Goal: Task Accomplishment & Management: Manage account settings

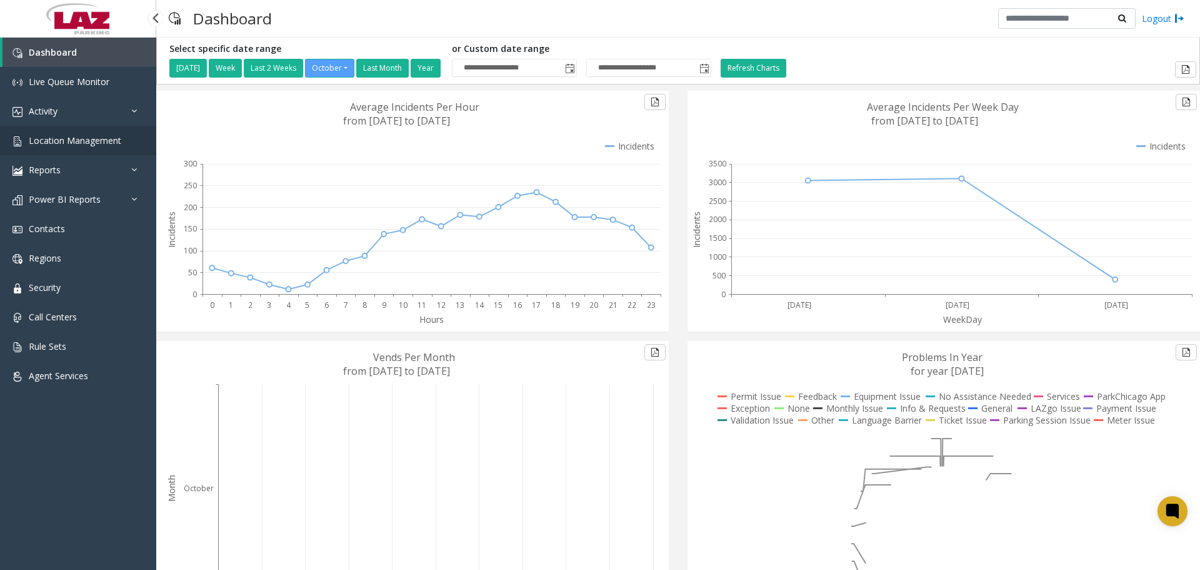
click at [48, 136] on span "Location Management" at bounding box center [75, 140] width 93 height 12
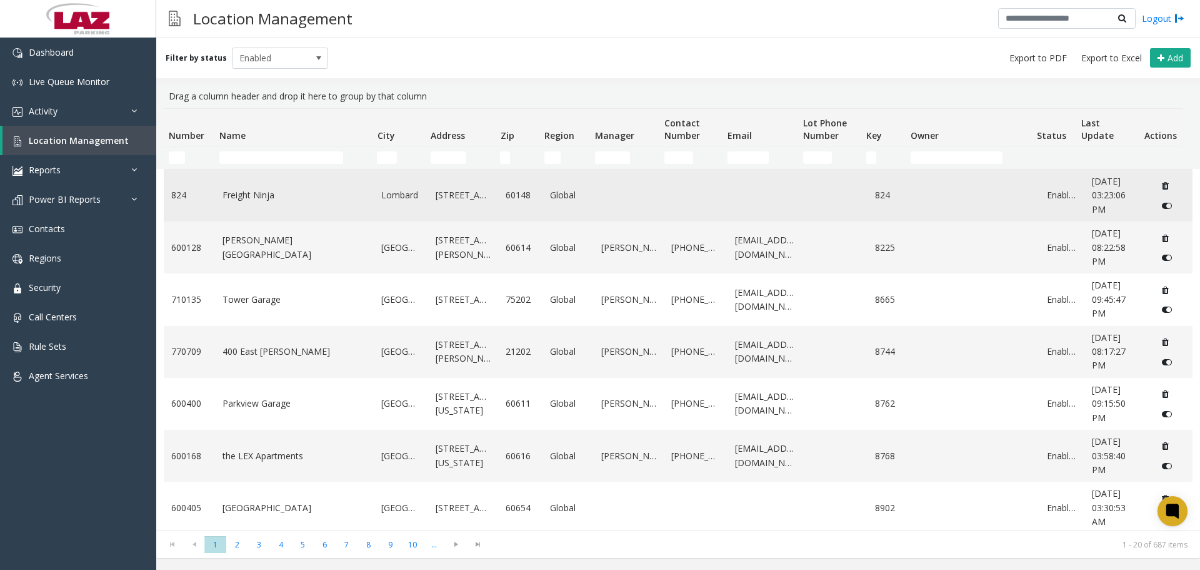
click at [286, 172] on td "Freight Ninja" at bounding box center [294, 195] width 159 height 52
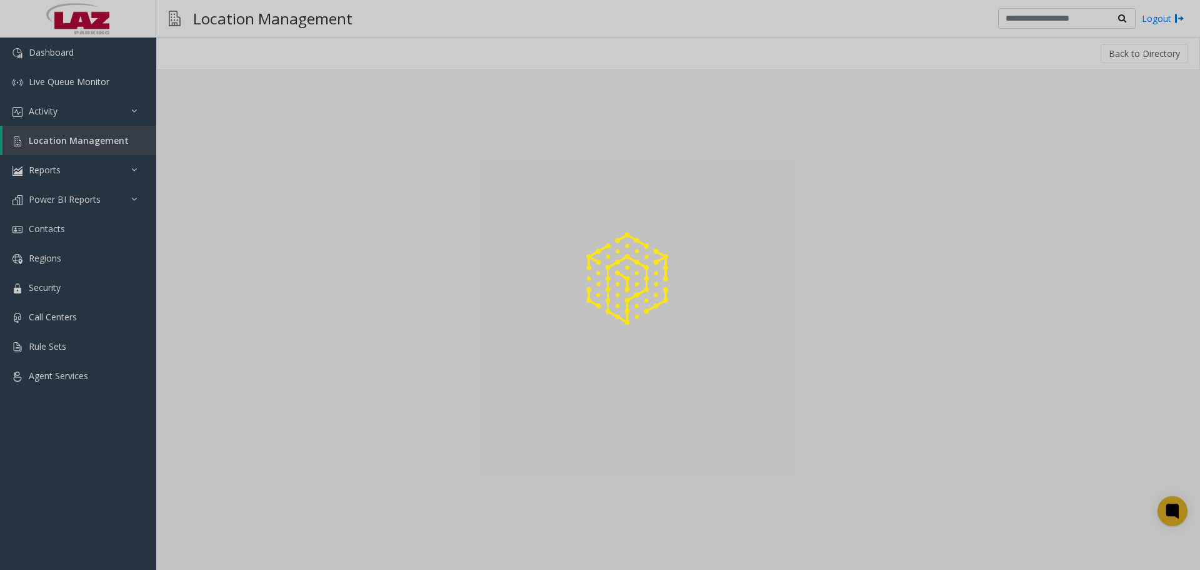
click at [283, 159] on div at bounding box center [600, 285] width 1200 height 570
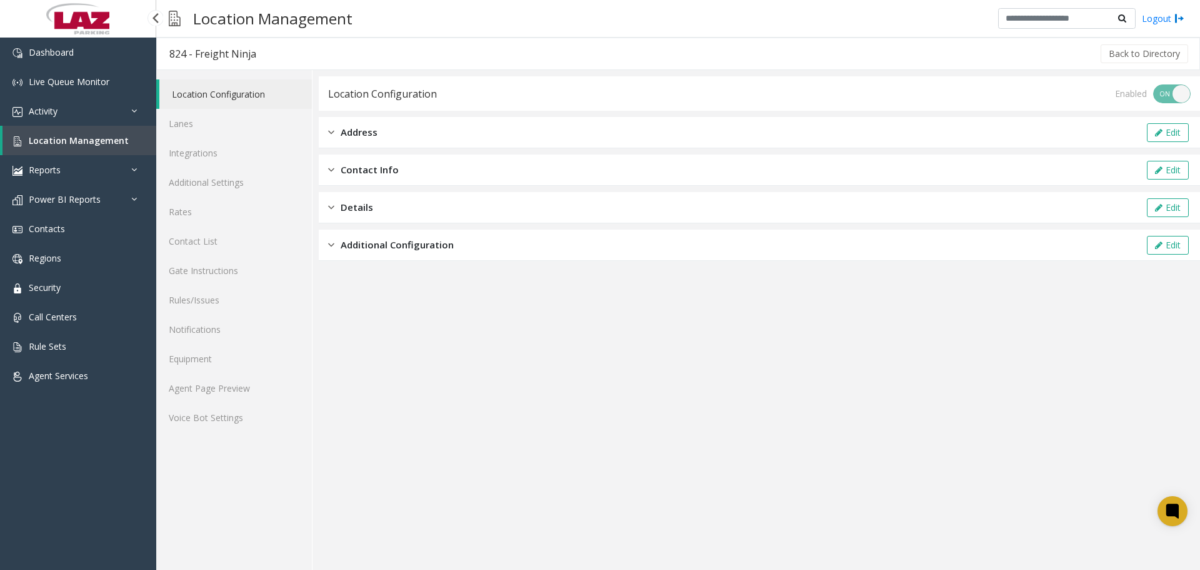
click at [66, 146] on link "Location Management" at bounding box center [80, 140] width 154 height 29
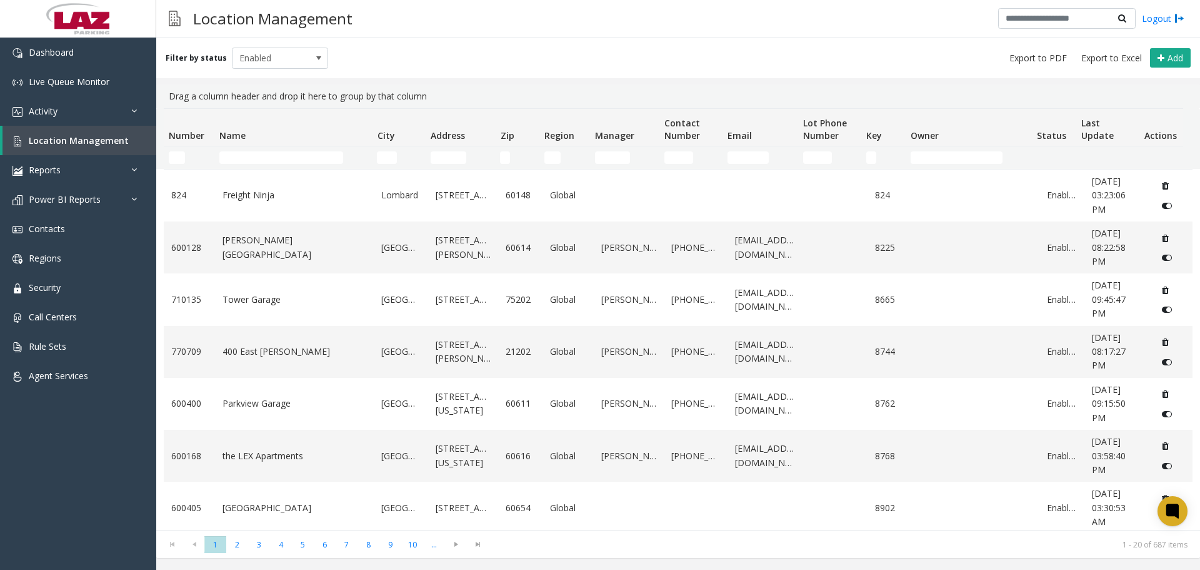
click at [253, 166] on td "Name Filter" at bounding box center [293, 157] width 158 height 23
click at [255, 156] on input "Name Filter" at bounding box center [281, 157] width 124 height 13
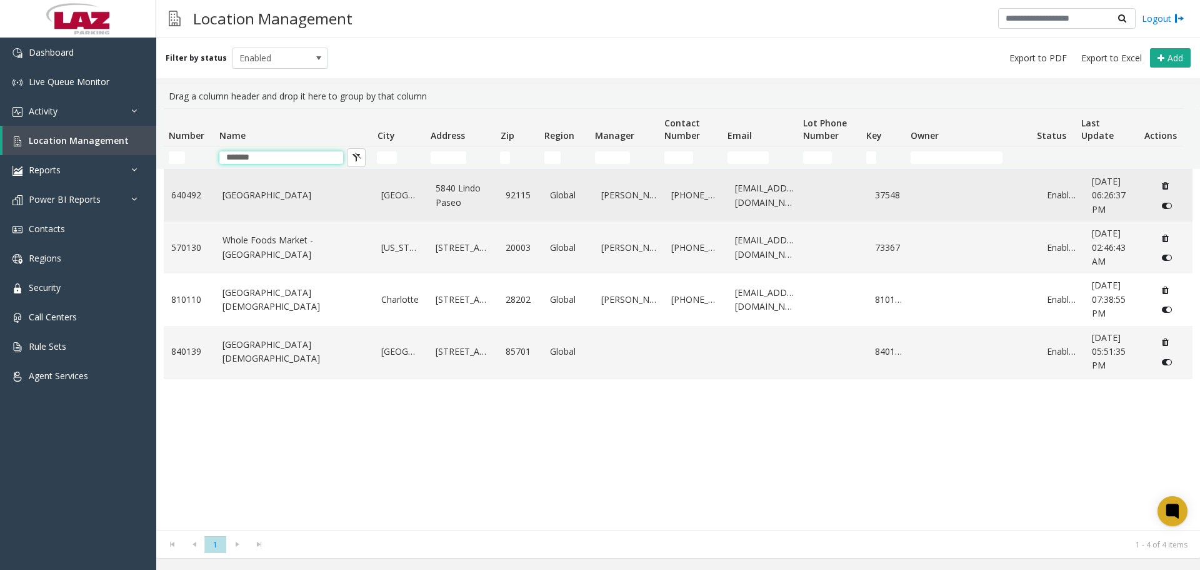
type input "*******"
click at [273, 201] on link "[GEOGRAPHIC_DATA]" at bounding box center [295, 195] width 144 height 14
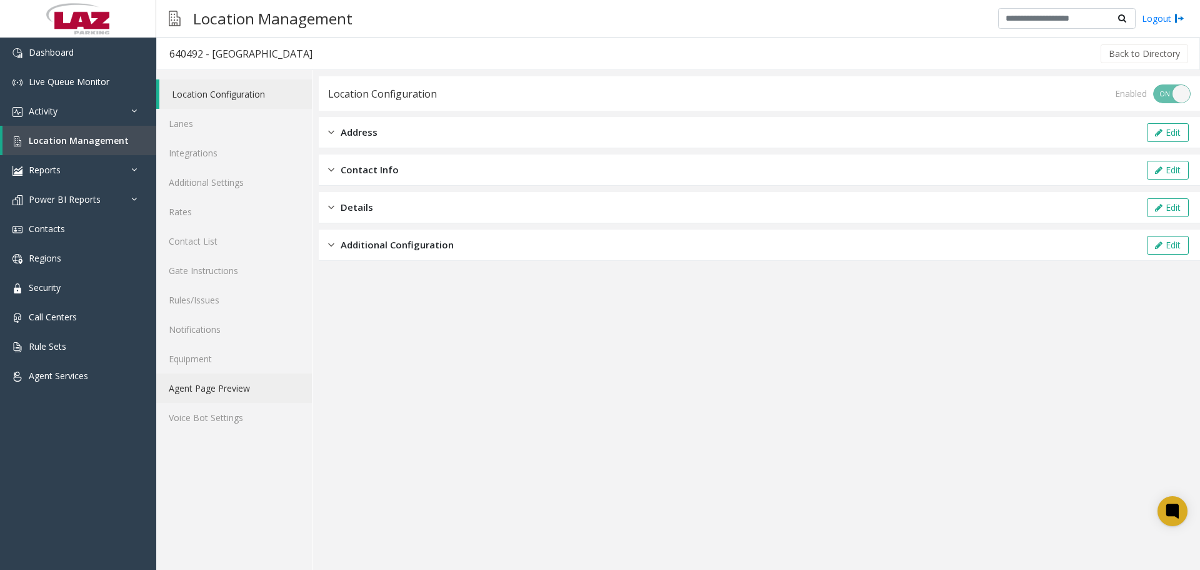
click at [208, 397] on link "Agent Page Preview" at bounding box center [234, 387] width 156 height 29
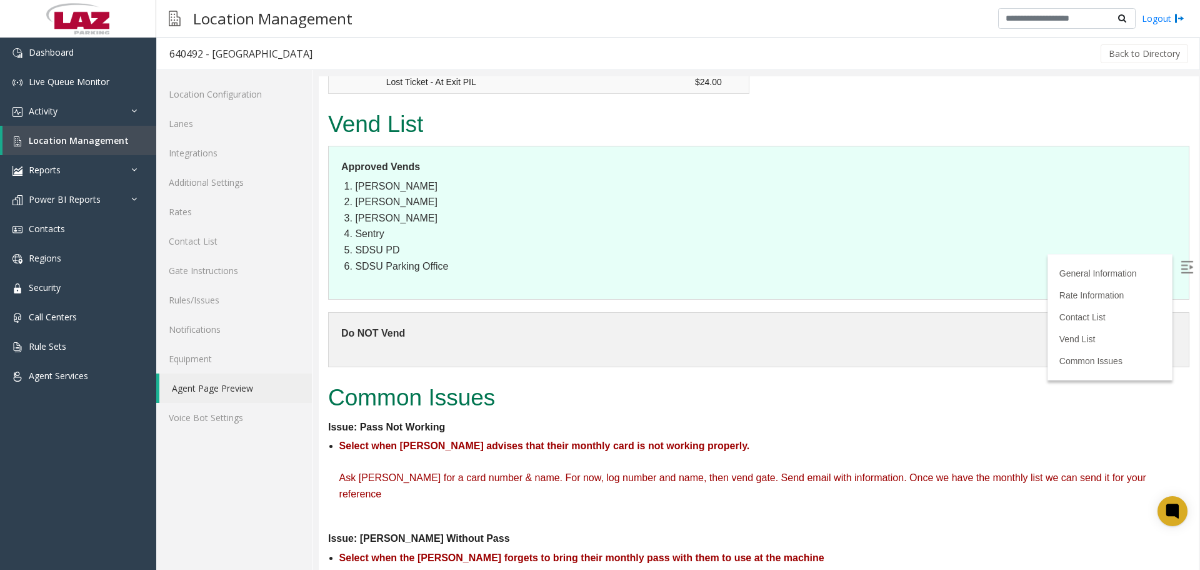
scroll to position [1812, 0]
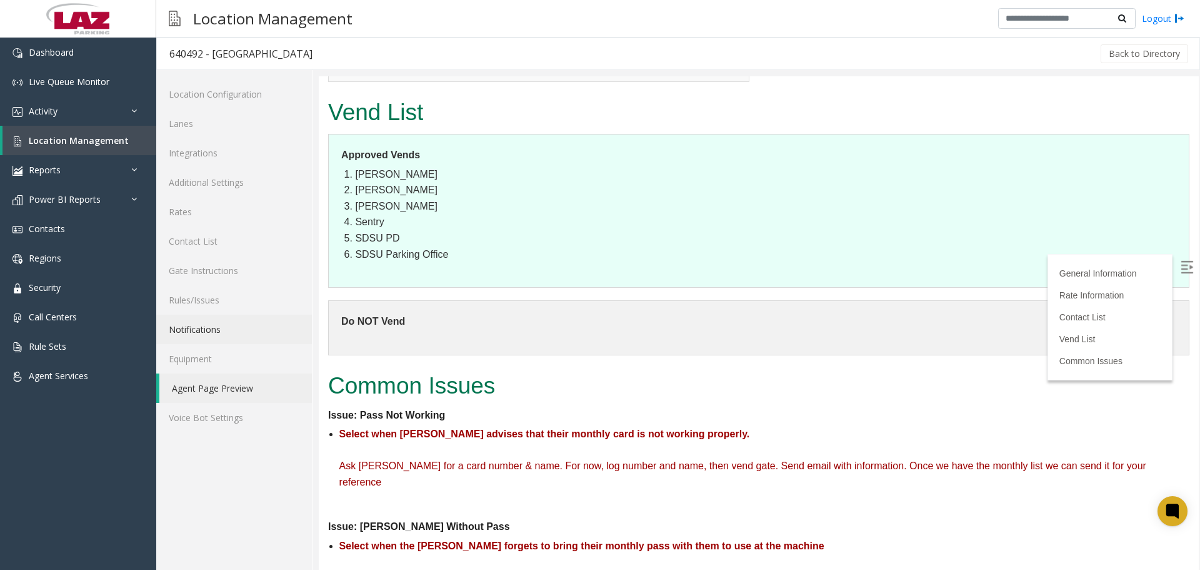
click at [200, 331] on link "Notifications" at bounding box center [234, 328] width 156 height 29
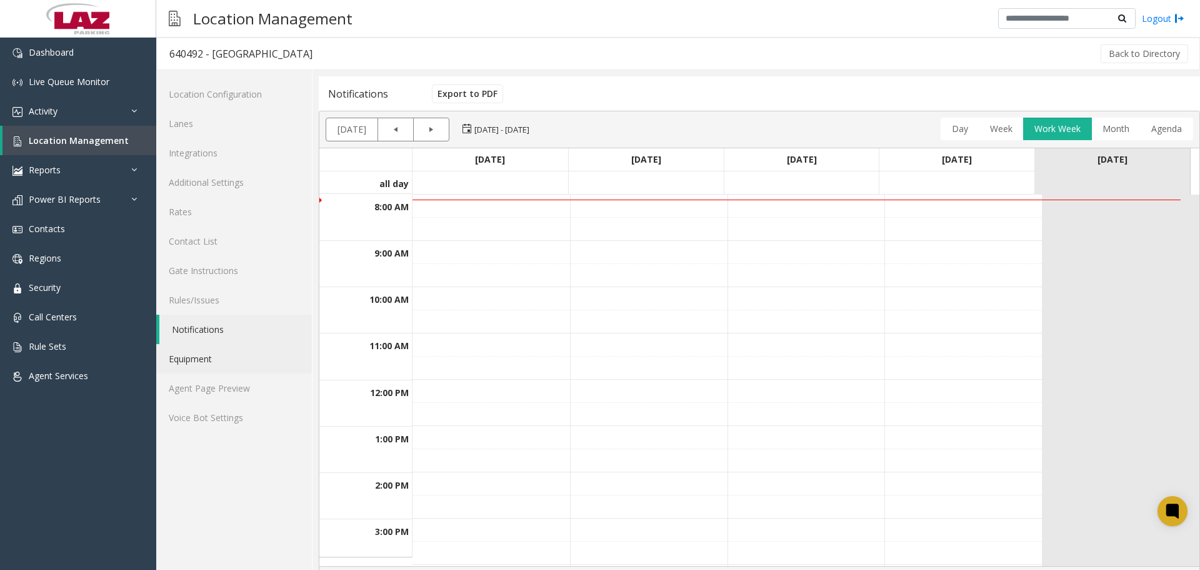
click at [207, 359] on link "Equipment" at bounding box center [234, 358] width 156 height 29
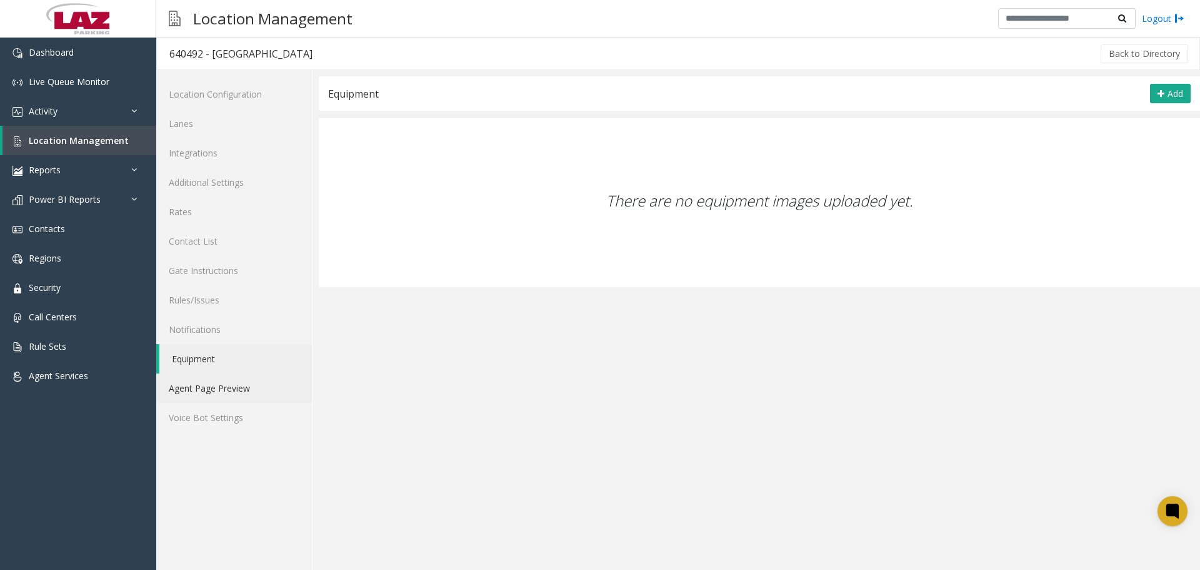
click at [208, 401] on link "Agent Page Preview" at bounding box center [234, 387] width 156 height 29
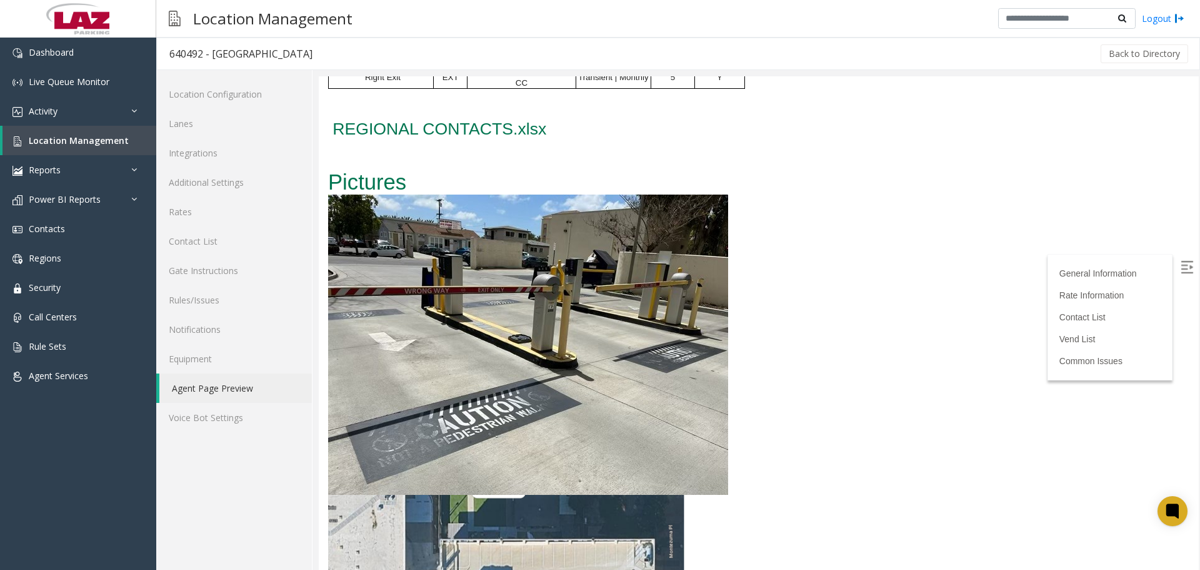
scroll to position [938, 0]
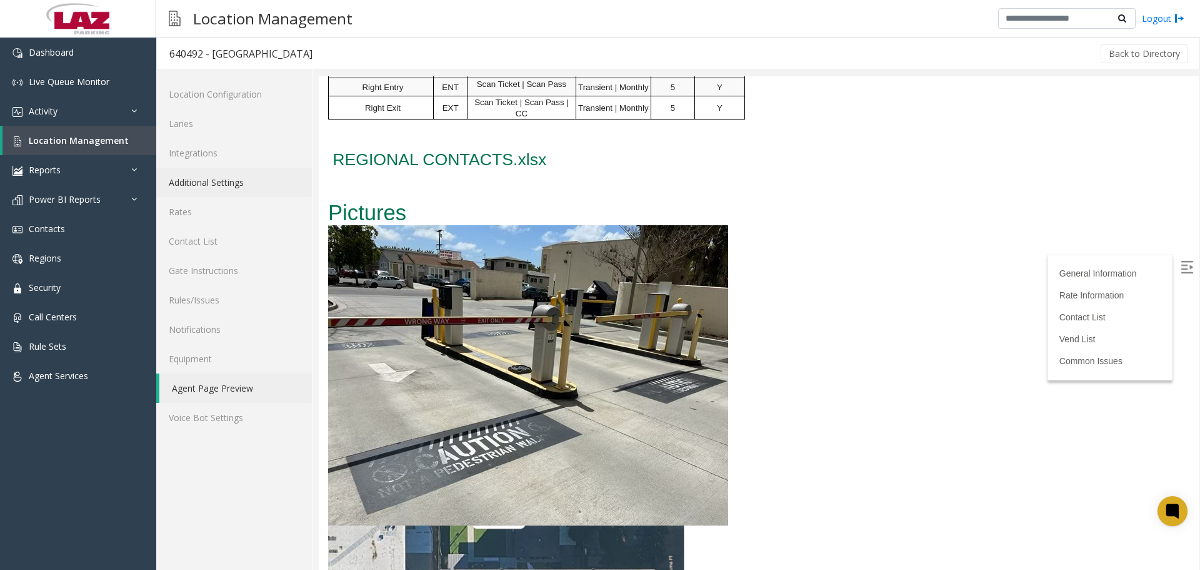
click at [238, 191] on link "Additional Settings" at bounding box center [234, 182] width 156 height 29
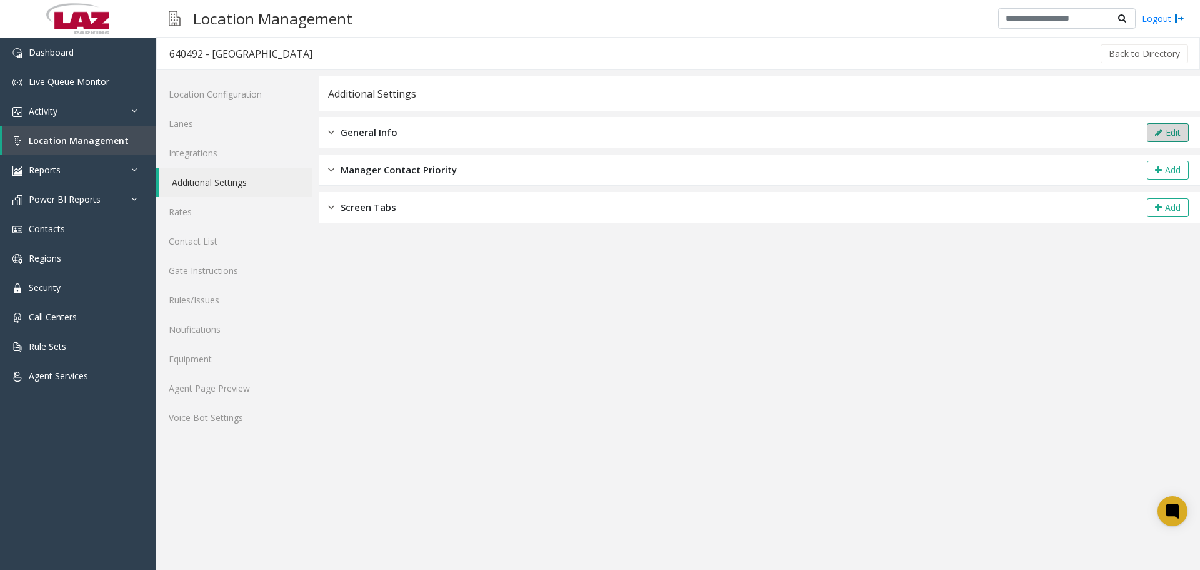
click at [658, 138] on button "Edit" at bounding box center [1168, 132] width 42 height 19
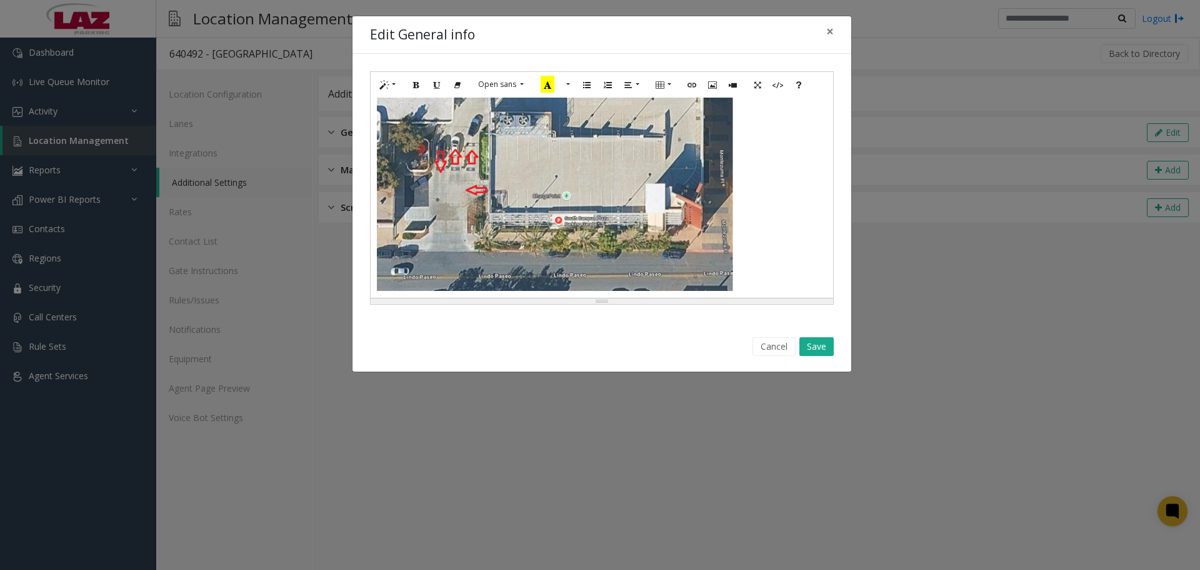
scroll to position [1322, 0]
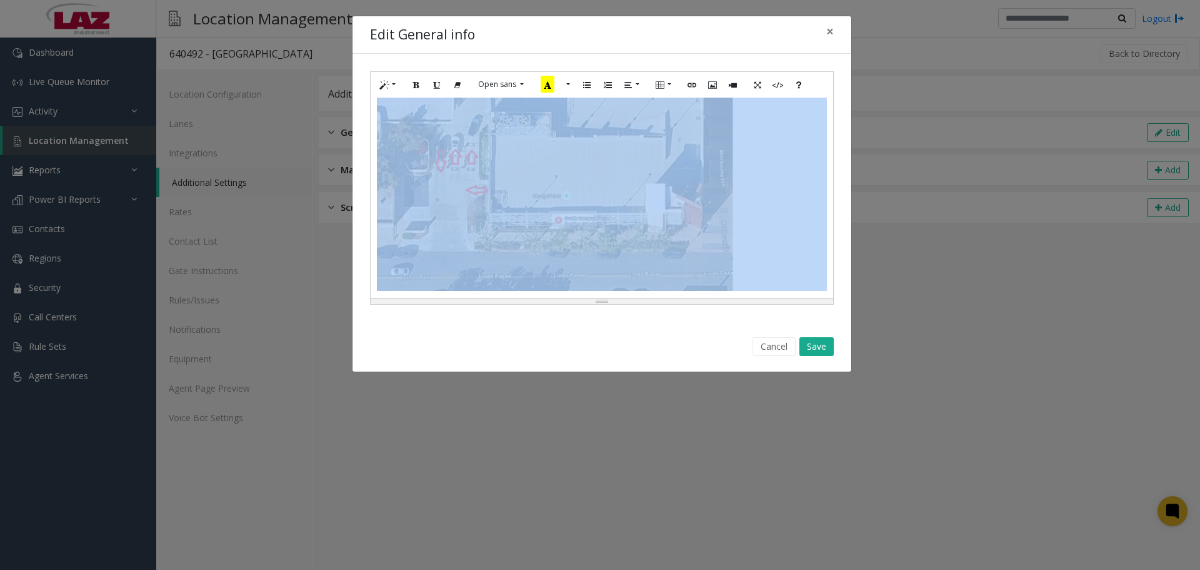
drag, startPoint x: 435, startPoint y: 150, endPoint x: 723, endPoint y: 272, distance: 312.9
click at [658, 272] on div "**********" at bounding box center [602, 198] width 463 height 200
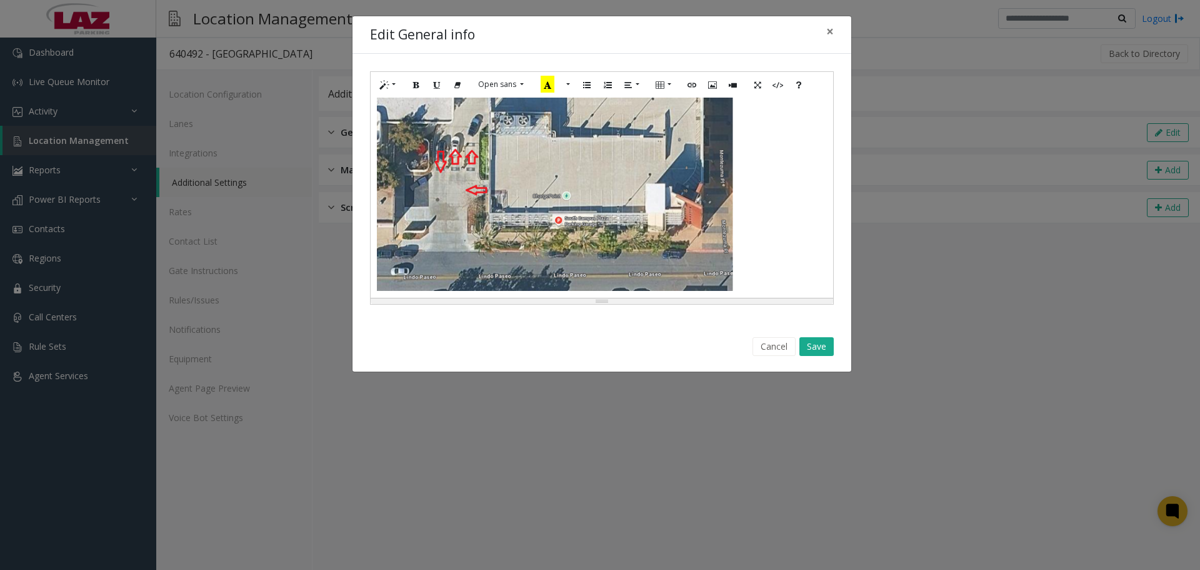
scroll to position [724, 0]
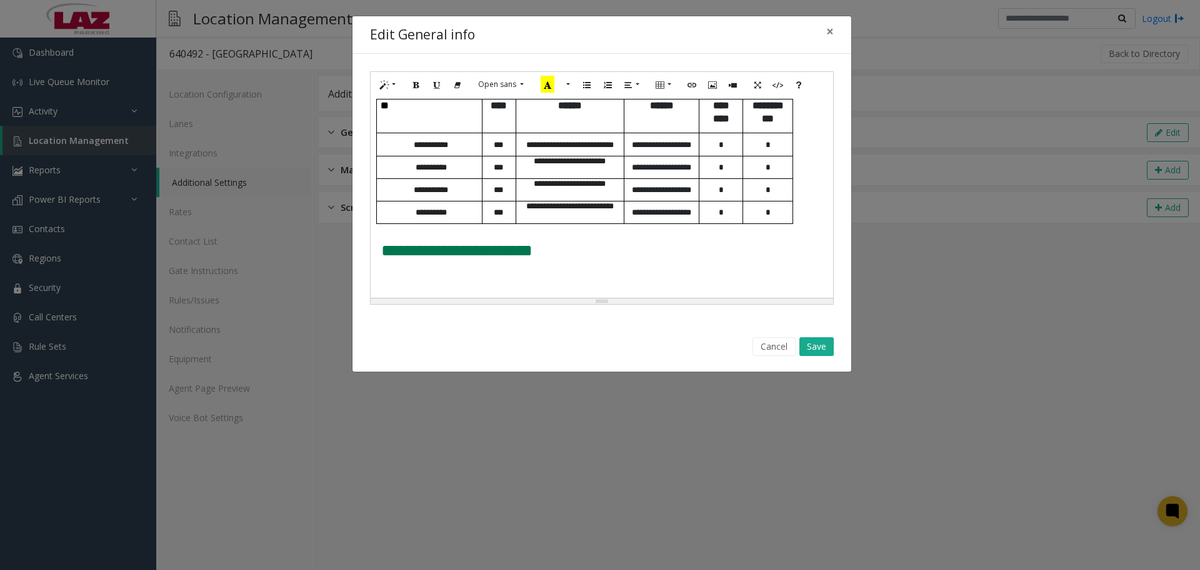
click at [658, 344] on div "Cancel Save" at bounding box center [601, 347] width 481 height 32
click at [658, 346] on button "Save" at bounding box center [817, 346] width 34 height 19
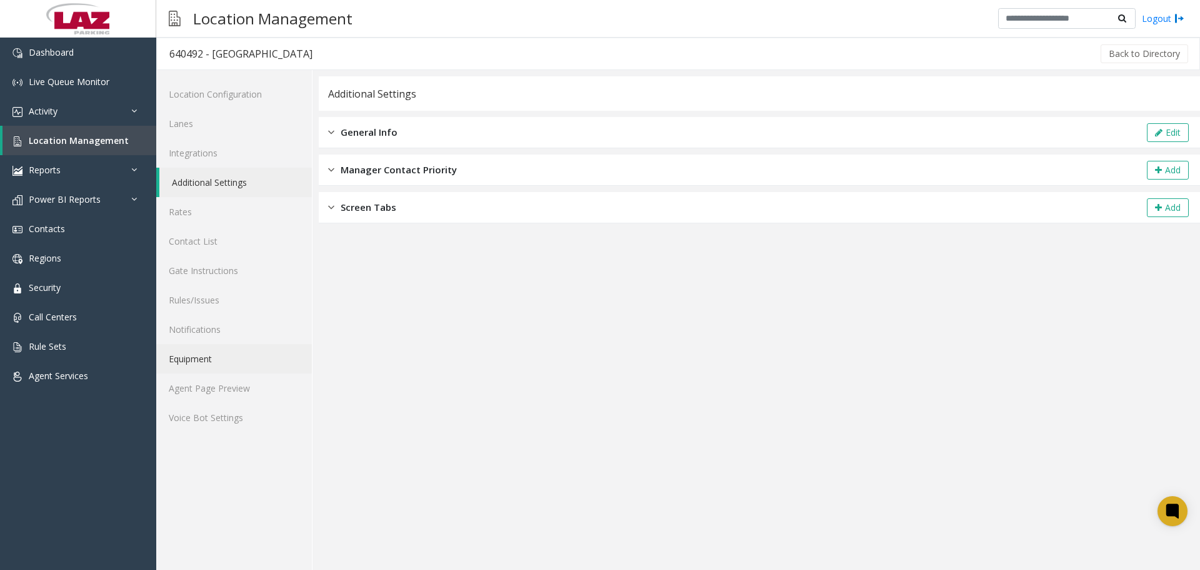
click at [199, 362] on link "Equipment" at bounding box center [234, 358] width 156 height 29
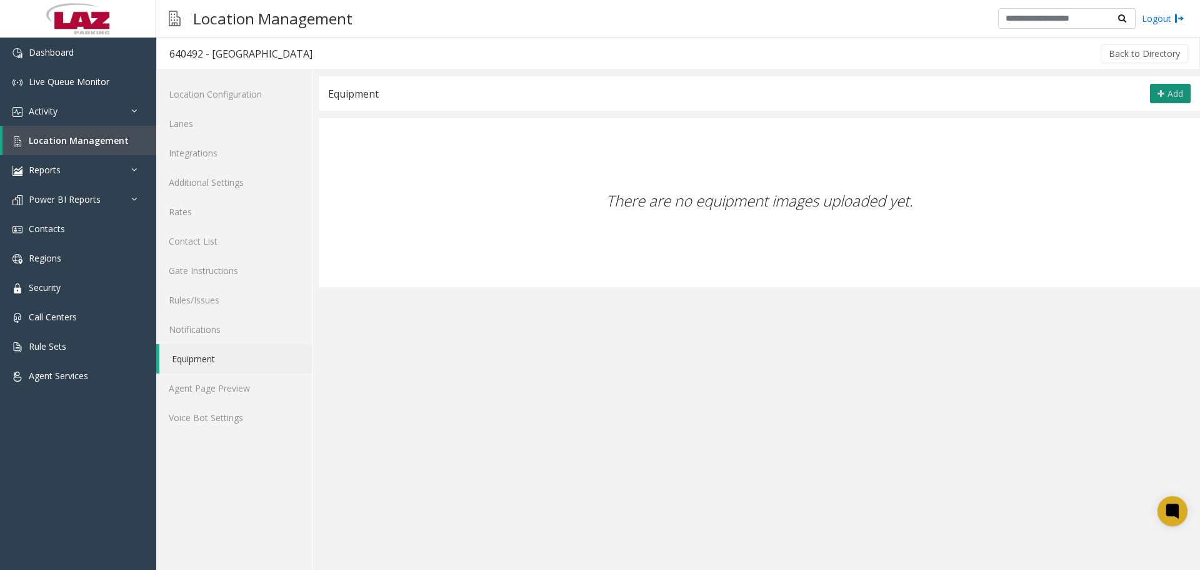
click at [658, 102] on button "Add" at bounding box center [1170, 94] width 41 height 20
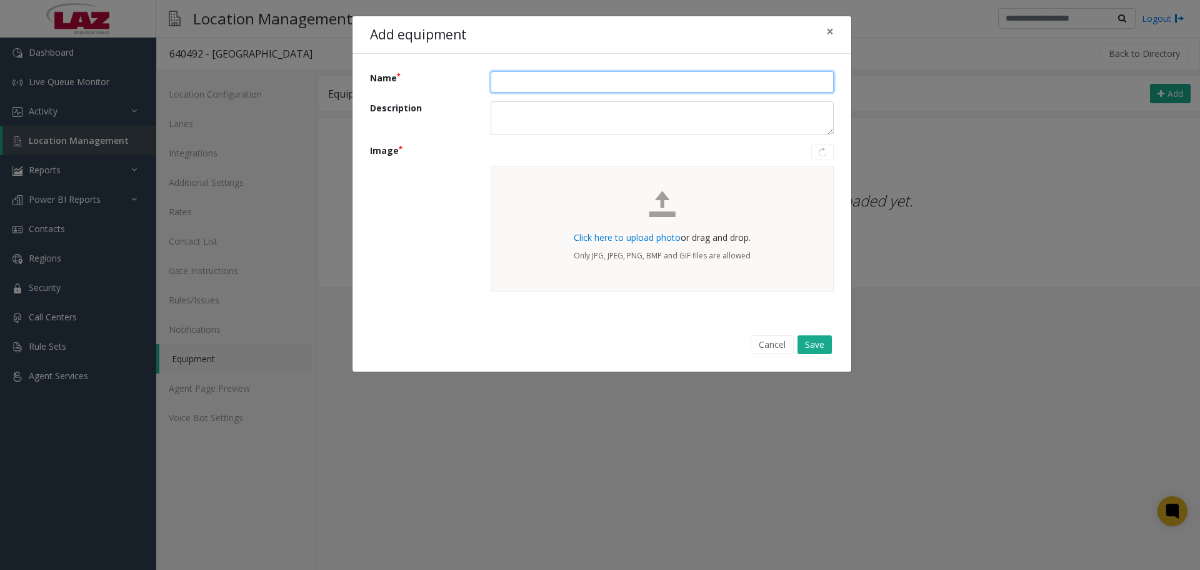
click at [550, 84] on input "Name" at bounding box center [662, 81] width 343 height 21
type input "*****"
click at [628, 238] on span "Click here to upload photo" at bounding box center [627, 237] width 107 height 12
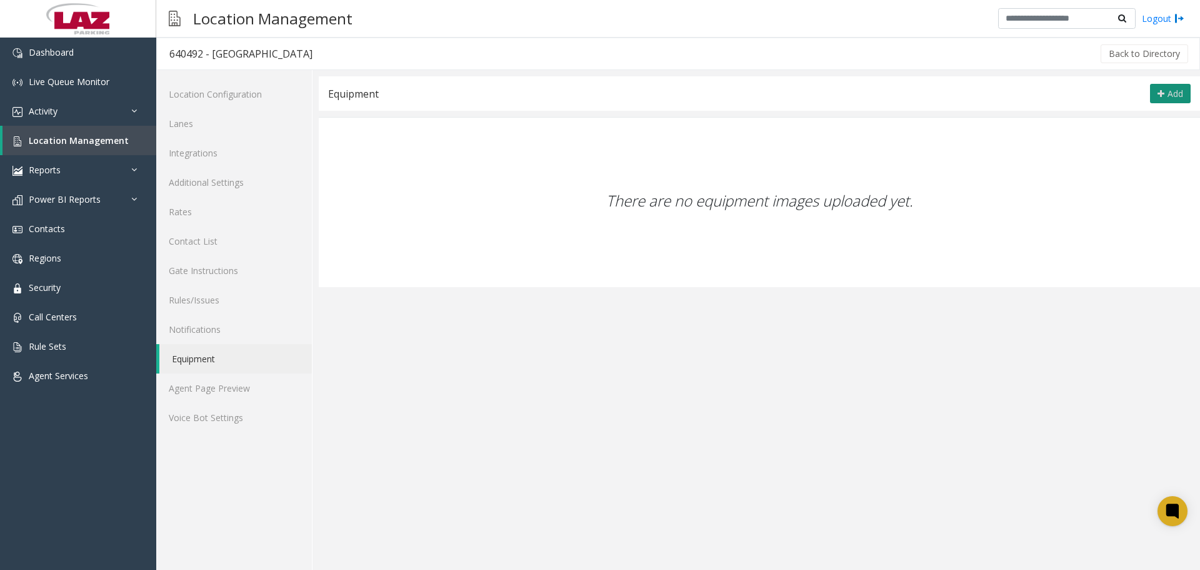
click at [658, 85] on button "Add" at bounding box center [1170, 94] width 41 height 20
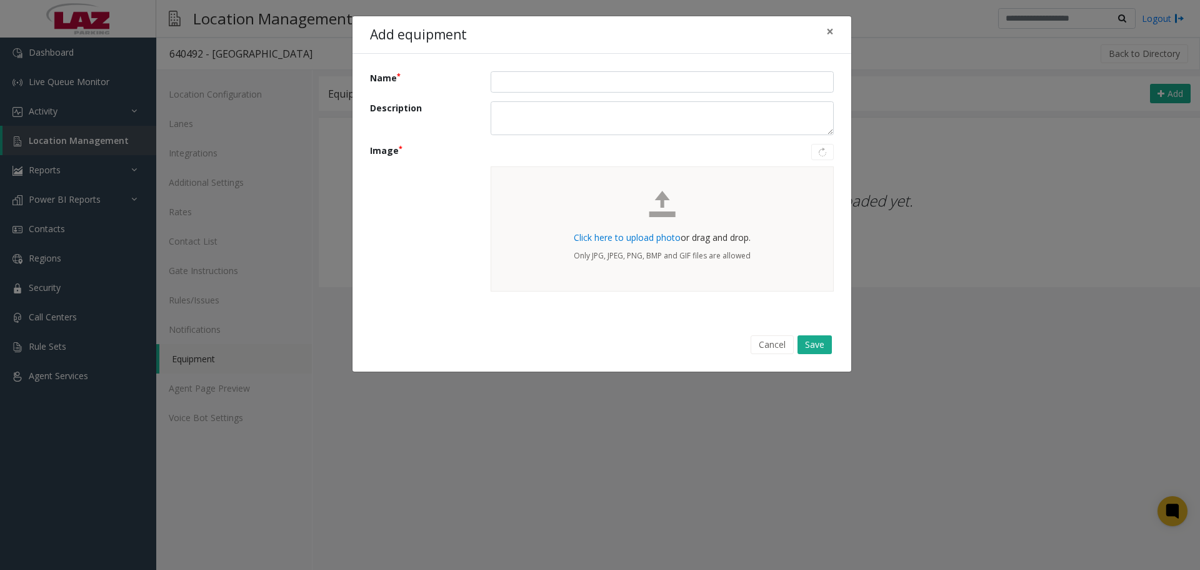
click at [573, 64] on div "Name Description Image Click here to upload photo or drag and drop. Only JPG, J…" at bounding box center [602, 186] width 499 height 264
click at [576, 82] on input "Name" at bounding box center [662, 81] width 343 height 21
type input "*****"
click at [642, 238] on span "Click here to upload photo" at bounding box center [627, 237] width 107 height 12
click at [619, 237] on span "Click here to upload photo" at bounding box center [627, 237] width 107 height 12
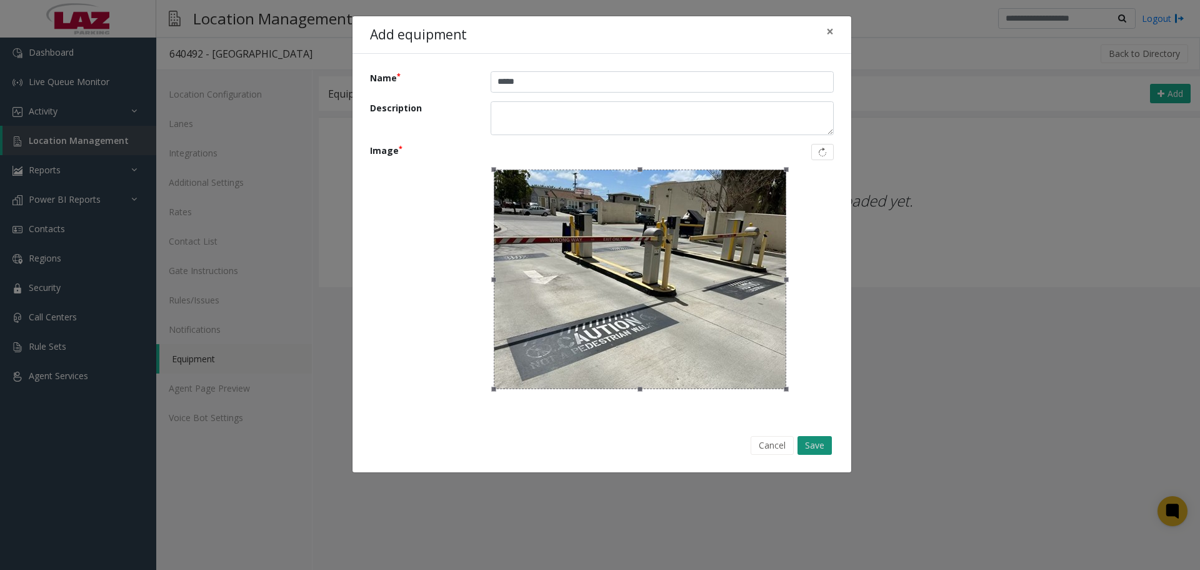
click at [658, 438] on button "Save" at bounding box center [815, 445] width 34 height 19
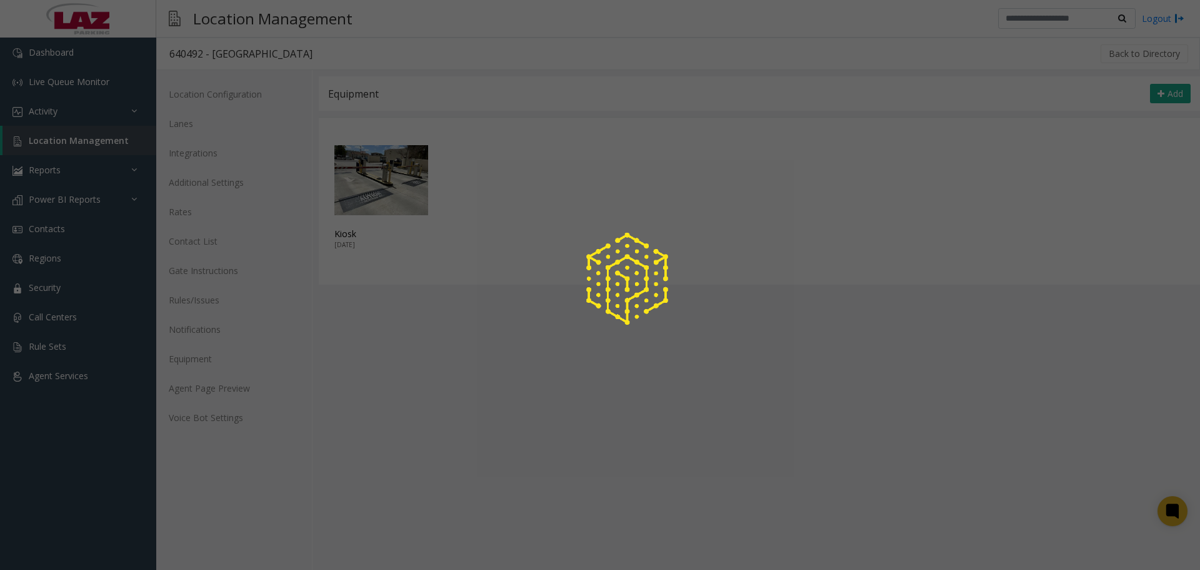
click at [658, 443] on div at bounding box center [600, 285] width 1200 height 570
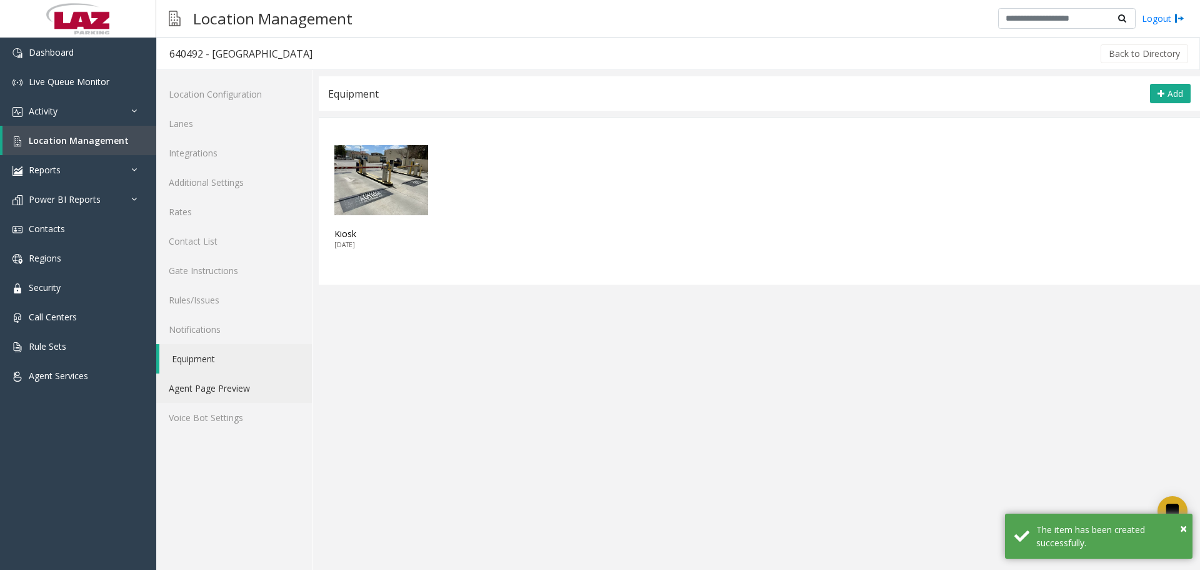
click at [183, 389] on link "Agent Page Preview" at bounding box center [234, 387] width 156 height 29
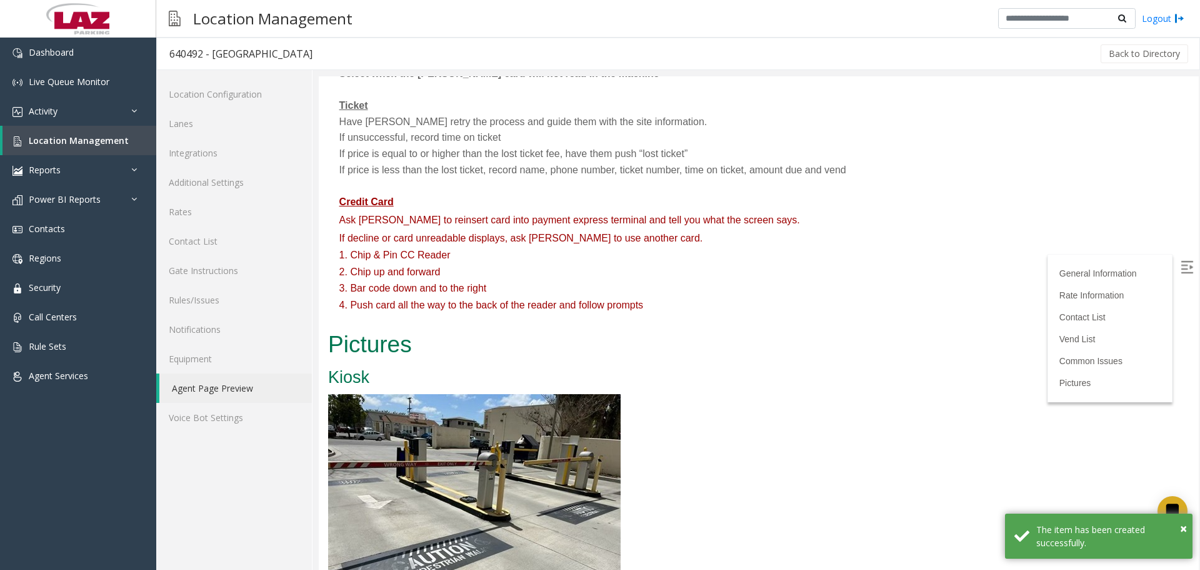
scroll to position [2082, 0]
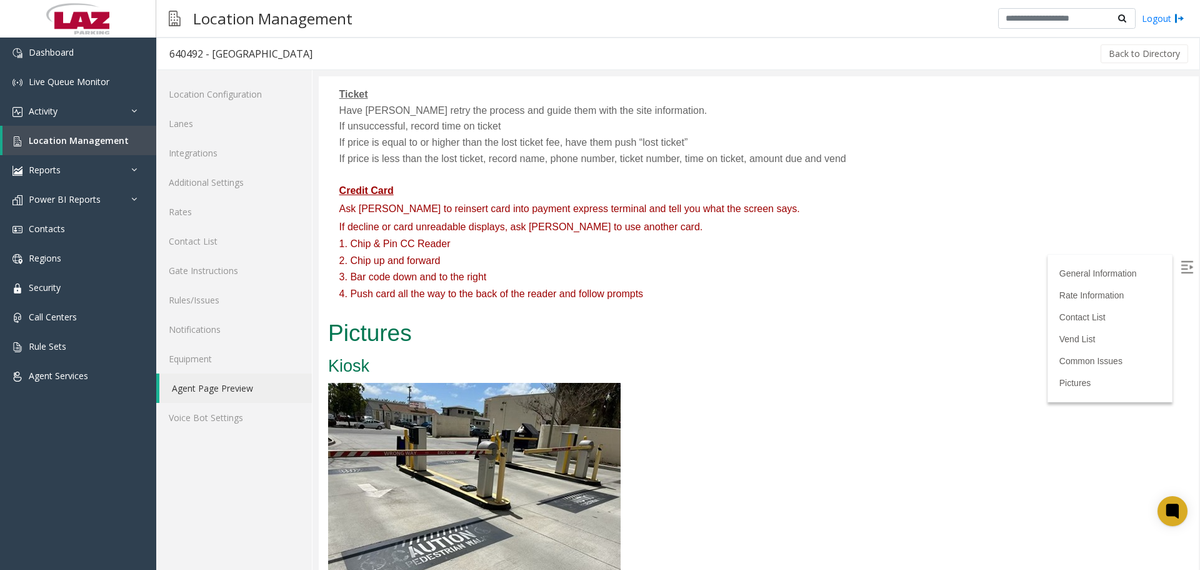
click at [173, 54] on div "640492 - [GEOGRAPHIC_DATA]" at bounding box center [240, 54] width 143 height 16
copy div "640492"
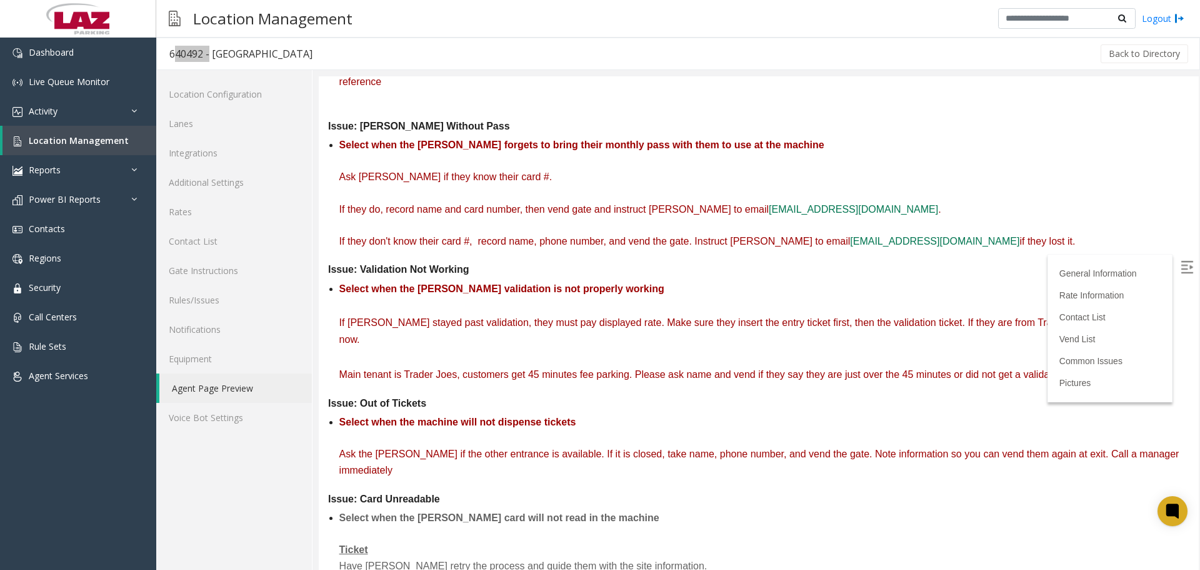
scroll to position [1394, 0]
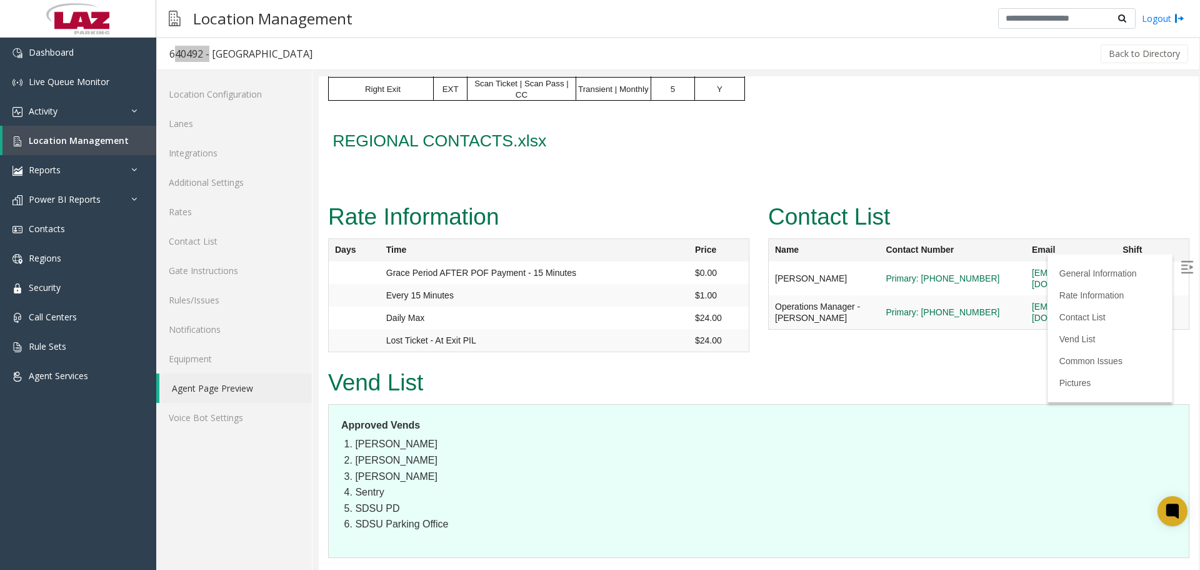
click at [658, 268] on img at bounding box center [1187, 267] width 13 height 13
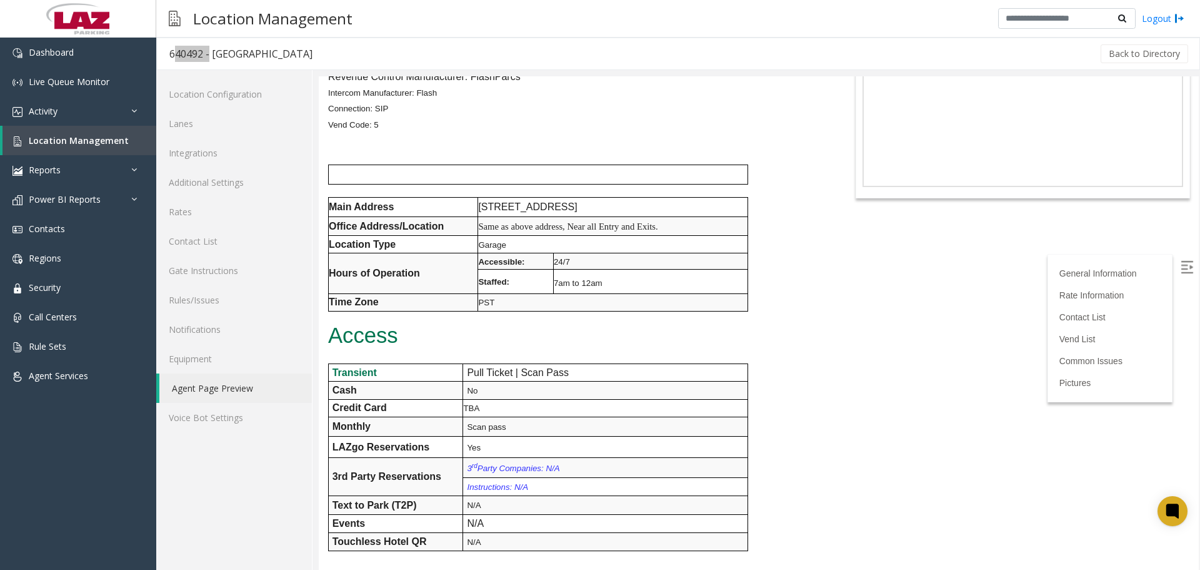
scroll to position [0, 0]
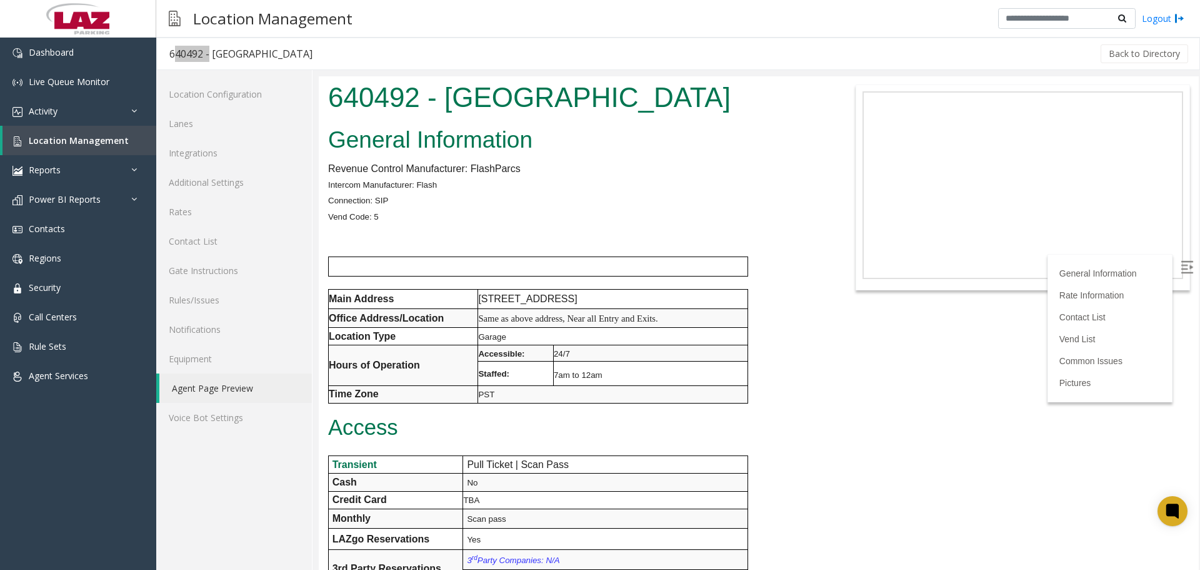
click at [248, 128] on link "Lanes" at bounding box center [234, 123] width 156 height 29
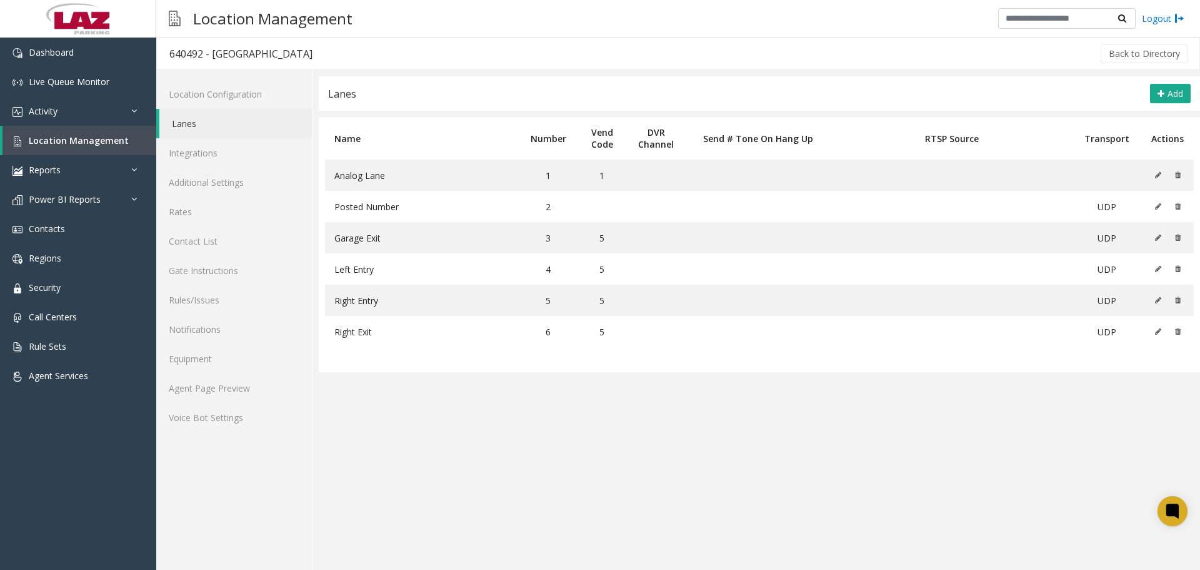
click at [520, 389] on app-lanes "Lanes Add Name Number Vend Code DVR Channel Send # Tone On Hang Up RTSP Source …" at bounding box center [760, 322] width 882 height 493
click at [75, 51] on link "Dashboard" at bounding box center [78, 52] width 156 height 29
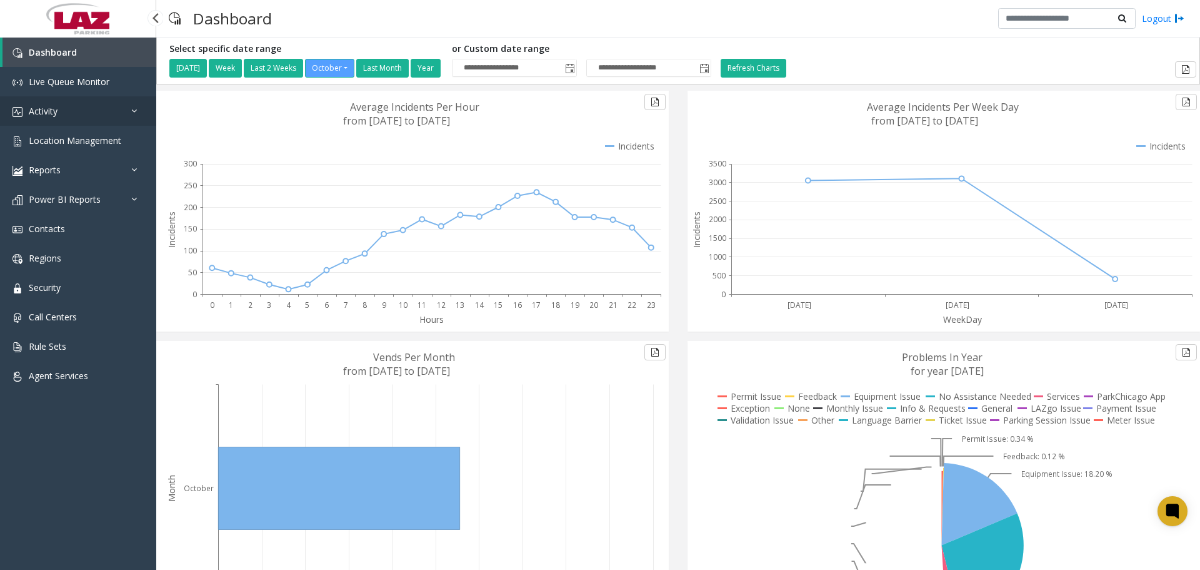
click at [142, 116] on link "Activity" at bounding box center [78, 110] width 156 height 29
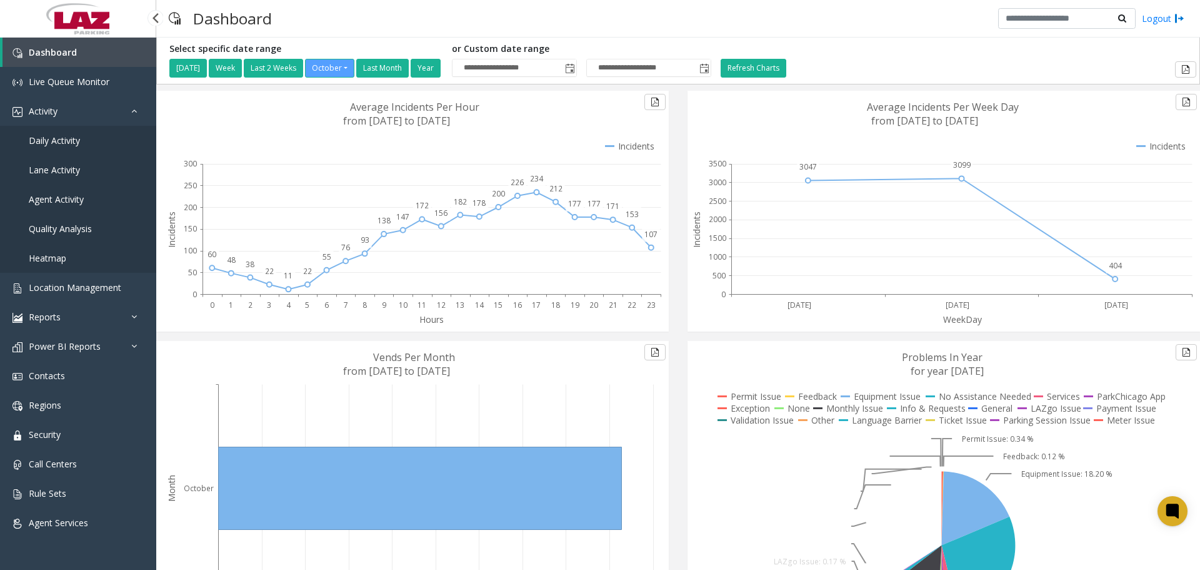
click at [106, 140] on link "Daily Activity" at bounding box center [78, 140] width 156 height 29
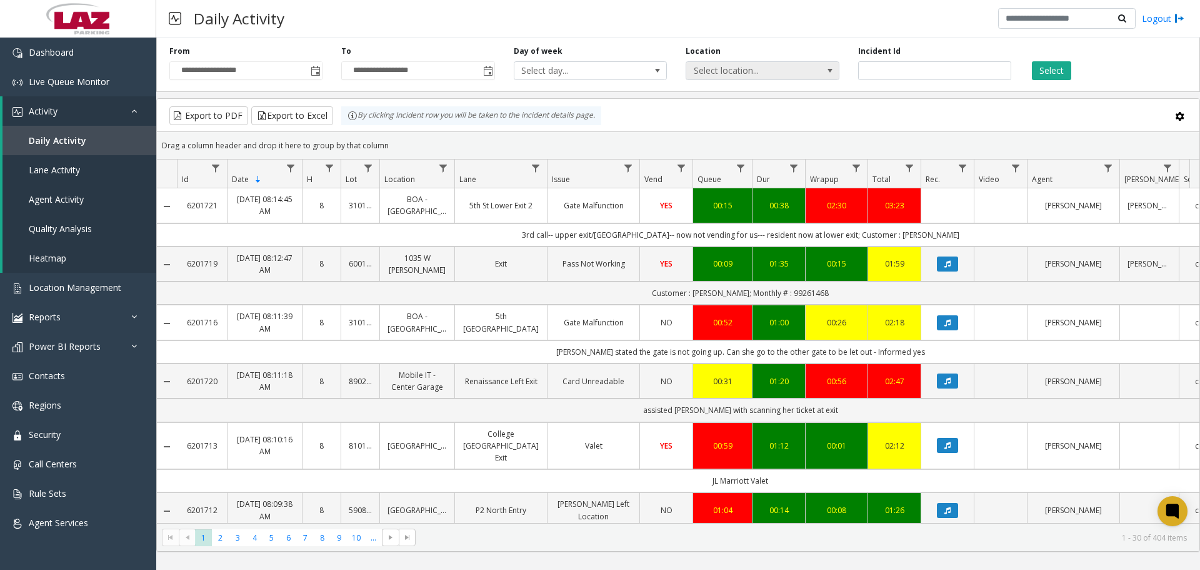
click at [658, 71] on span "Select location..." at bounding box center [747, 71] width 122 height 18
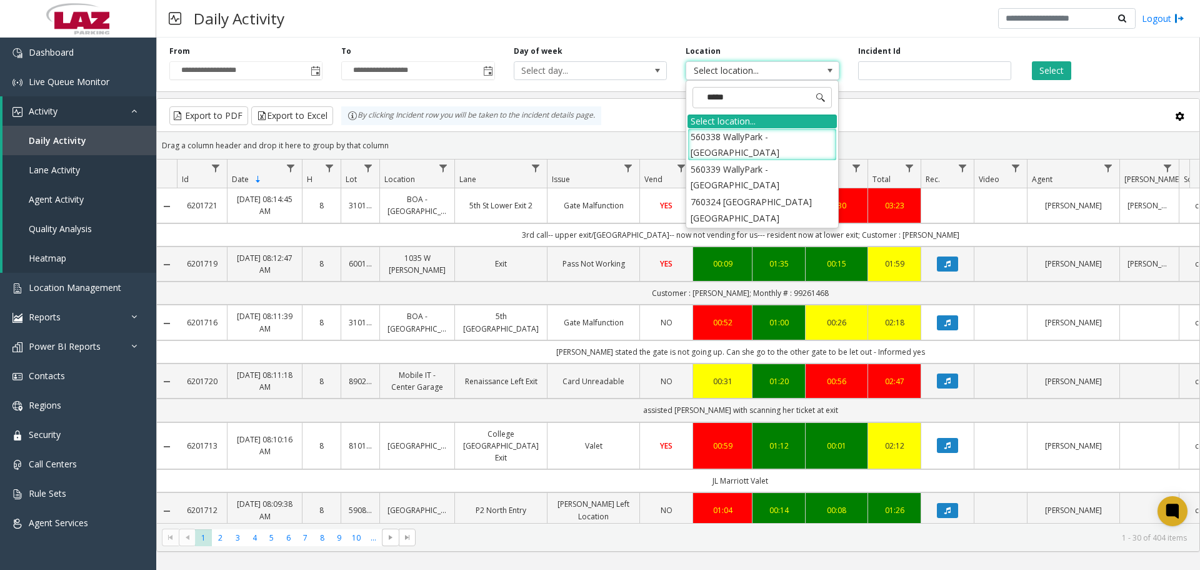
type input "******"
click at [658, 134] on li "560338 WallyPark - [GEOGRAPHIC_DATA]" at bounding box center [762, 144] width 149 height 33
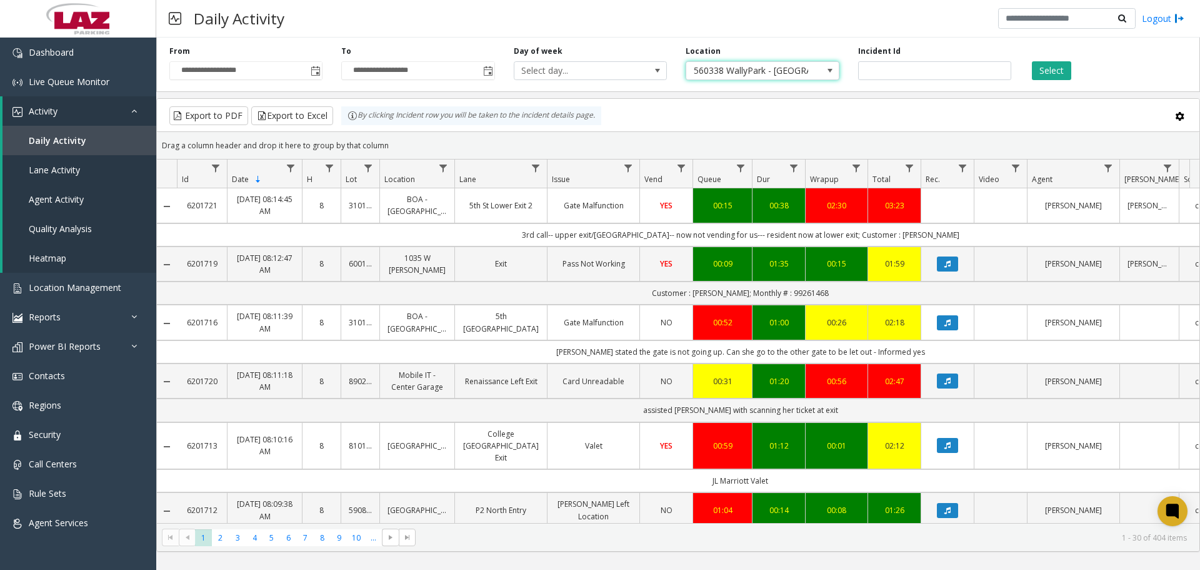
click at [658, 67] on div "Select" at bounding box center [1107, 63] width 172 height 34
click at [658, 83] on div "**********" at bounding box center [678, 62] width 1044 height 59
click at [658, 77] on button "Select" at bounding box center [1051, 70] width 39 height 19
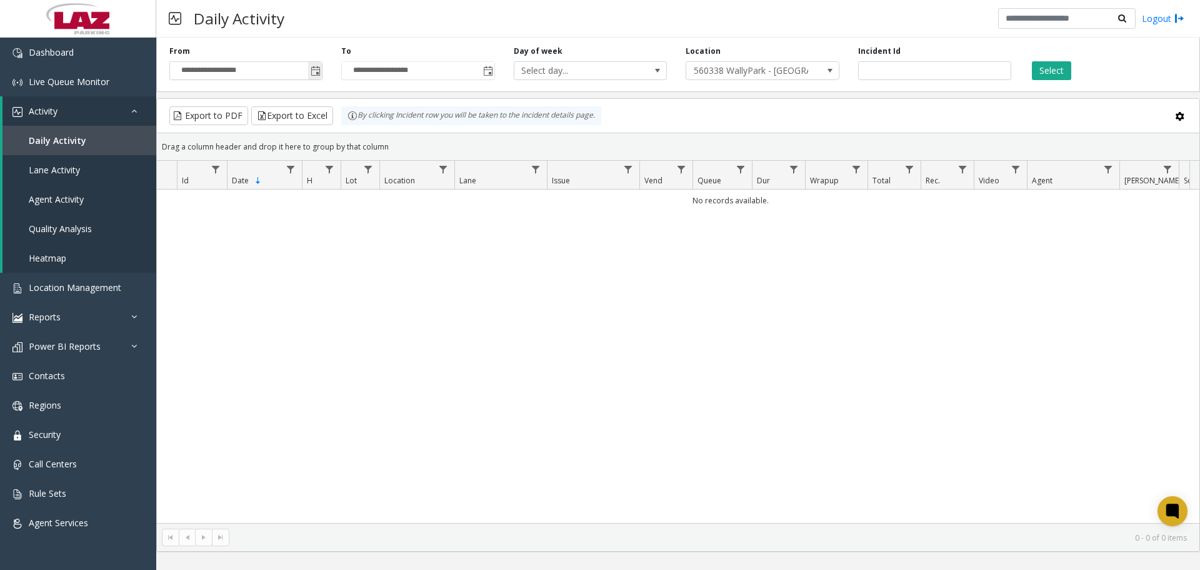
click at [318, 72] on span "Toggle popup" at bounding box center [316, 71] width 10 height 10
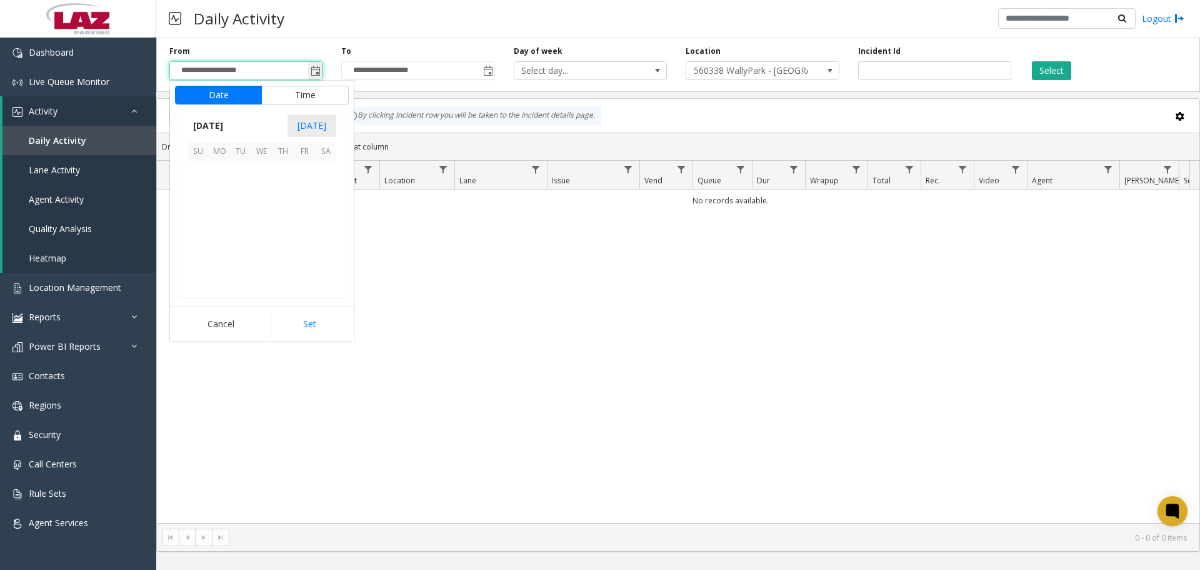
scroll to position [224530, 0]
click at [261, 174] on span "1" at bounding box center [261, 171] width 21 height 21
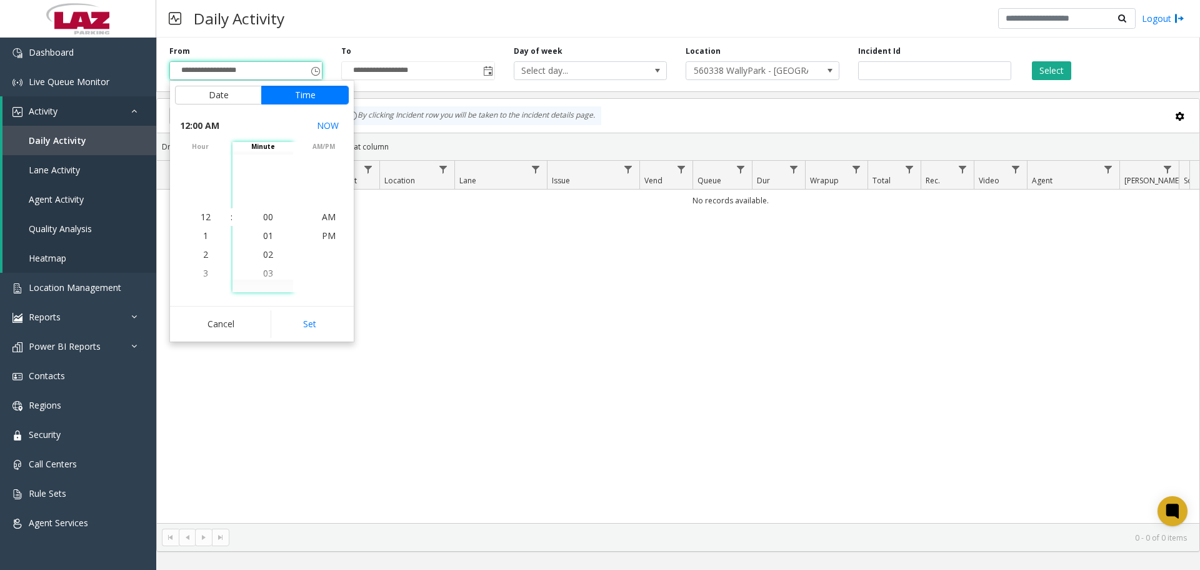
click at [301, 323] on button "Set" at bounding box center [310, 324] width 79 height 28
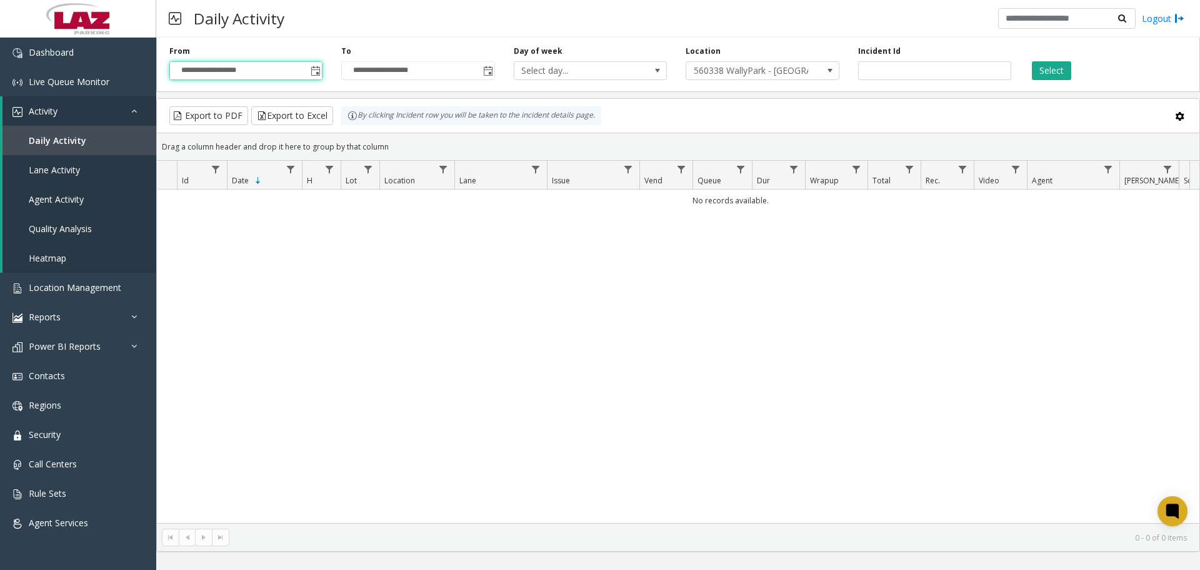
click at [658, 81] on div "**********" at bounding box center [678, 62] width 1044 height 59
click at [658, 72] on button "Select" at bounding box center [1051, 70] width 39 height 19
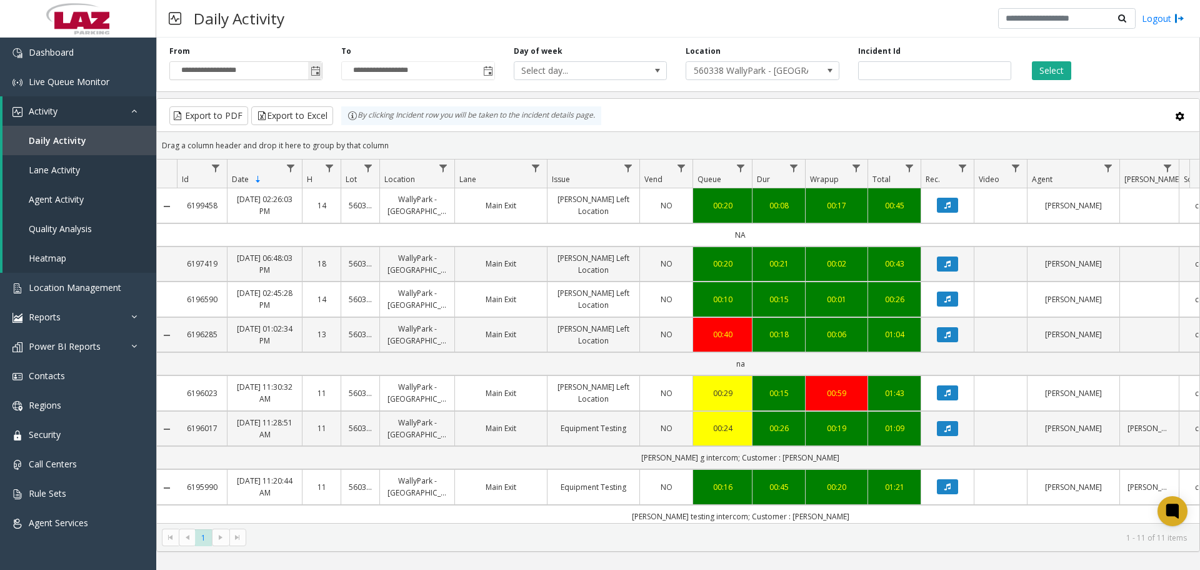
click at [321, 74] on span "Toggle popup" at bounding box center [316, 71] width 10 height 10
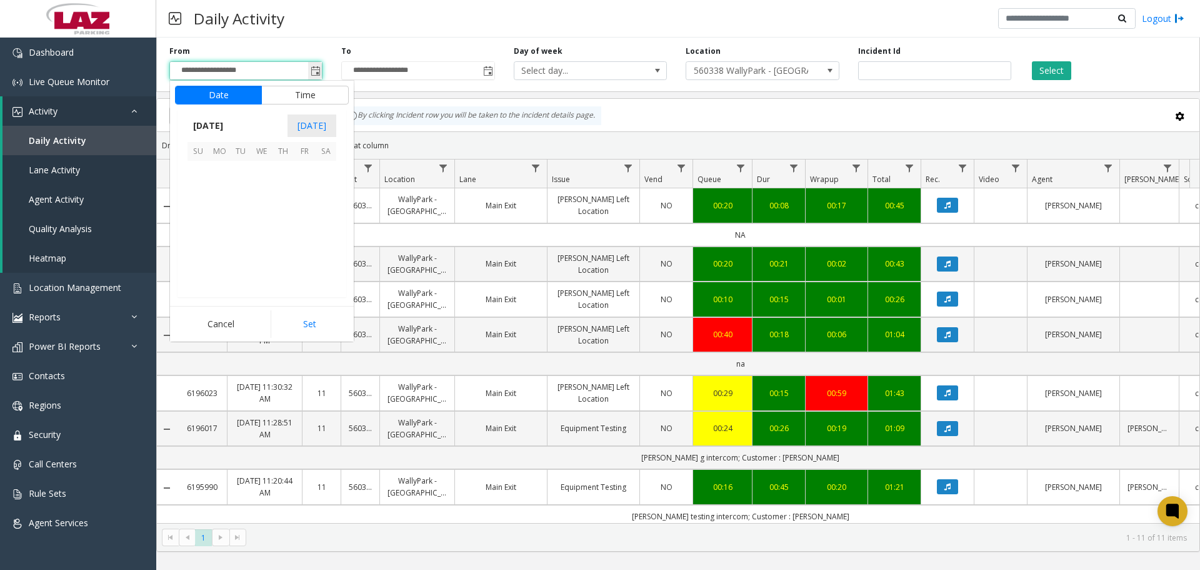
scroll to position [224530, 0]
click at [218, 171] on span "29" at bounding box center [219, 169] width 21 height 21
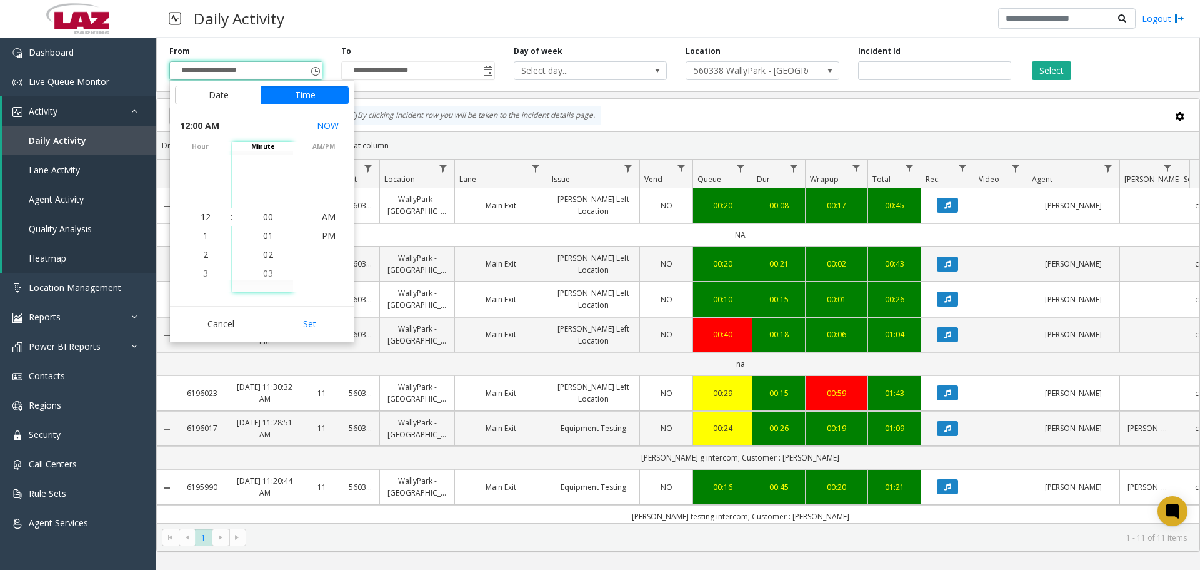
scroll to position [224381, 0]
click at [323, 314] on button "Set" at bounding box center [310, 324] width 79 height 28
type input "**********"
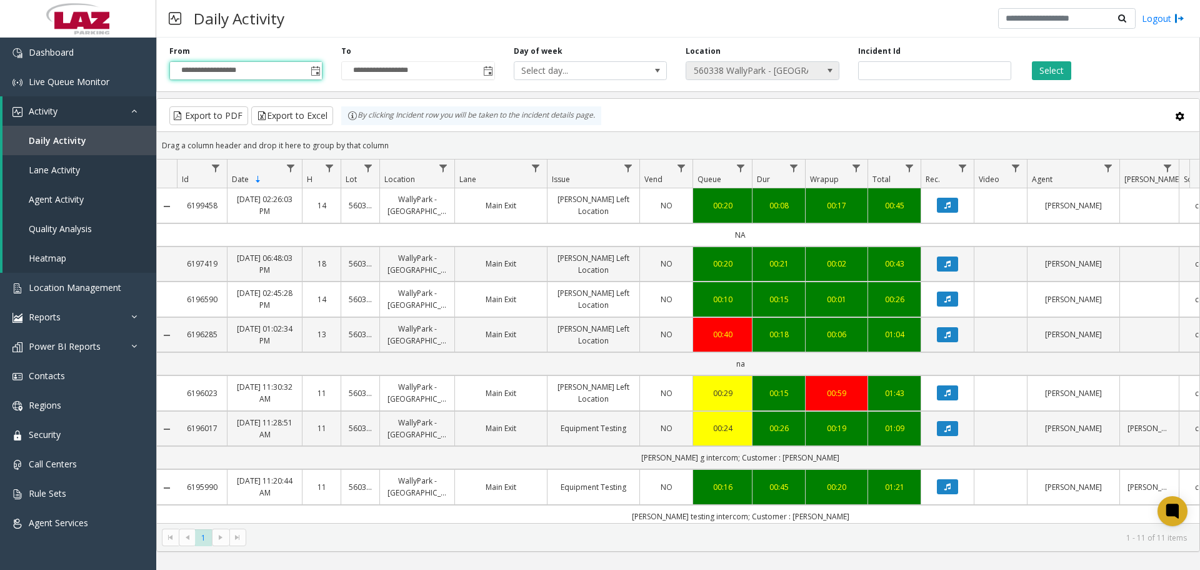
click at [658, 75] on span "560338 WallyPark - [GEOGRAPHIC_DATA]" at bounding box center [747, 71] width 122 height 18
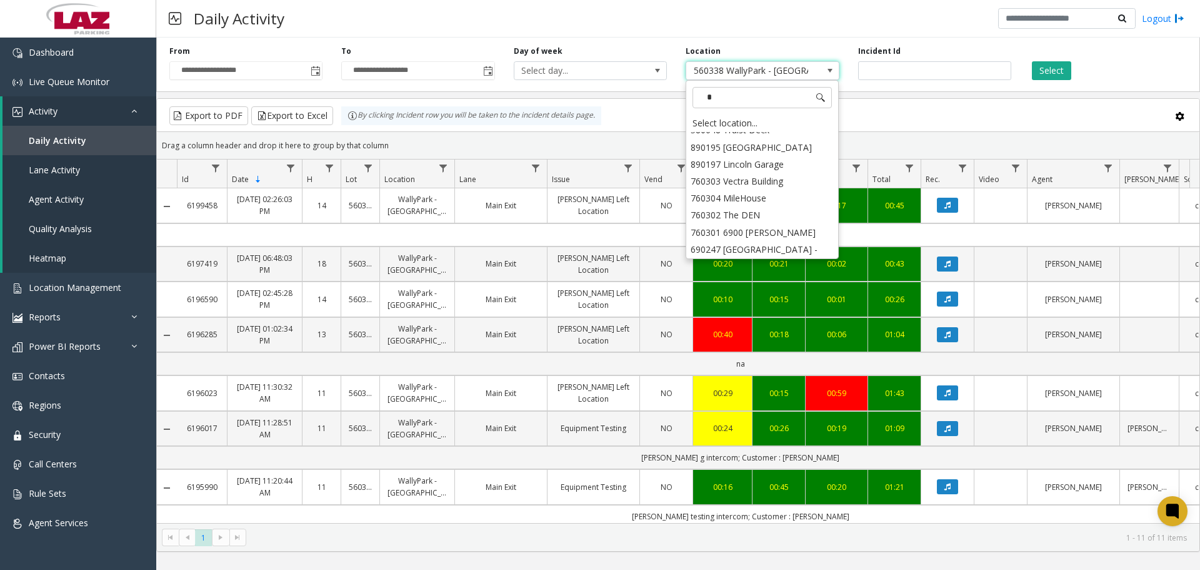
scroll to position [0, 0]
type input "*****"
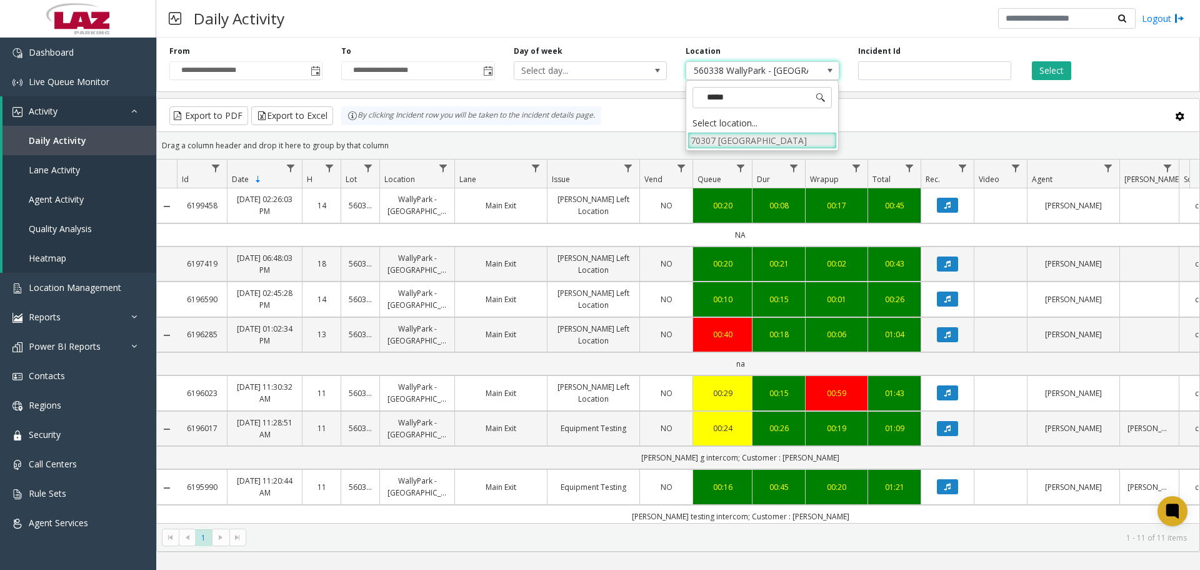
click at [658, 146] on li "70307 [GEOGRAPHIC_DATA]" at bounding box center [762, 140] width 149 height 17
click at [658, 68] on div "Select" at bounding box center [1107, 63] width 172 height 34
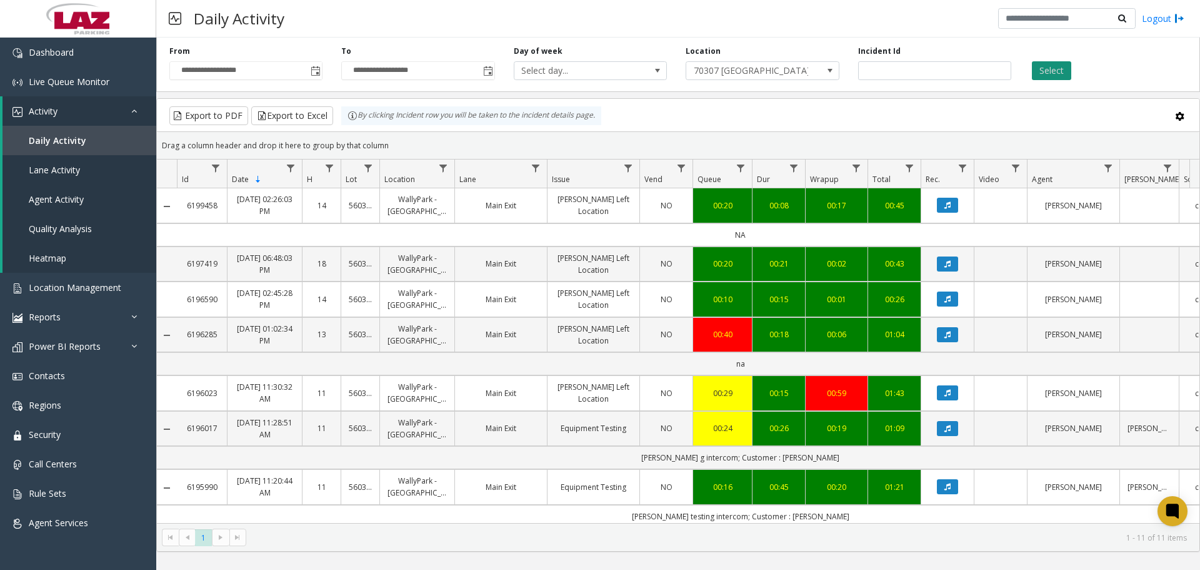
click at [658, 79] on button "Select" at bounding box center [1051, 70] width 39 height 19
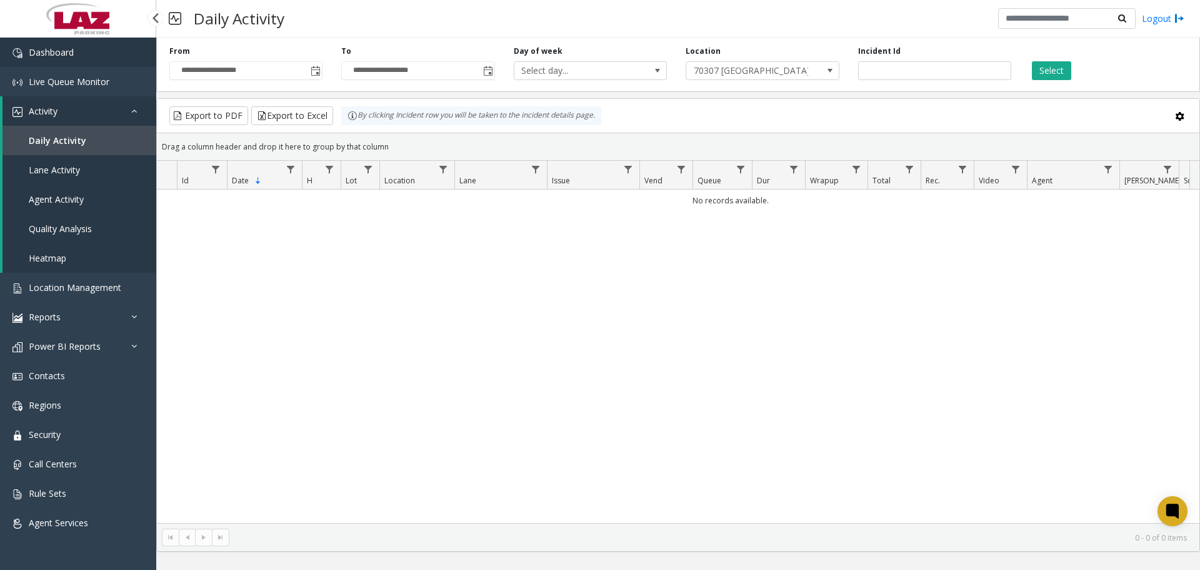
click at [62, 63] on link "Dashboard" at bounding box center [78, 52] width 156 height 29
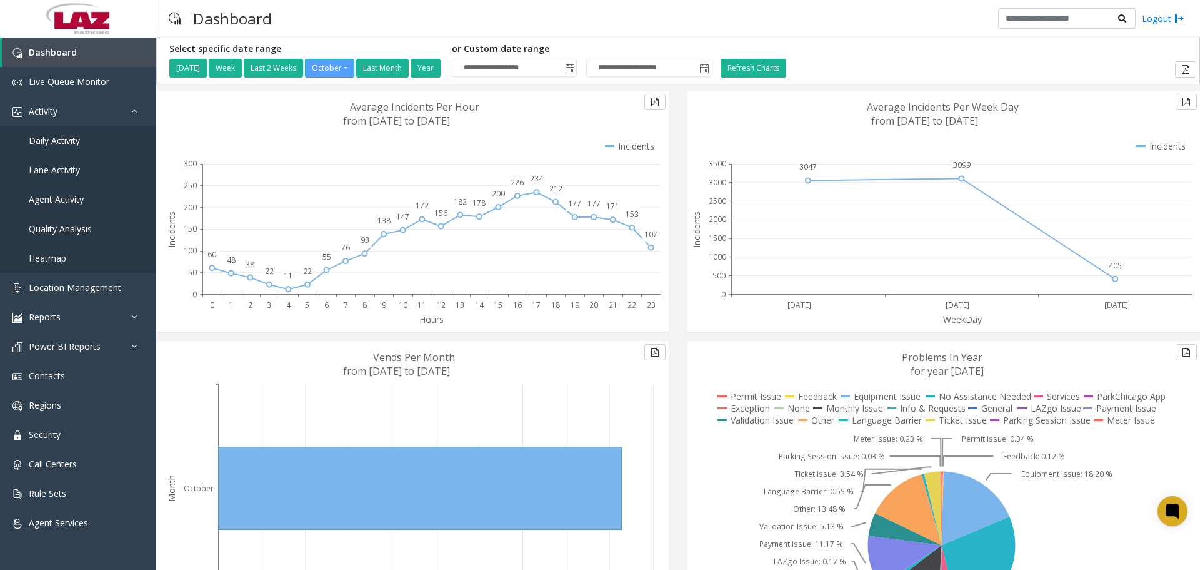
click at [658, 23] on div "Dashboard Logout" at bounding box center [678, 19] width 1044 height 38
drag, startPoint x: 398, startPoint y: 19, endPoint x: 367, endPoint y: 16, distance: 31.5
click at [399, 19] on div "Dashboard Logout" at bounding box center [678, 19] width 1044 height 38
click at [51, 294] on link "Location Management" at bounding box center [78, 287] width 156 height 29
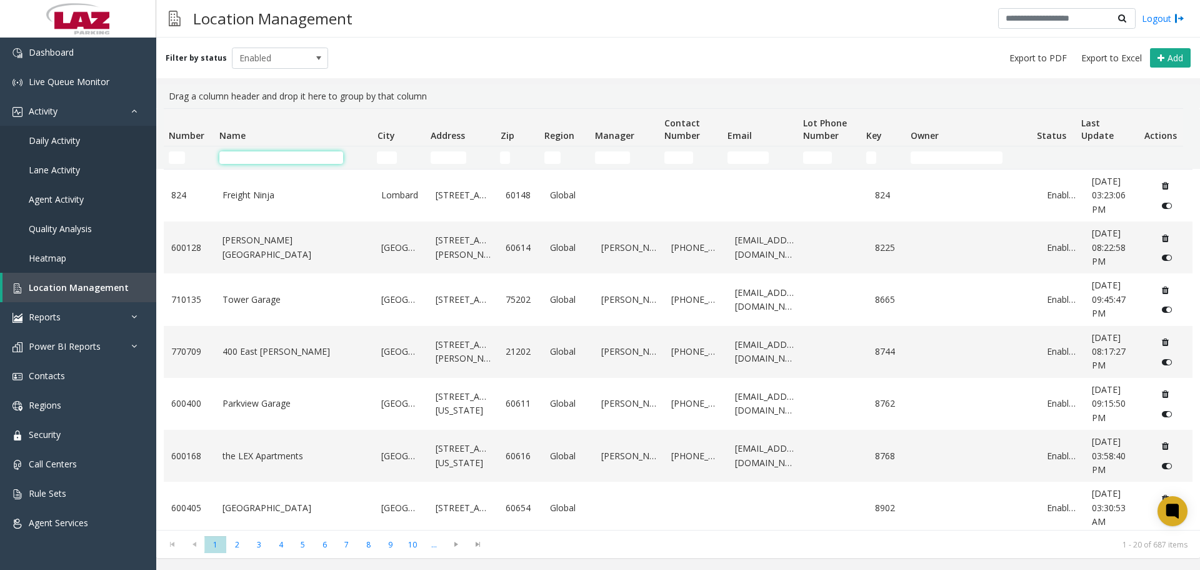
click at [239, 163] on input "Name Filter" at bounding box center [281, 157] width 124 height 13
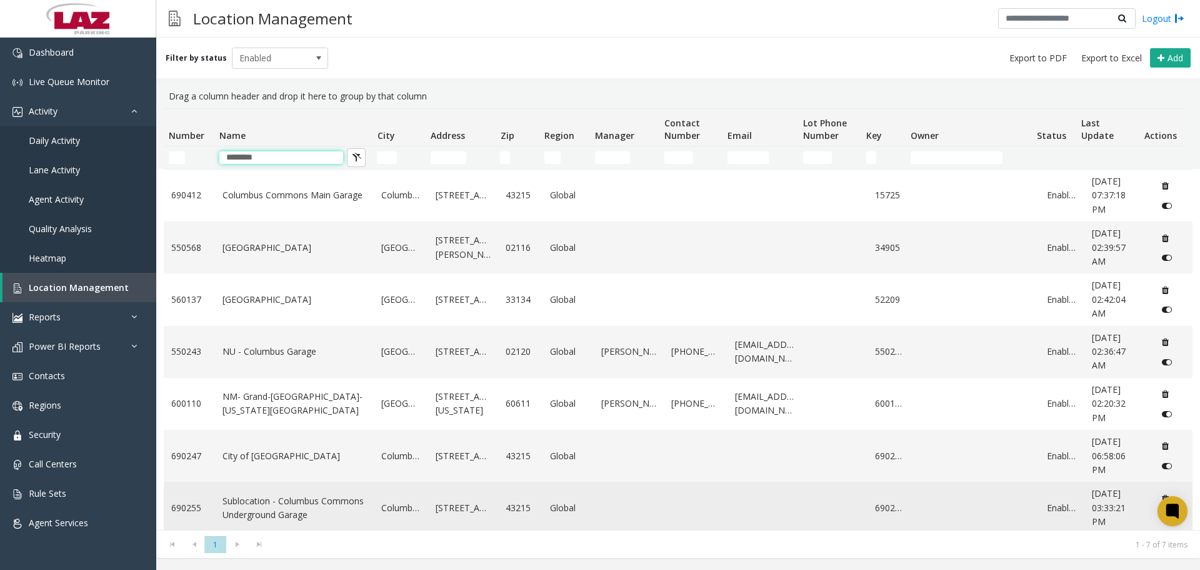
type input "********"
click at [274, 517] on link "Sublocation - Columbus Commons Underground Garage" at bounding box center [295, 508] width 144 height 28
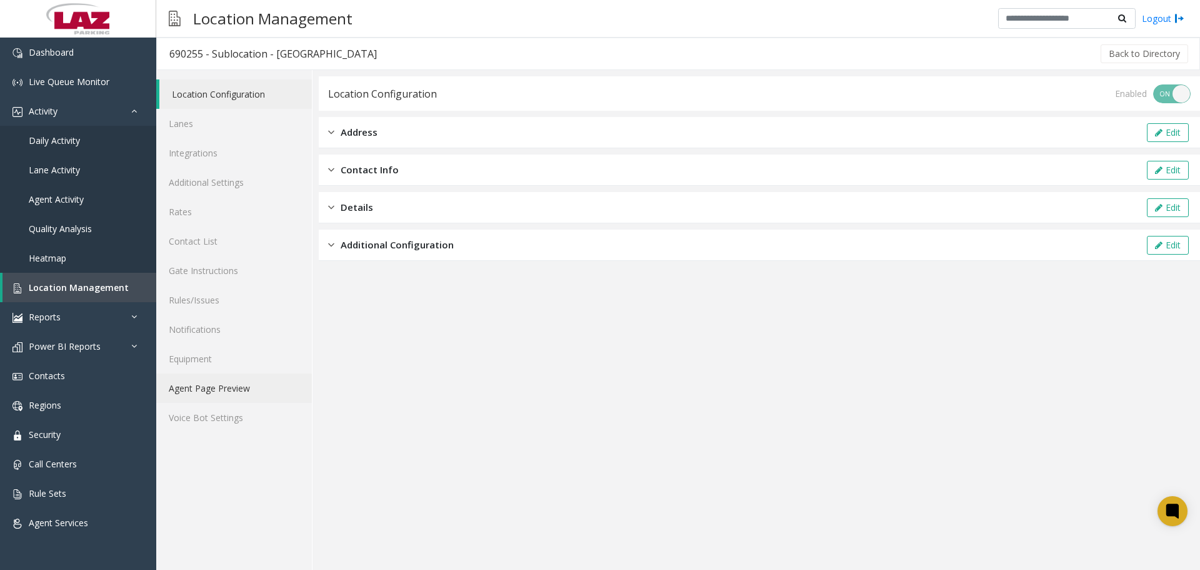
click at [236, 399] on link "Agent Page Preview" at bounding box center [234, 387] width 156 height 29
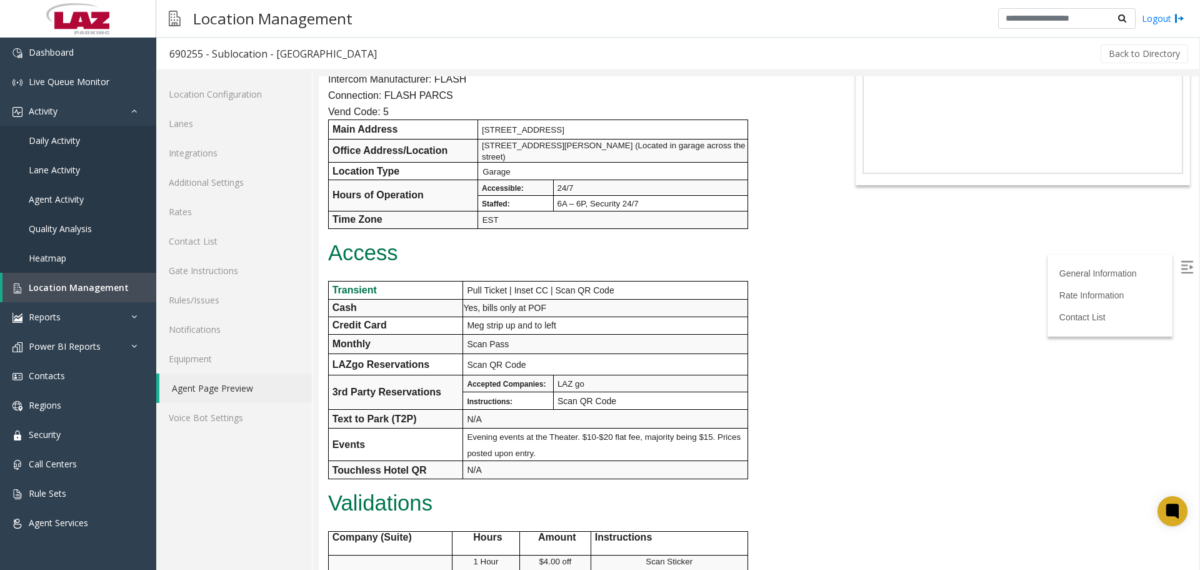
scroll to position [250, 0]
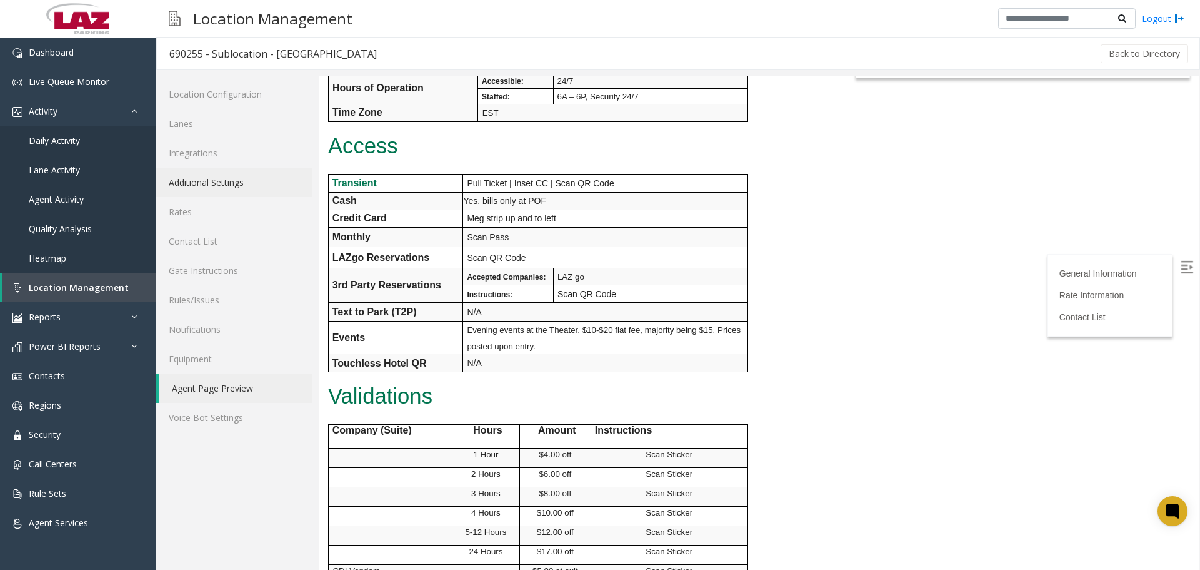
click at [254, 183] on link "Additional Settings" at bounding box center [234, 182] width 156 height 29
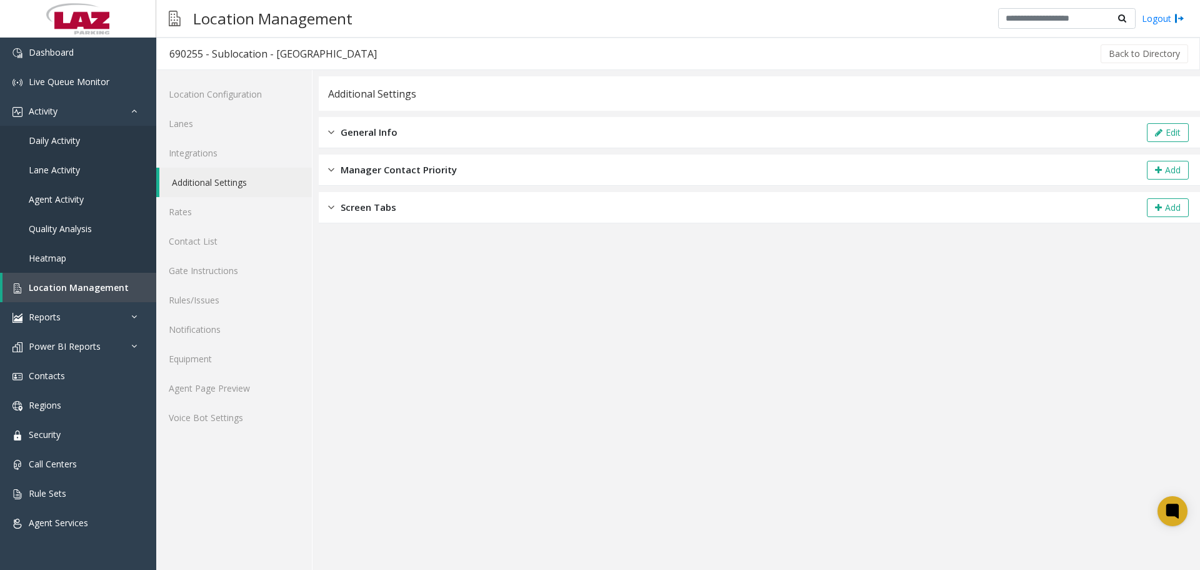
click at [431, 130] on div "General Info Edit" at bounding box center [760, 132] width 882 height 31
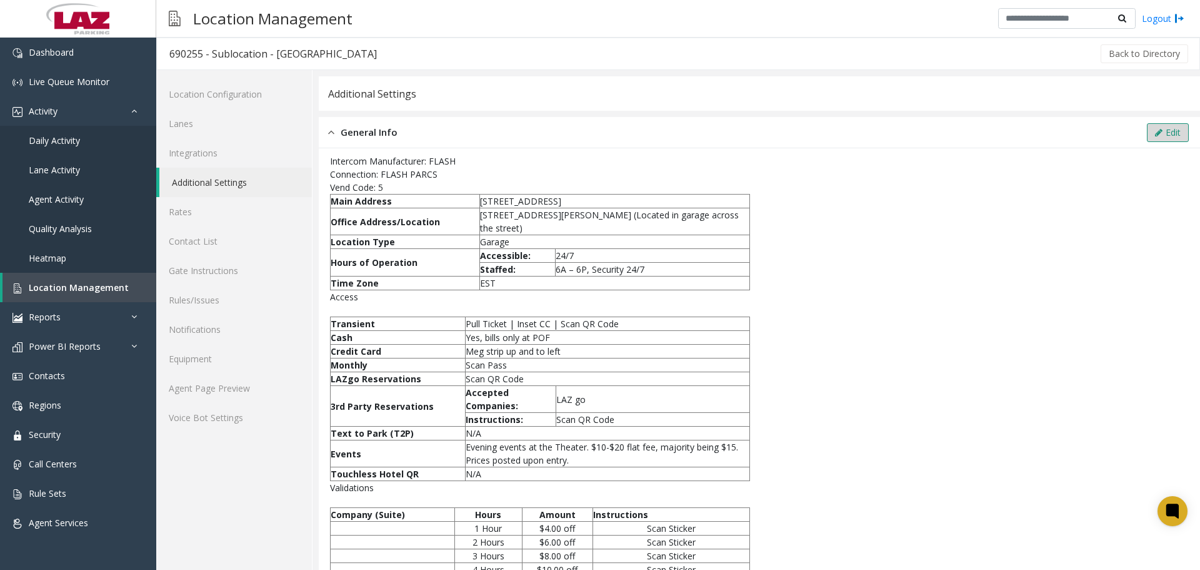
click at [658, 132] on button "Edit" at bounding box center [1168, 132] width 42 height 19
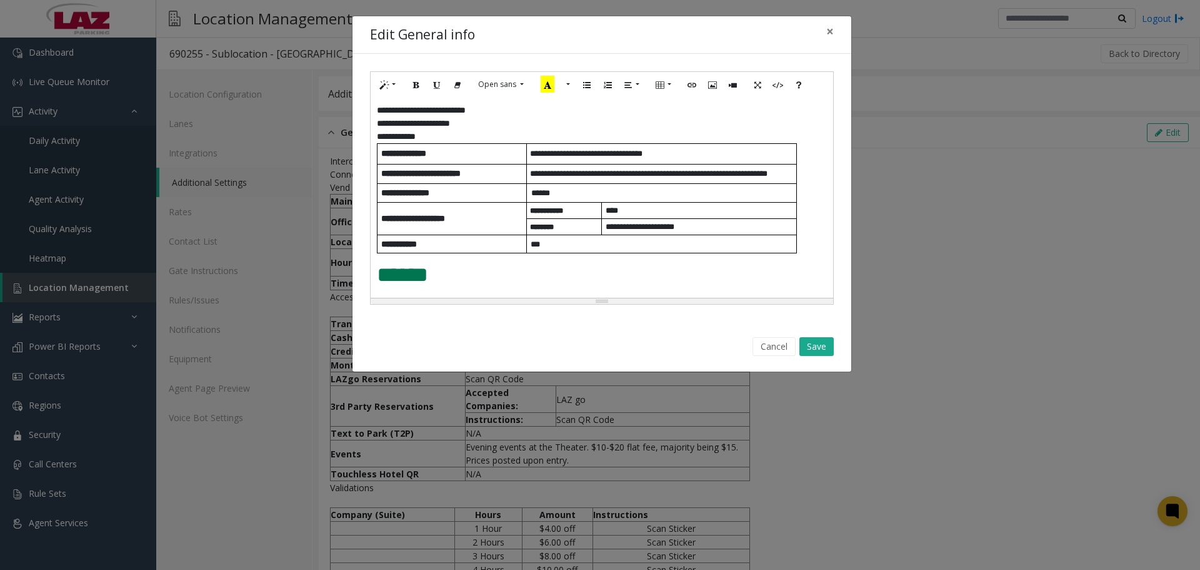
click at [445, 133] on p "**********" at bounding box center [597, 136] width 441 height 13
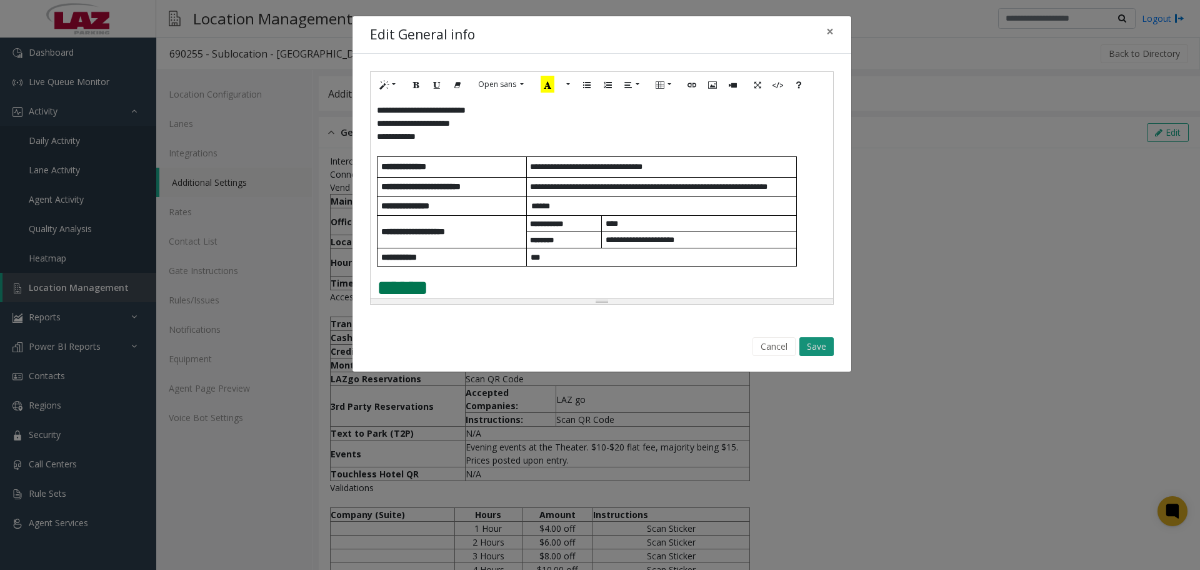
click at [658, 346] on button "Save" at bounding box center [817, 346] width 34 height 19
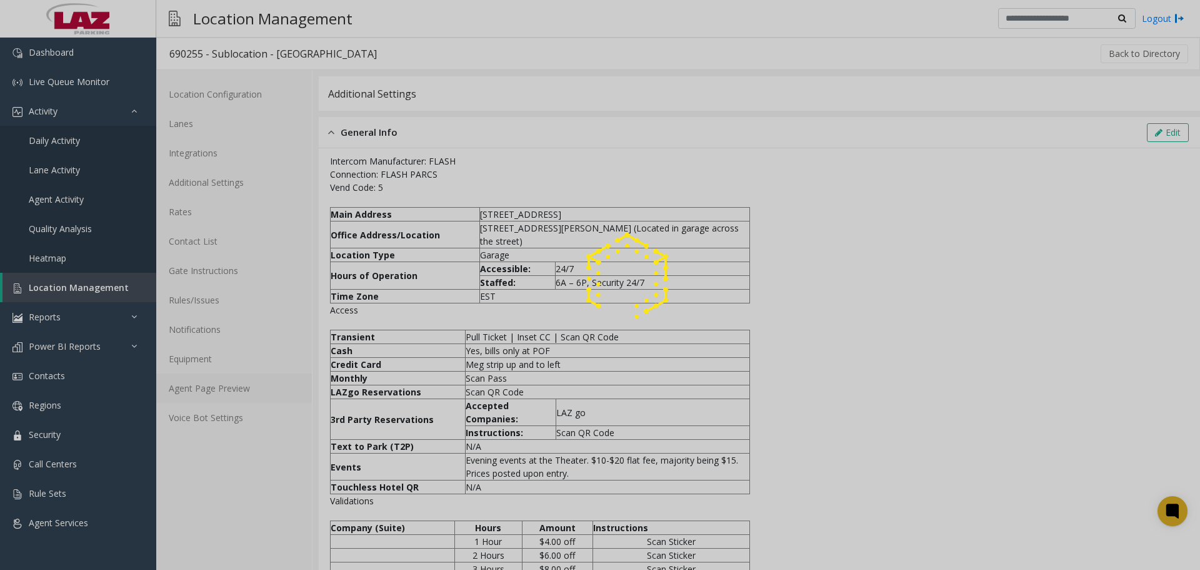
click at [228, 389] on link "Agent Page Preview" at bounding box center [234, 387] width 156 height 29
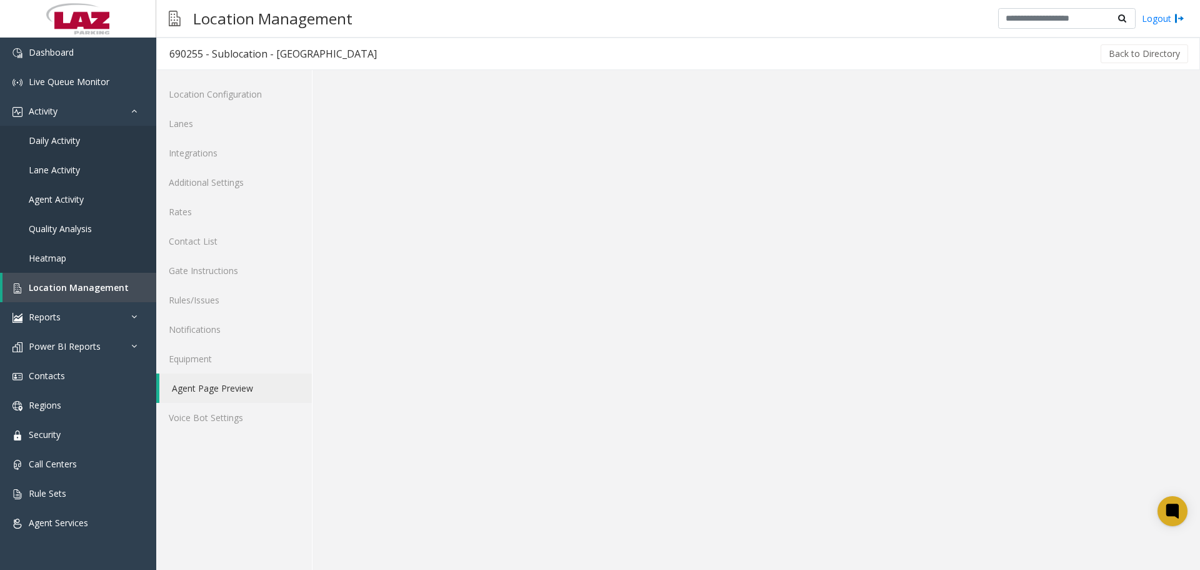
click at [228, 389] on link "Agent Page Preview" at bounding box center [235, 387] width 153 height 29
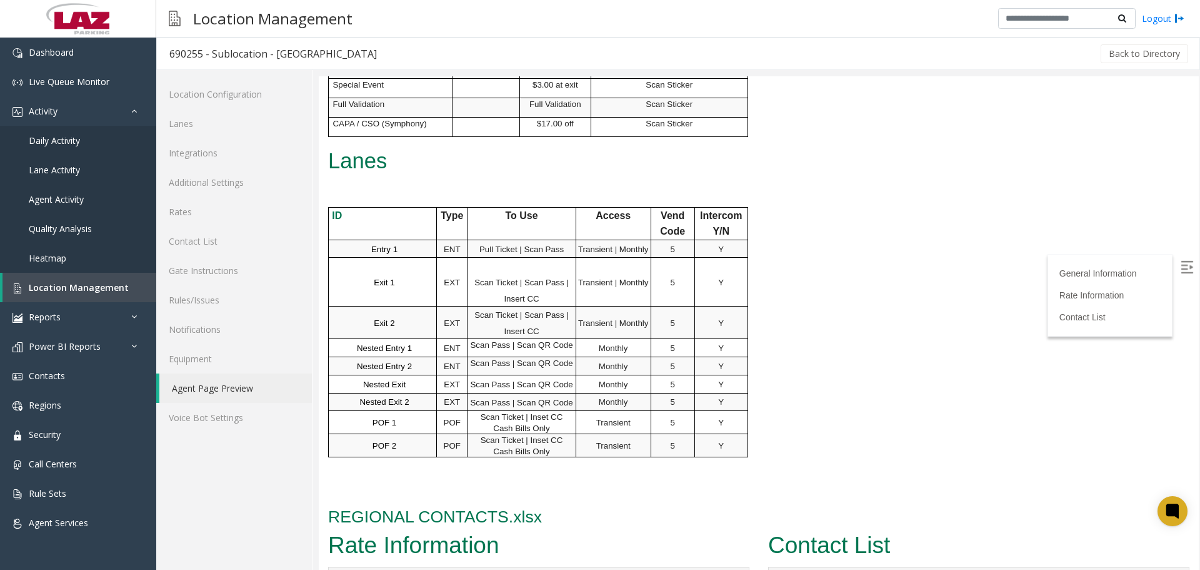
scroll to position [642, 0]
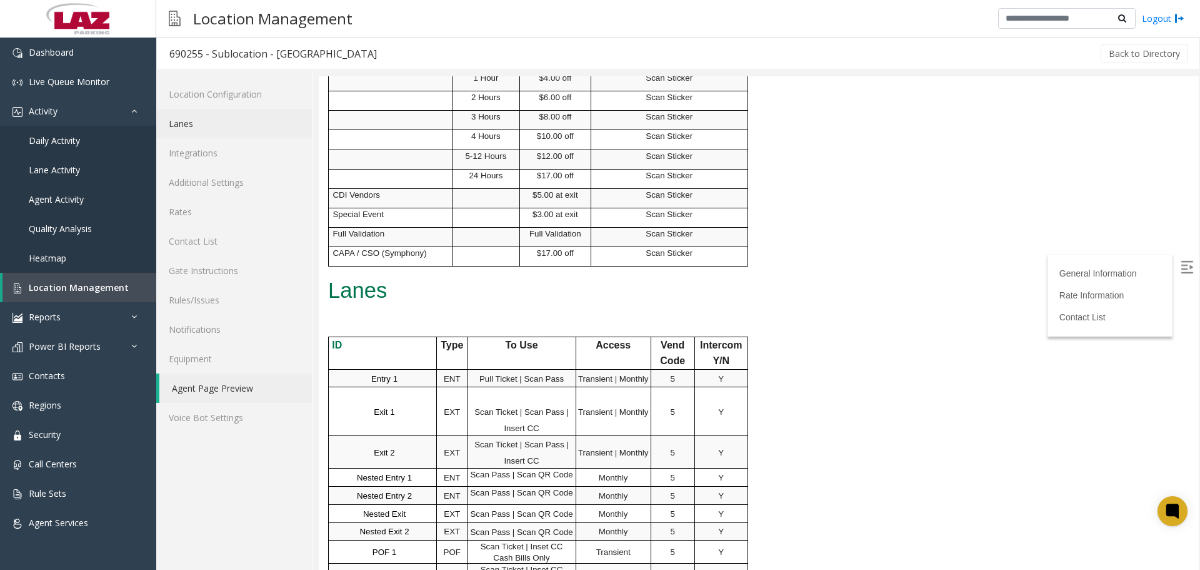
click at [198, 123] on link "Lanes" at bounding box center [234, 123] width 156 height 29
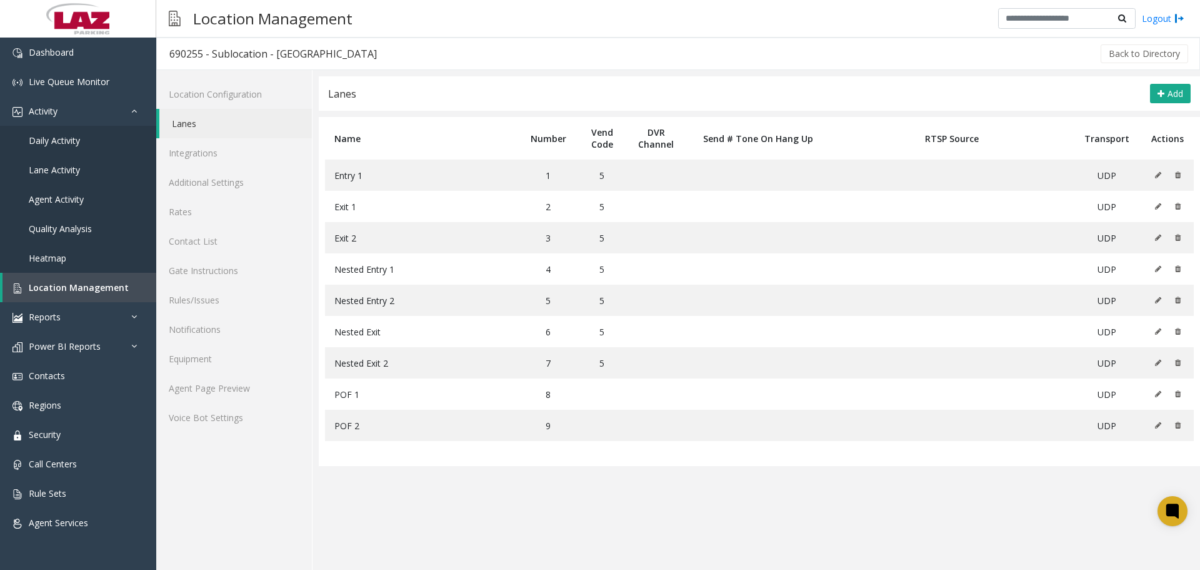
click at [399, 513] on app-lanes "Lanes Add Name Number Vend Code DVR Channel Send # Tone On Hang Up RTSP Source …" at bounding box center [760, 322] width 882 height 493
click at [658, 91] on button "Add" at bounding box center [1170, 94] width 41 height 20
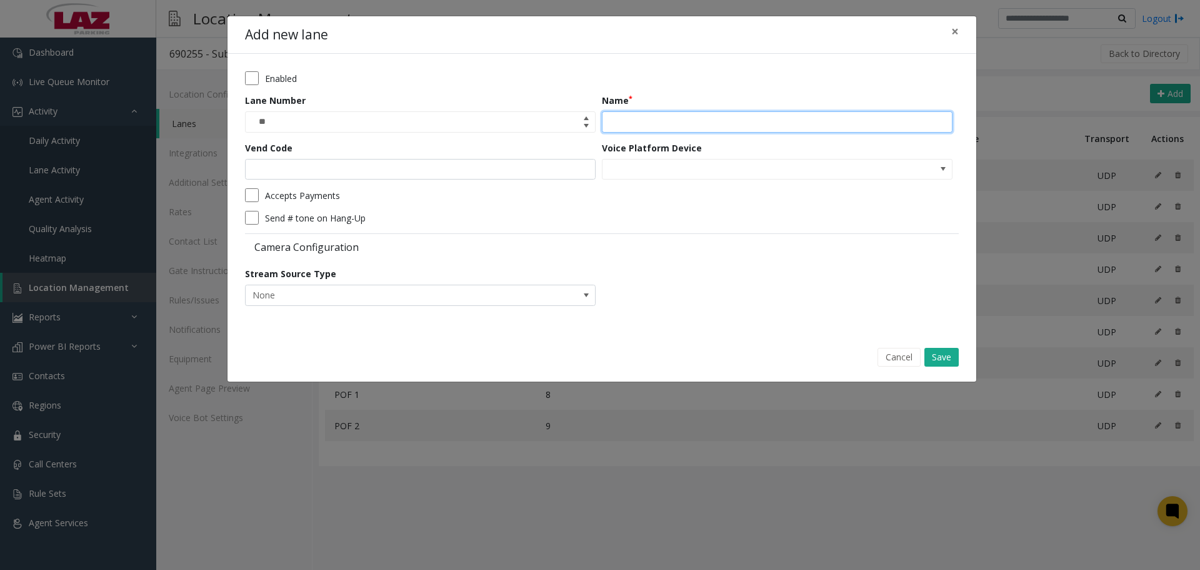
click at [658, 128] on input "Name" at bounding box center [777, 121] width 351 height 21
paste input "**********"
type input "**********"
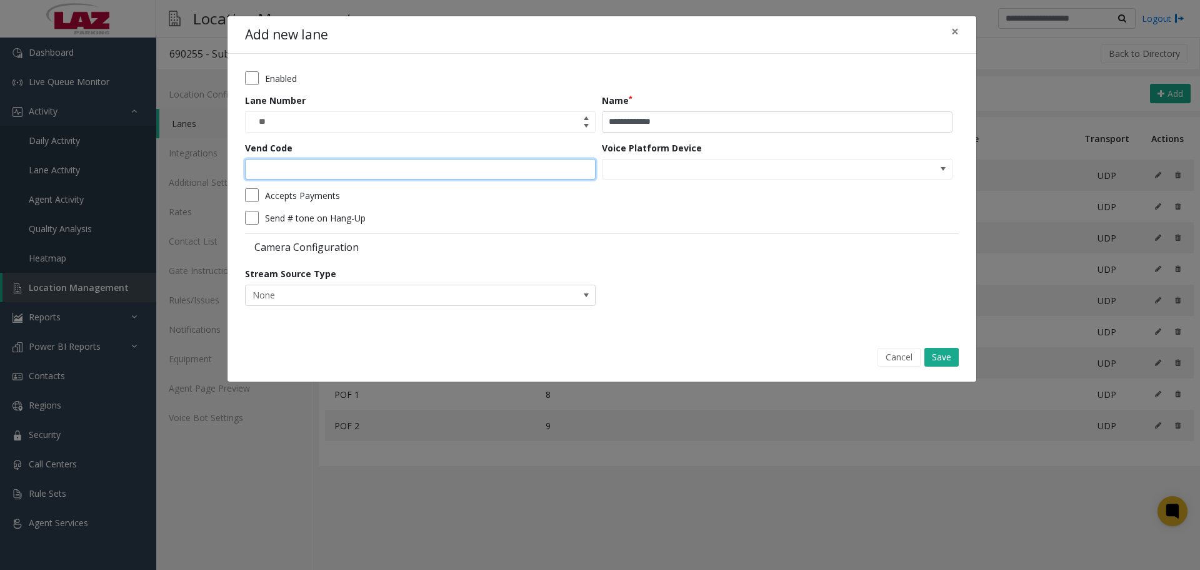
click at [508, 173] on input "Vend Code" at bounding box center [420, 169] width 351 height 21
type input "*"
click at [658, 358] on button "Save" at bounding box center [942, 357] width 34 height 19
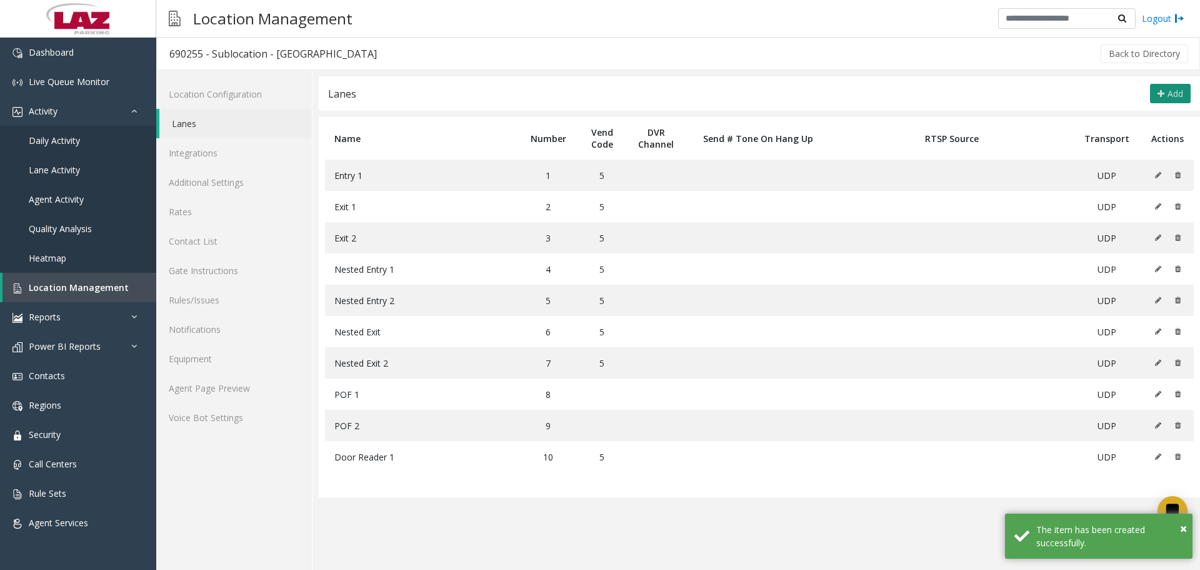
click at [658, 94] on span "Add" at bounding box center [1176, 94] width 16 height 12
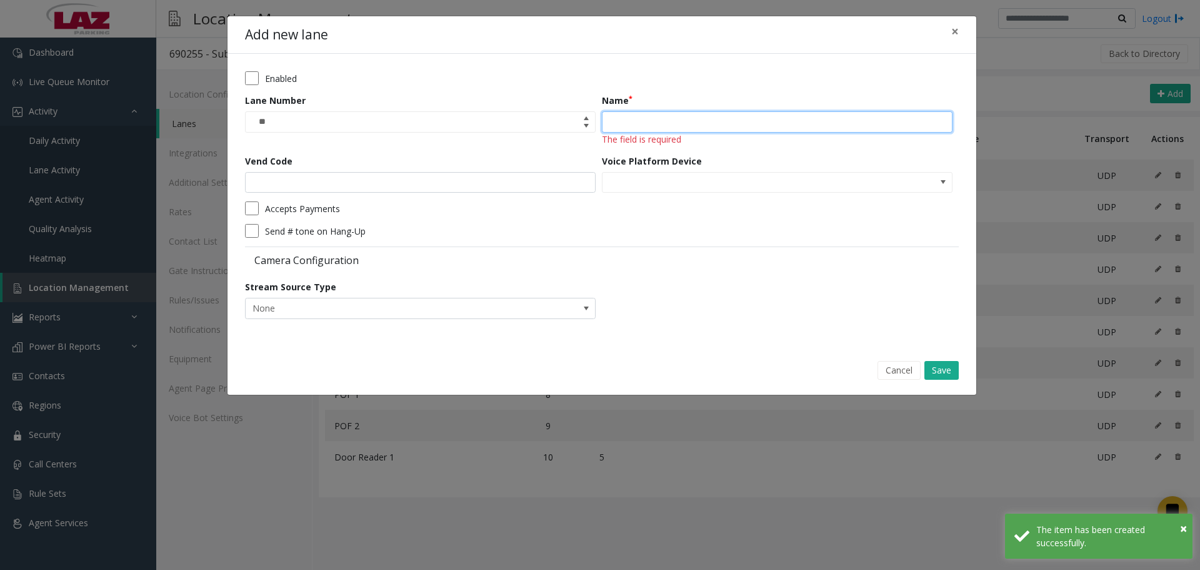
drag, startPoint x: 644, startPoint y: 126, endPoint x: 498, endPoint y: 186, distance: 158.4
click at [644, 126] on input "Name" at bounding box center [777, 121] width 351 height 21
paste input "**********"
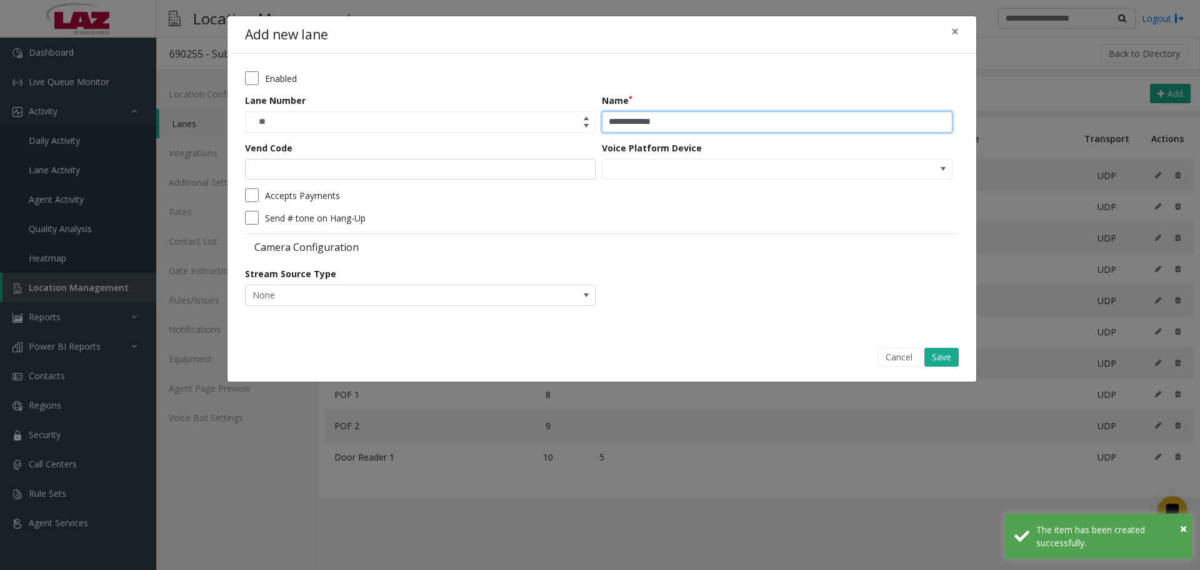
type input "**********"
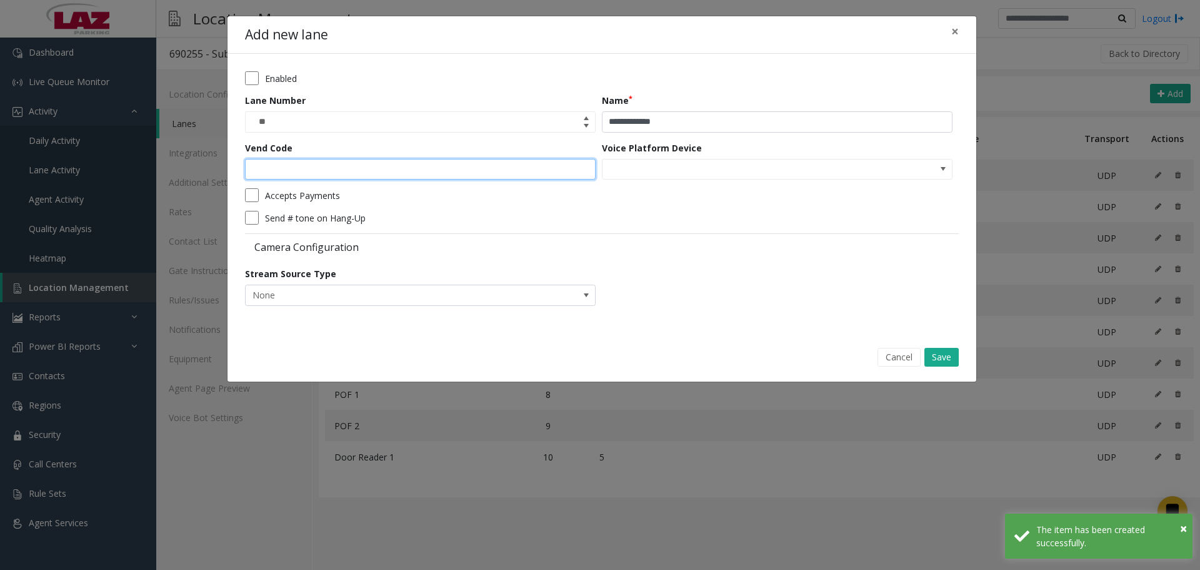
click at [437, 165] on input "Vend Code" at bounding box center [420, 169] width 351 height 21
type input "*"
click at [658, 361] on button "Save" at bounding box center [942, 357] width 34 height 19
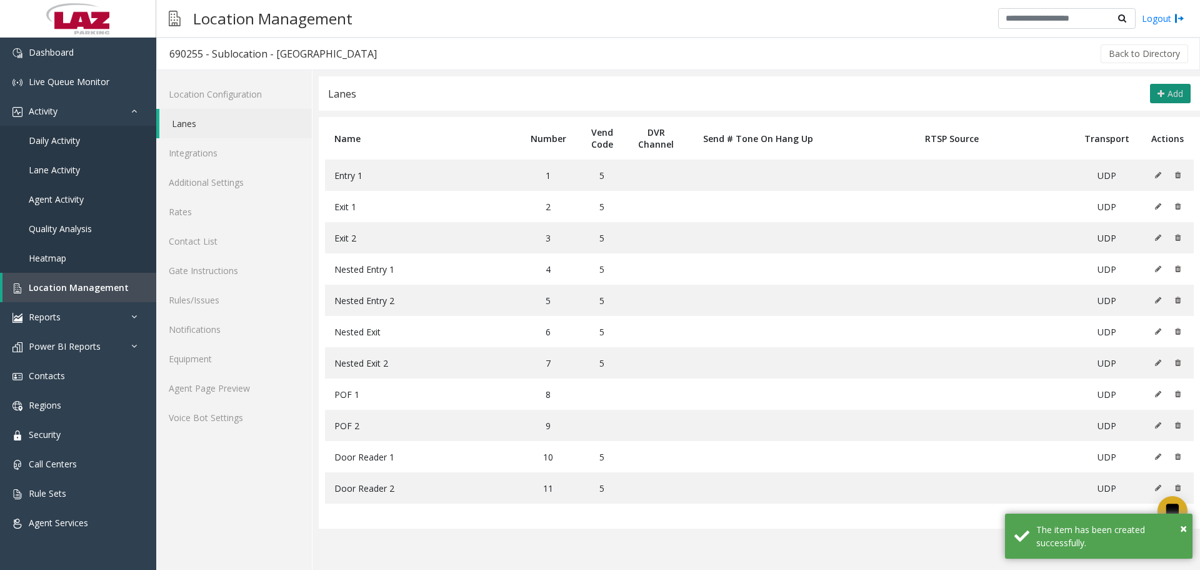
click at [658, 88] on button "Add" at bounding box center [1170, 94] width 41 height 20
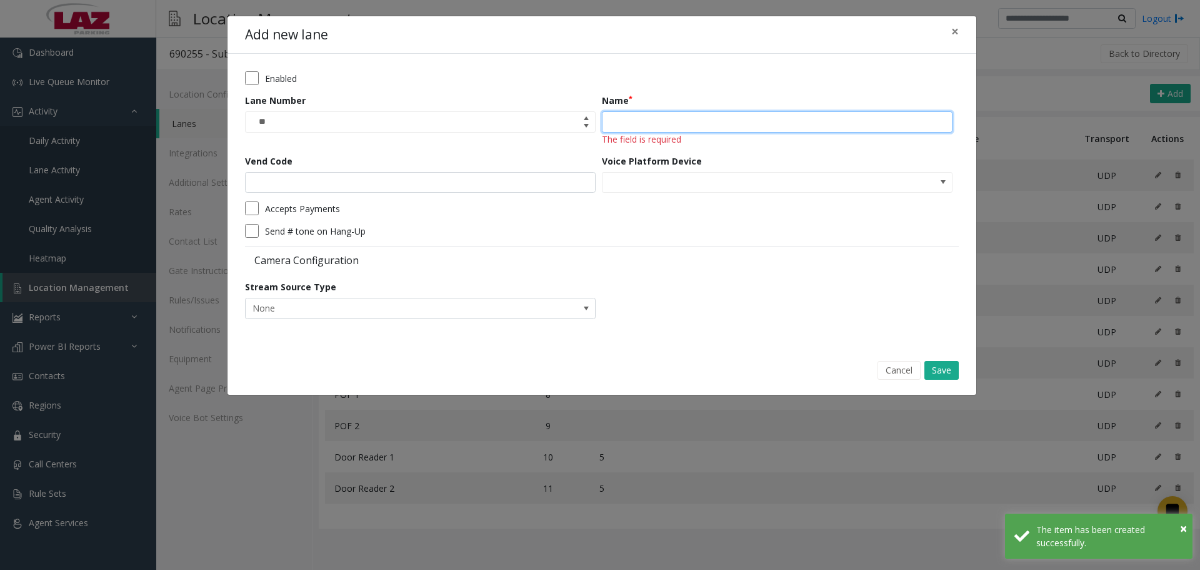
click at [655, 120] on input "Name" at bounding box center [777, 121] width 351 height 21
paste input "**********"
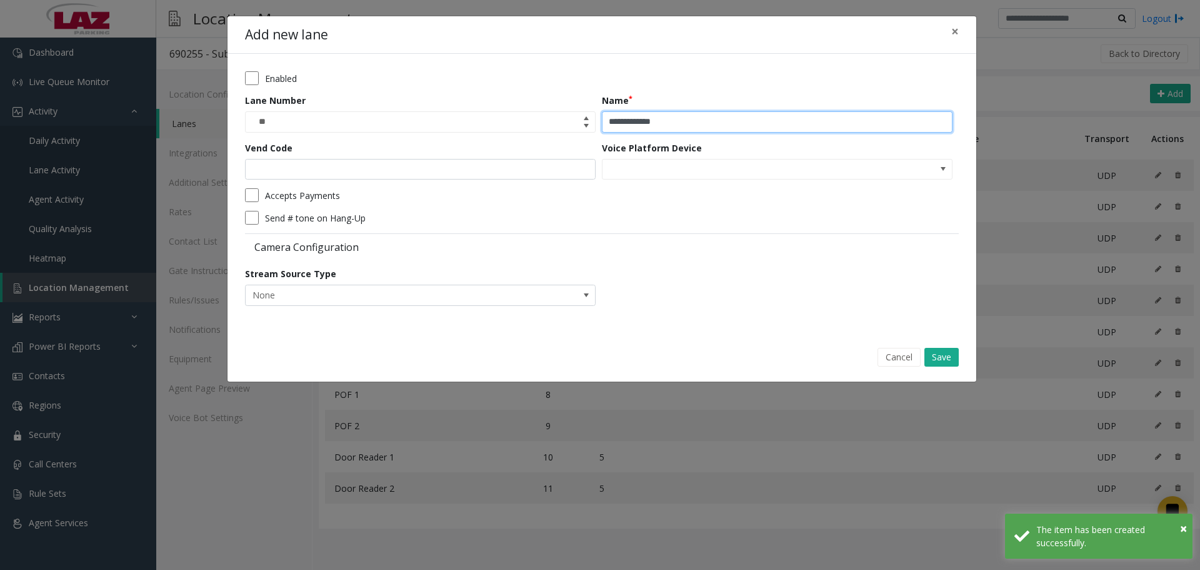
type input "**********"
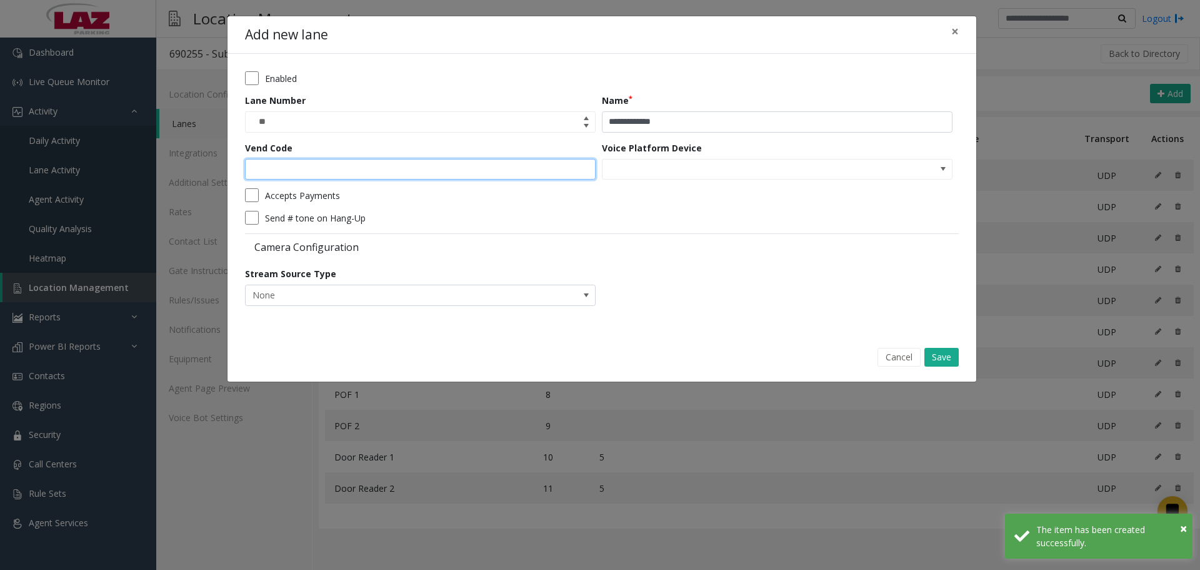
click at [508, 173] on input "Vend Code" at bounding box center [420, 169] width 351 height 21
type input "*"
click at [658, 358] on button "Save" at bounding box center [942, 357] width 34 height 19
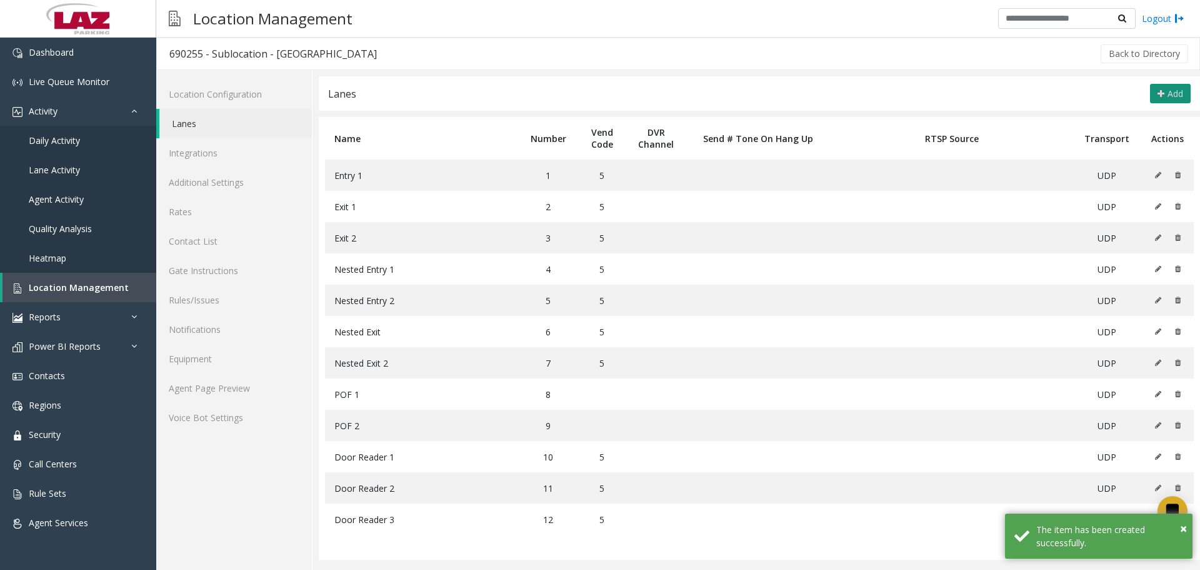
click at [658, 96] on button "Add" at bounding box center [1170, 94] width 41 height 20
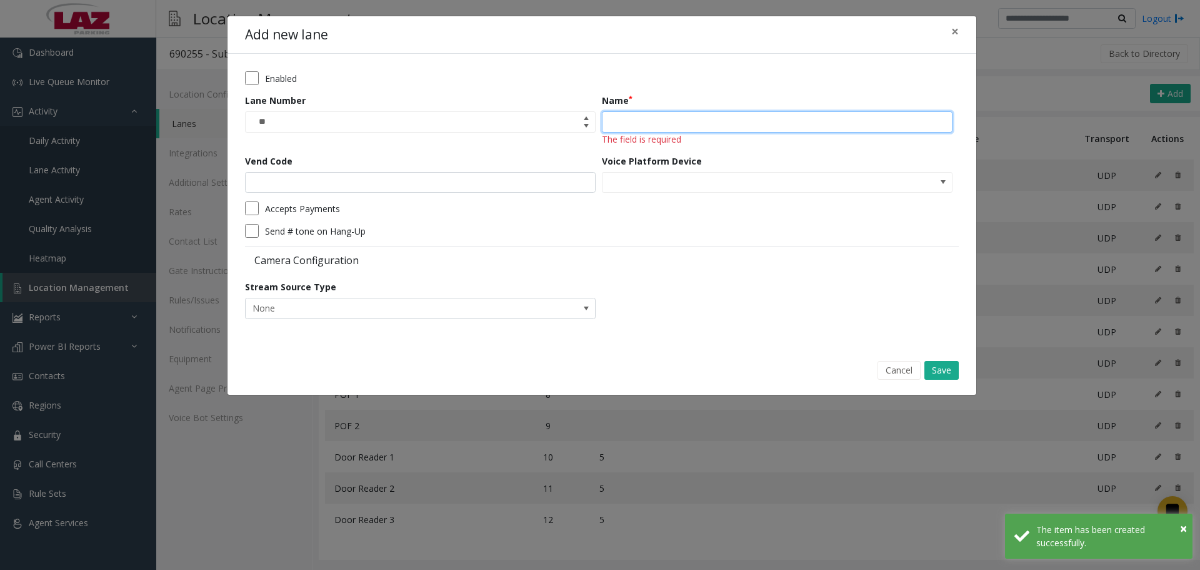
click at [658, 124] on input "Name" at bounding box center [777, 121] width 351 height 21
paste input "**********"
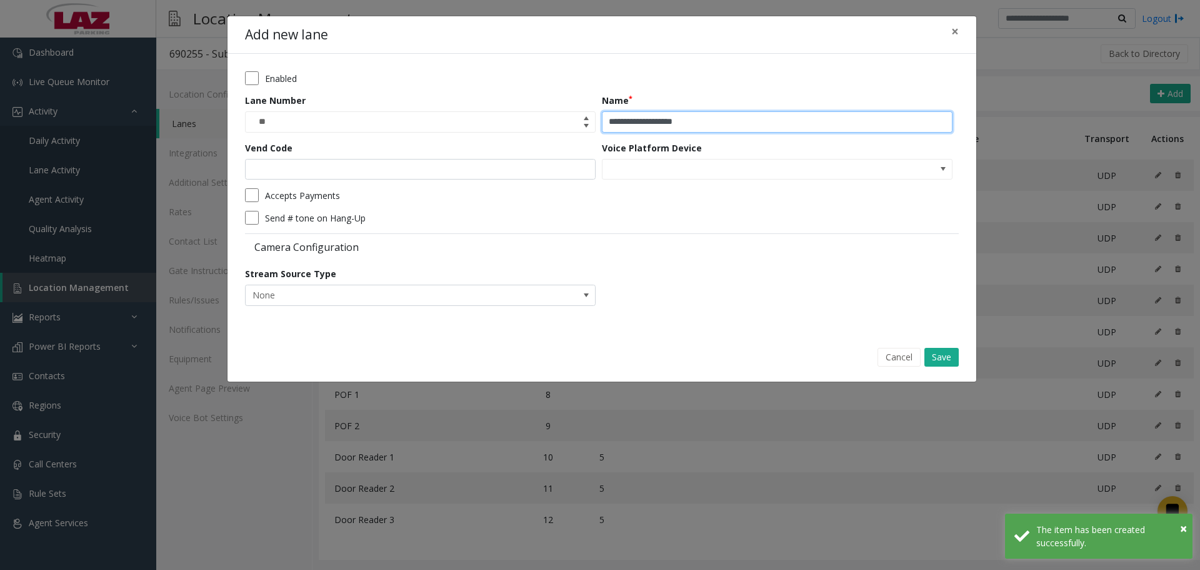
type input "**********"
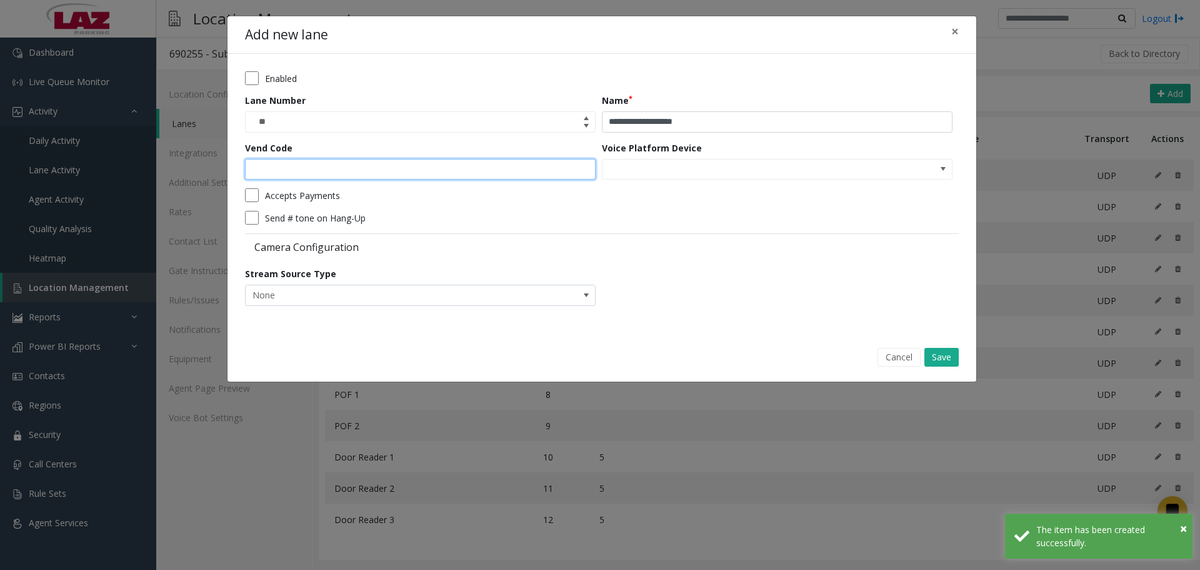
click at [488, 174] on input "Vend Code" at bounding box center [420, 169] width 351 height 21
type input "*"
click at [658, 358] on button "Save" at bounding box center [942, 357] width 34 height 19
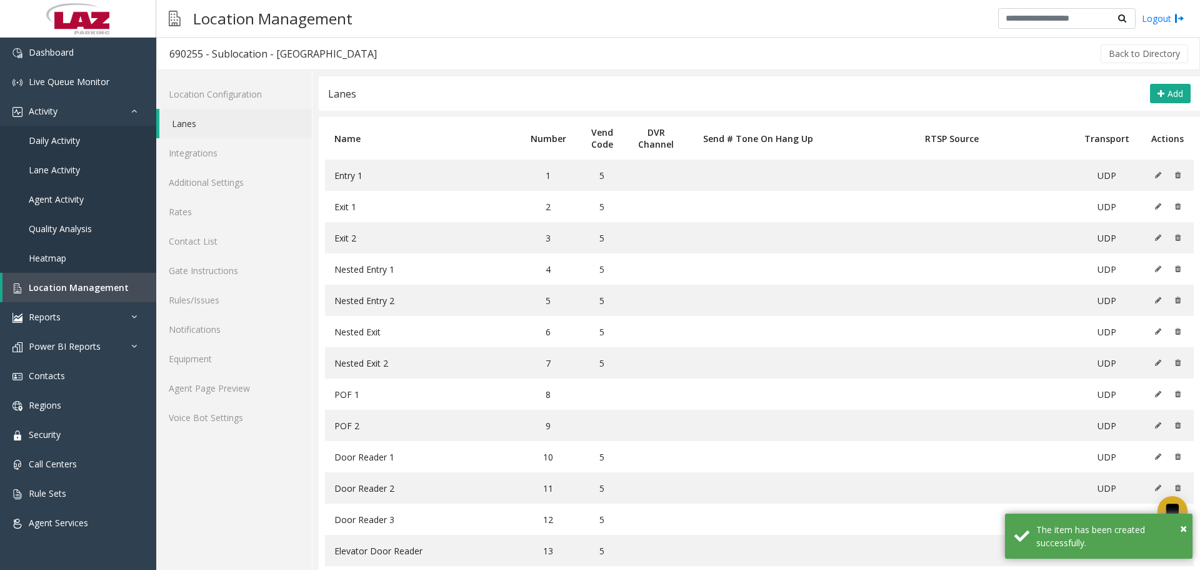
click at [176, 58] on div "690255 - Sublocation - [GEOGRAPHIC_DATA]" at bounding box center [273, 54] width 208 height 16
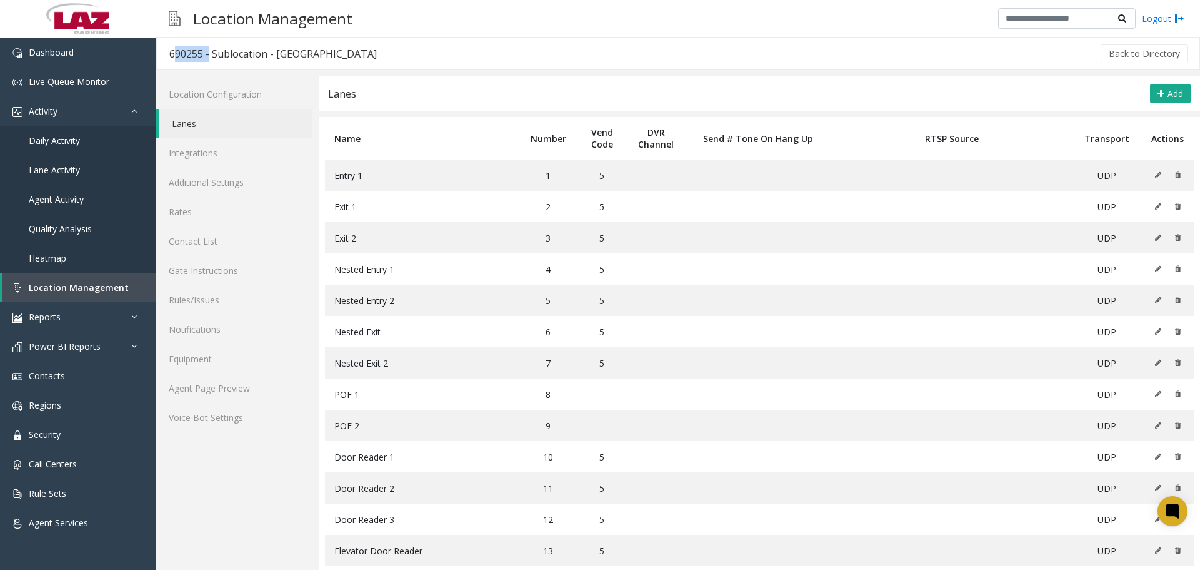
click at [176, 58] on div "690255 - Sublocation - [GEOGRAPHIC_DATA]" at bounding box center [273, 54] width 208 height 16
copy div "690255"
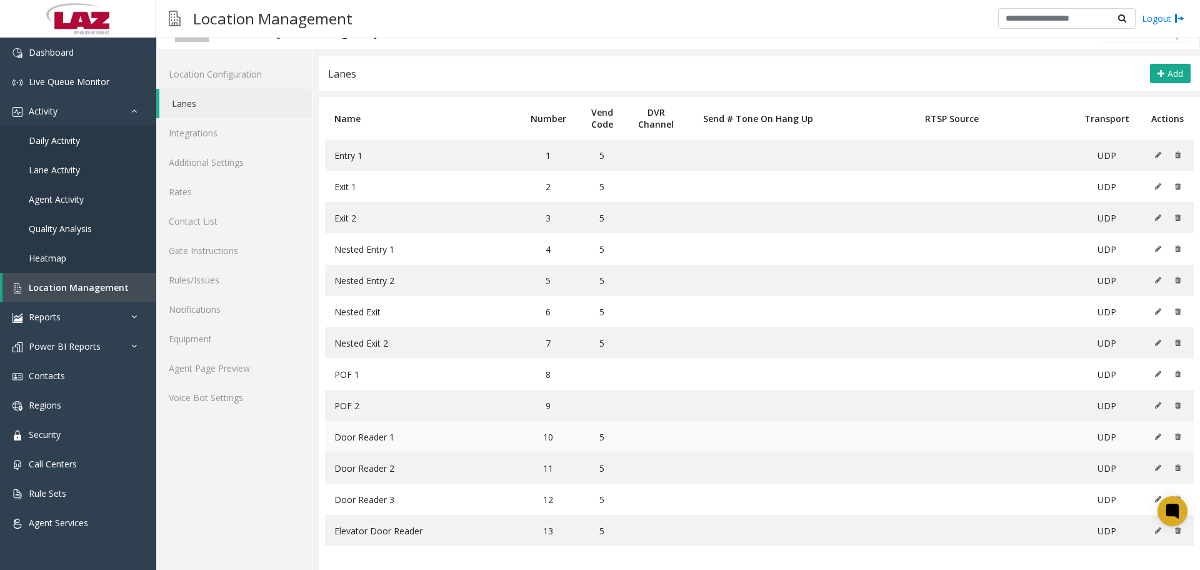
scroll to position [21, 0]
click at [231, 374] on link "Agent Page Preview" at bounding box center [234, 366] width 156 height 29
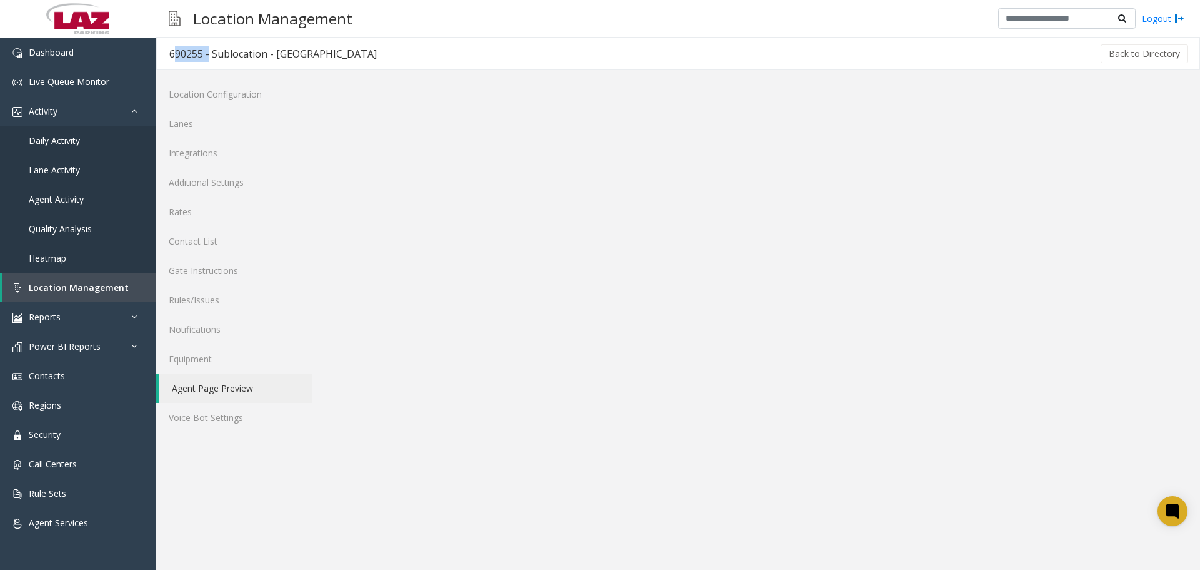
click at [222, 386] on link "Agent Page Preview" at bounding box center [235, 387] width 153 height 29
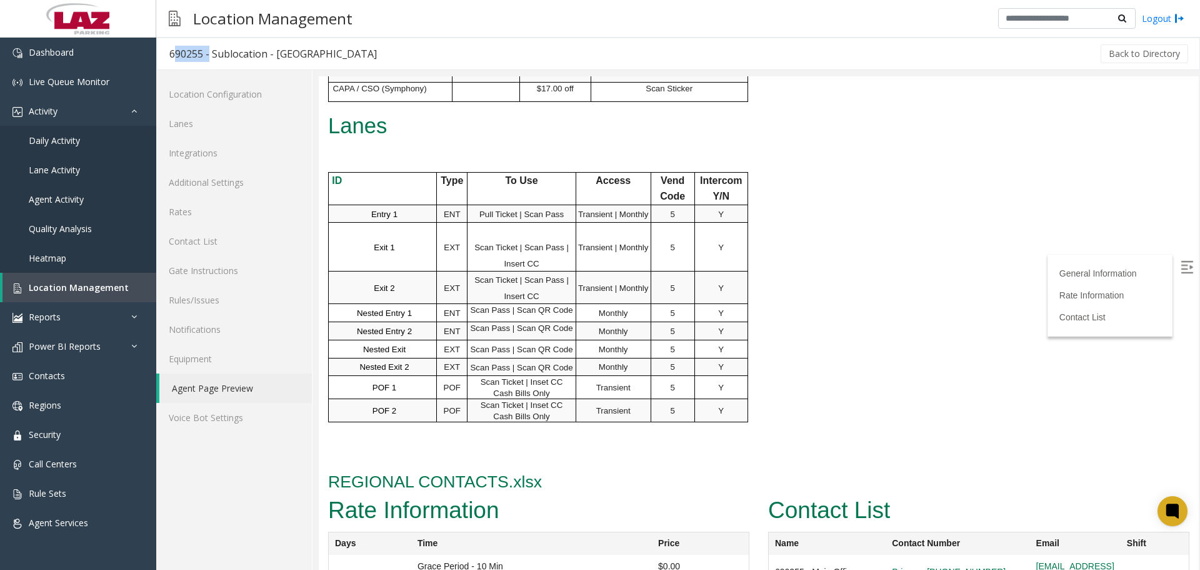
scroll to position [813, 0]
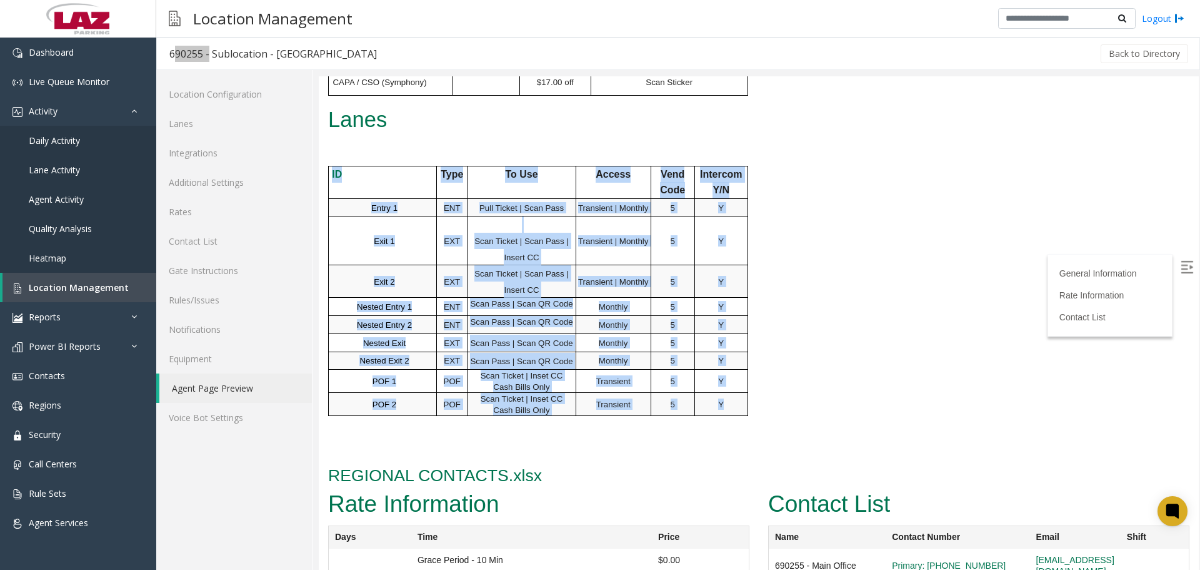
drag, startPoint x: 732, startPoint y: 402, endPoint x: 319, endPoint y: 183, distance: 467.6
click at [658, 388] on td "Y" at bounding box center [721, 380] width 53 height 23
drag, startPoint x: 733, startPoint y: 408, endPoint x: 324, endPoint y: 170, distance: 473.7
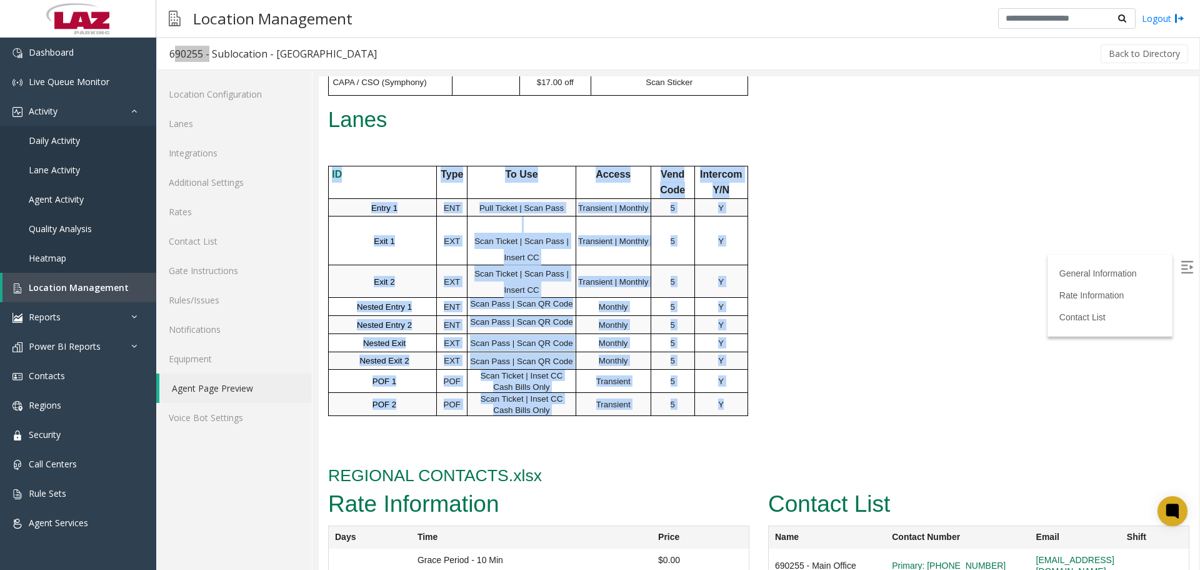
copy div "ID Type To Use Access Vend Code Intercom Y/N Entry 1 ENT Pull Ticket | Scan Pas…"
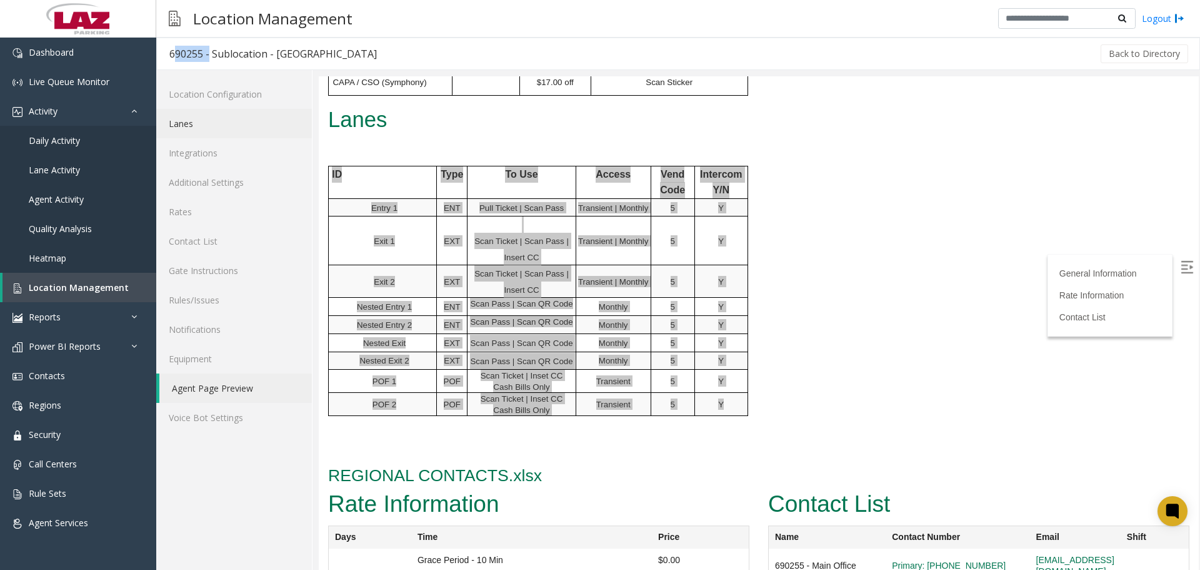
click at [206, 119] on link "Lanes" at bounding box center [234, 123] width 156 height 29
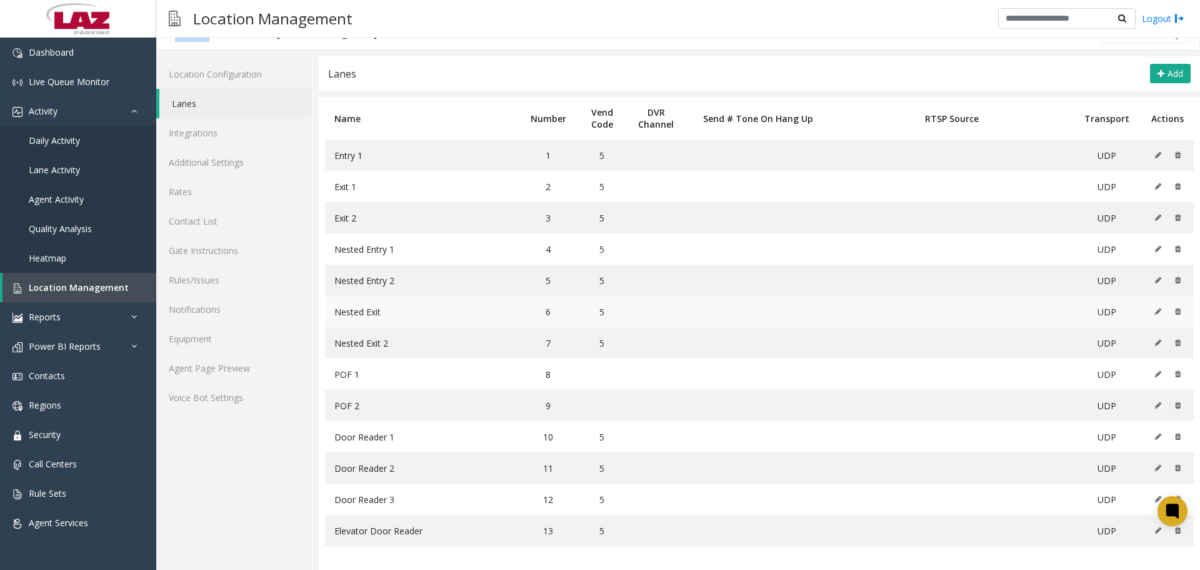
scroll to position [21, 0]
click at [382, 435] on span "Door Reader 1" at bounding box center [364, 436] width 60 height 12
click at [371, 461] on span "Door Reader 2" at bounding box center [364, 467] width 60 height 12
click at [383, 494] on span "Door Reader 3" at bounding box center [364, 498] width 60 height 12
drag, startPoint x: 327, startPoint y: 563, endPoint x: 292, endPoint y: 559, distance: 35.3
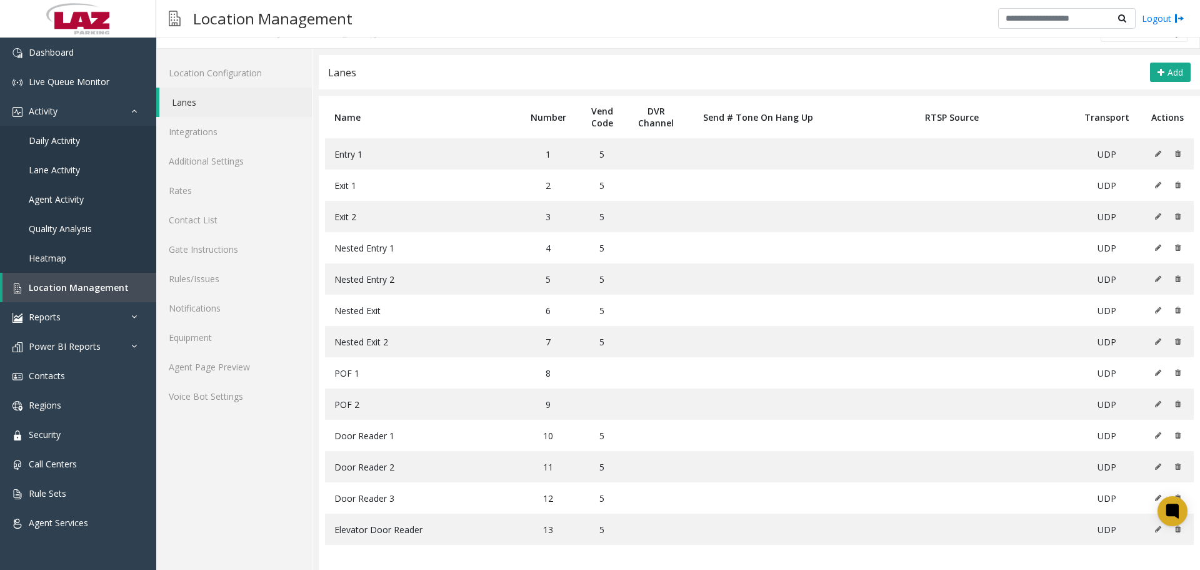
click at [321, 556] on table "Name Number Vend Code DVR Channel Send # Tone On Hang Up RTSP Source Transport …" at bounding box center [760, 333] width 882 height 474
drag, startPoint x: 386, startPoint y: 439, endPoint x: 336, endPoint y: 437, distance: 50.7
click at [336, 437] on span "Door Reader 1" at bounding box center [364, 436] width 60 height 12
click at [398, 436] on td "Door Reader 1" at bounding box center [422, 434] width 194 height 31
drag, startPoint x: 398, startPoint y: 436, endPoint x: 319, endPoint y: 433, distance: 78.2
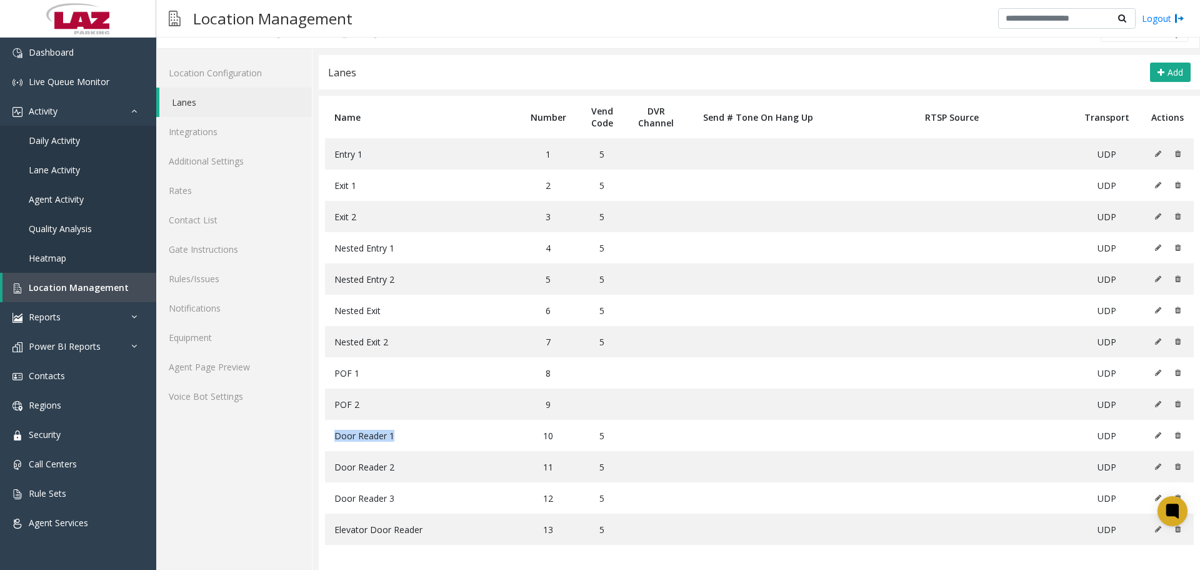
click at [319, 433] on table "Name Number Vend Code DVR Channel Send # Tone On Hang Up RTSP Source Transport …" at bounding box center [760, 333] width 882 height 474
copy span "Door Reader 1"
click at [418, 460] on td "Door Reader 2" at bounding box center [422, 466] width 194 height 31
drag, startPoint x: 414, startPoint y: 471, endPoint x: 334, endPoint y: 471, distance: 80.0
click at [334, 471] on td "Door Reader 2" at bounding box center [422, 466] width 194 height 31
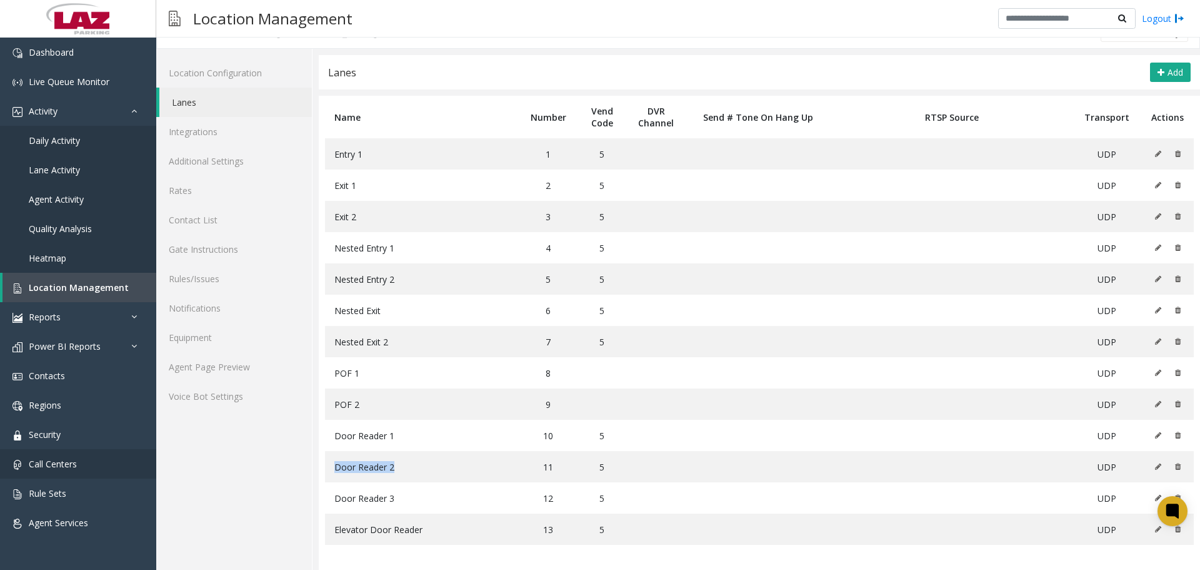
copy span "Door Reader 2"
drag, startPoint x: 453, startPoint y: 490, endPoint x: 353, endPoint y: 498, distance: 100.3
click at [353, 498] on td "Door Reader 3" at bounding box center [422, 497] width 194 height 31
click at [406, 500] on td "Door Reader 3" at bounding box center [422, 497] width 194 height 31
drag, startPoint x: 368, startPoint y: 500, endPoint x: 337, endPoint y: 503, distance: 30.7
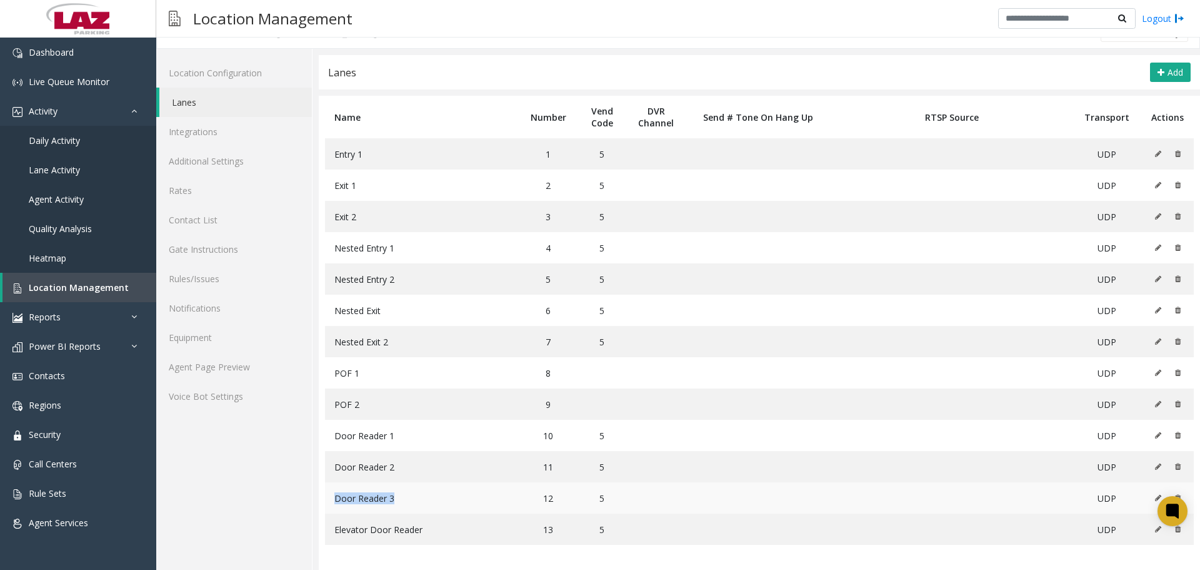
click at [337, 503] on td "Door Reader 3" at bounding box center [422, 497] width 194 height 31
copy span "Door Reader 3"
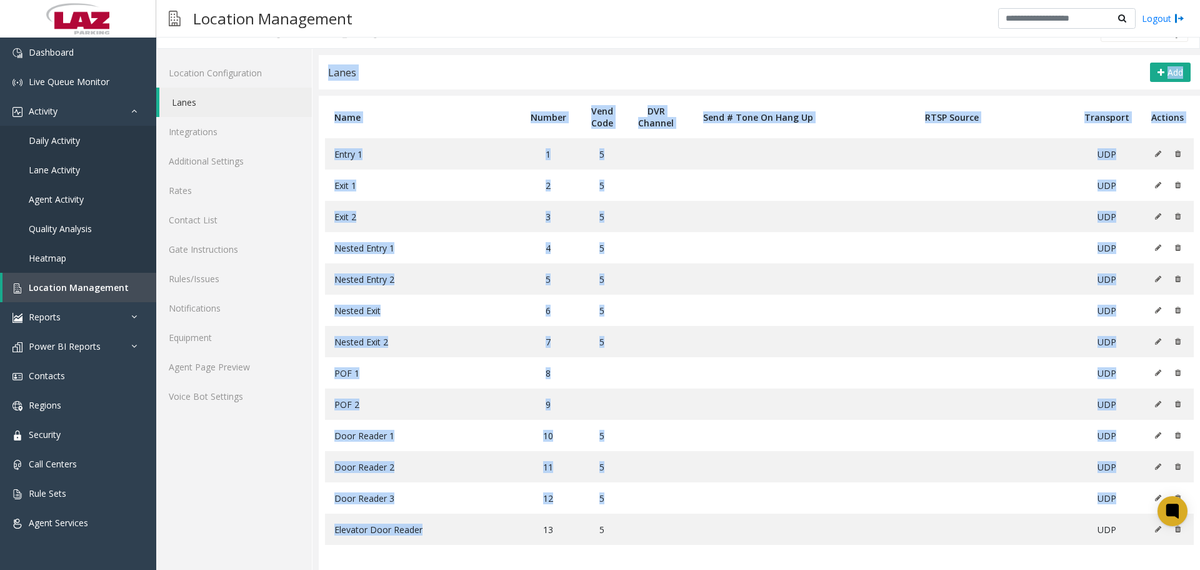
drag, startPoint x: 429, startPoint y: 529, endPoint x: 309, endPoint y: 533, distance: 120.1
click at [305, 533] on div "Location Configuration Lanes Integrations Additional Settings Rates Contact Lis…" at bounding box center [678, 309] width 1044 height 521
click at [460, 530] on td "Elevator Door Reader" at bounding box center [422, 528] width 194 height 31
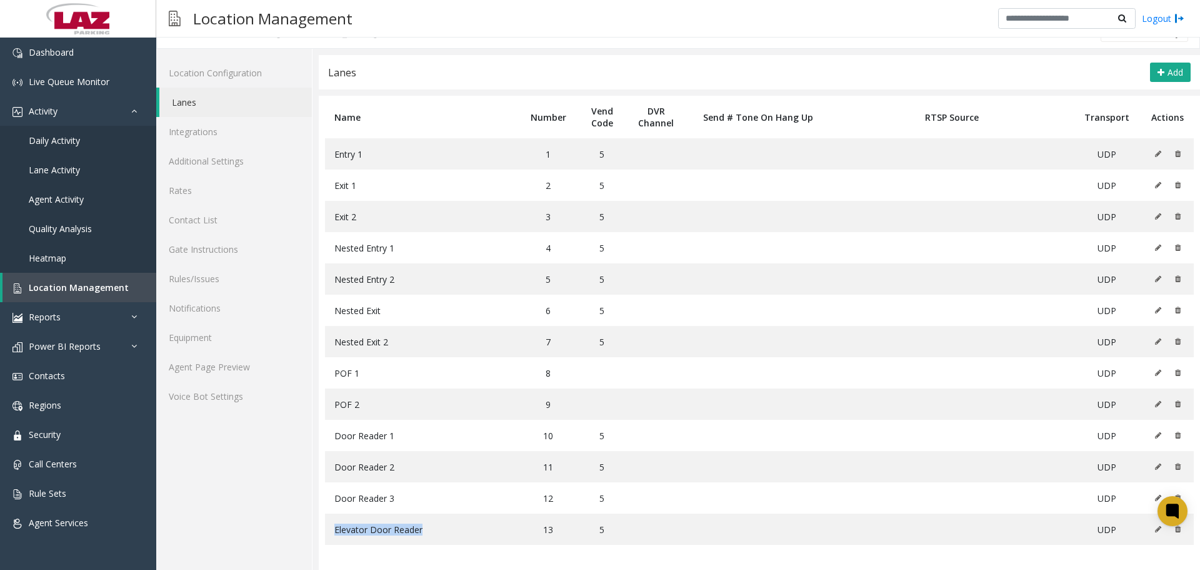
drag, startPoint x: 383, startPoint y: 534, endPoint x: 324, endPoint y: 535, distance: 58.1
click at [324, 535] on table "Name Number Vend Code DVR Channel Send # Tone On Hang Up RTSP Source Transport …" at bounding box center [760, 333] width 882 height 474
copy span "Elevator Door Reader"
click at [235, 369] on link "Agent Page Preview" at bounding box center [234, 366] width 156 height 29
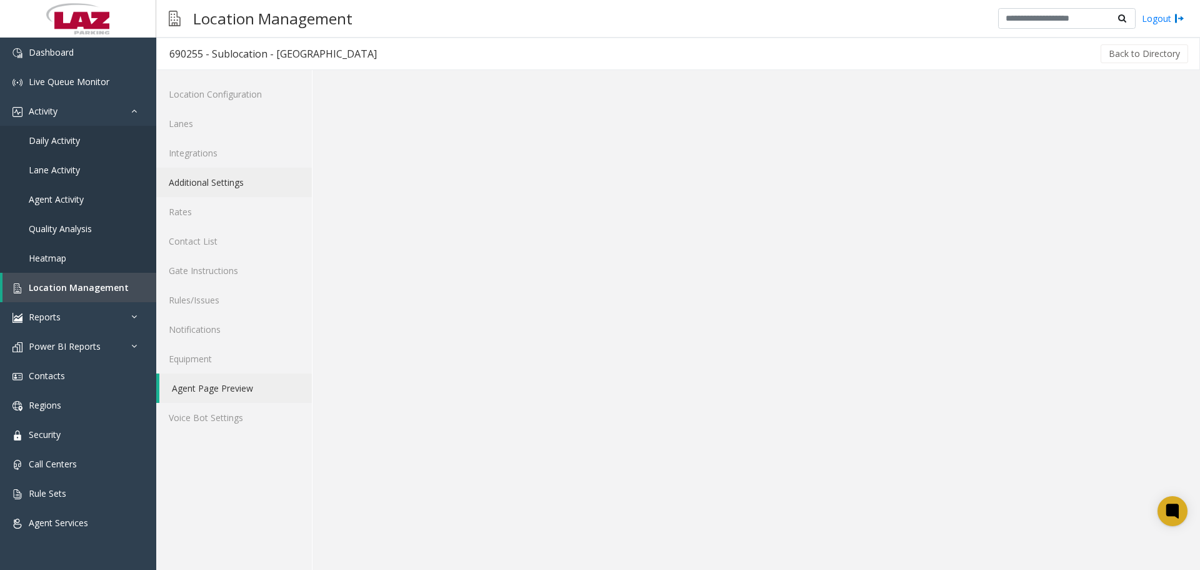
click at [199, 193] on link "Additional Settings" at bounding box center [234, 182] width 156 height 29
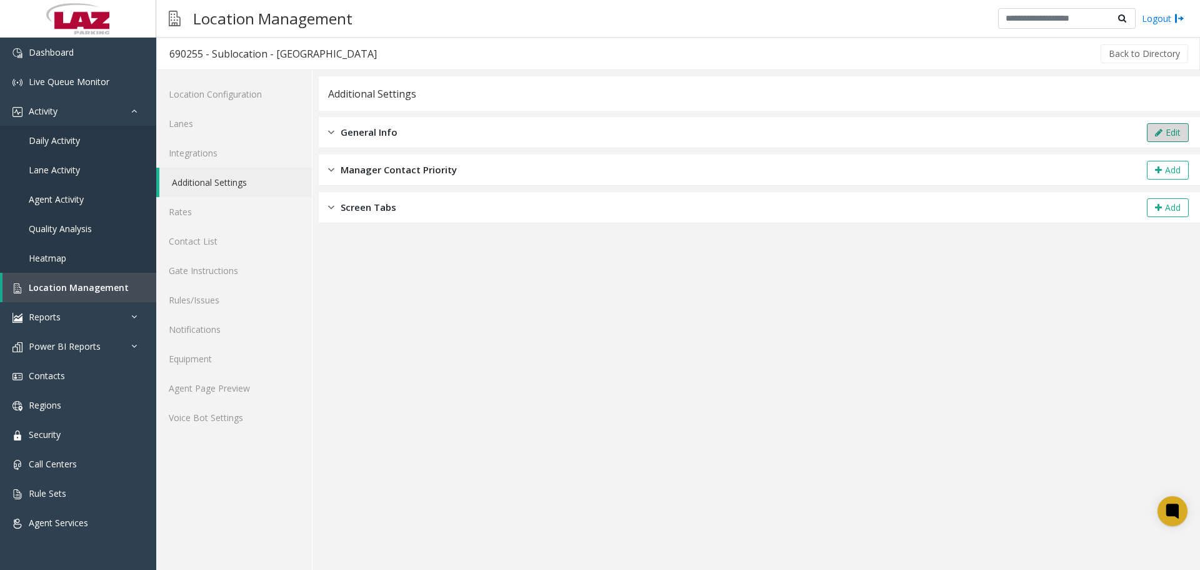
click at [658, 133] on button "Edit" at bounding box center [1168, 132] width 42 height 19
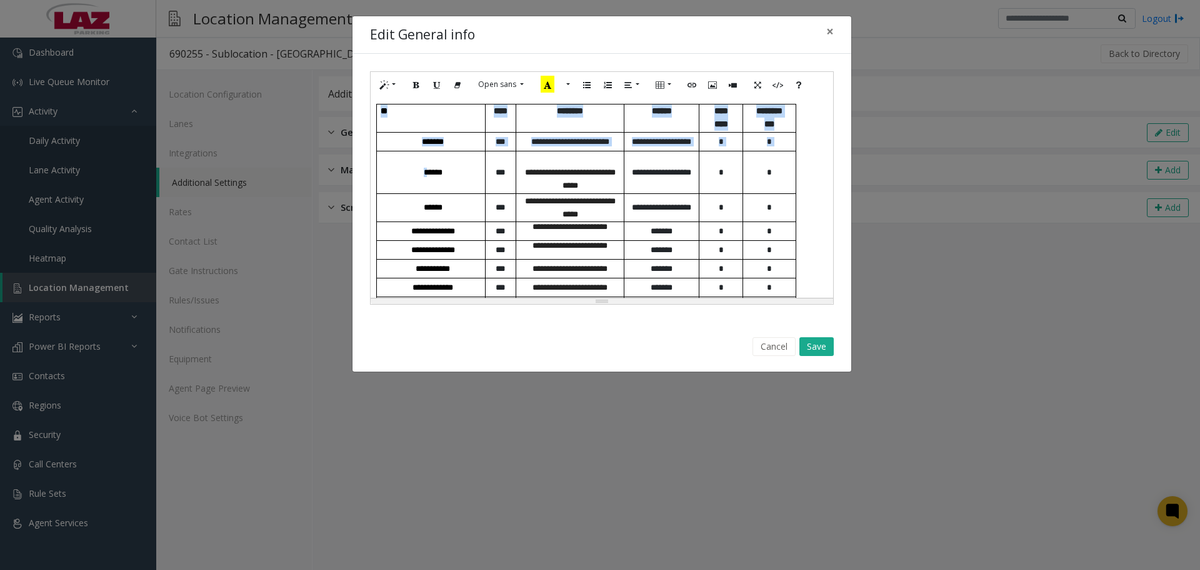
scroll to position [643, 0]
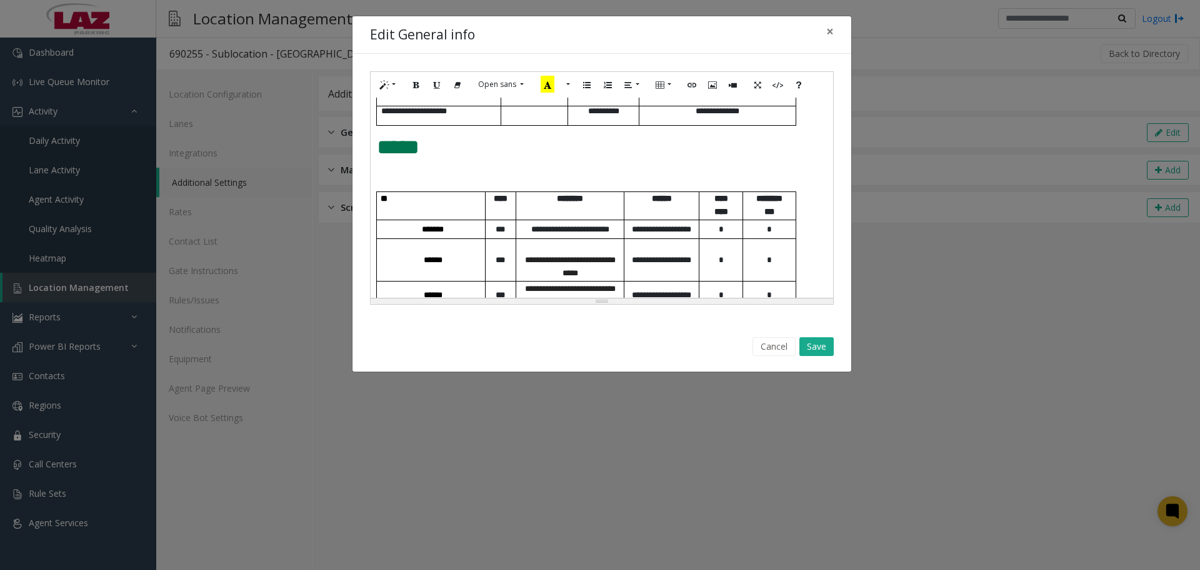
drag, startPoint x: 796, startPoint y: 236, endPoint x: 362, endPoint y: 200, distance: 436.0
click at [362, 200] on div "**********" at bounding box center [602, 188] width 499 height 268
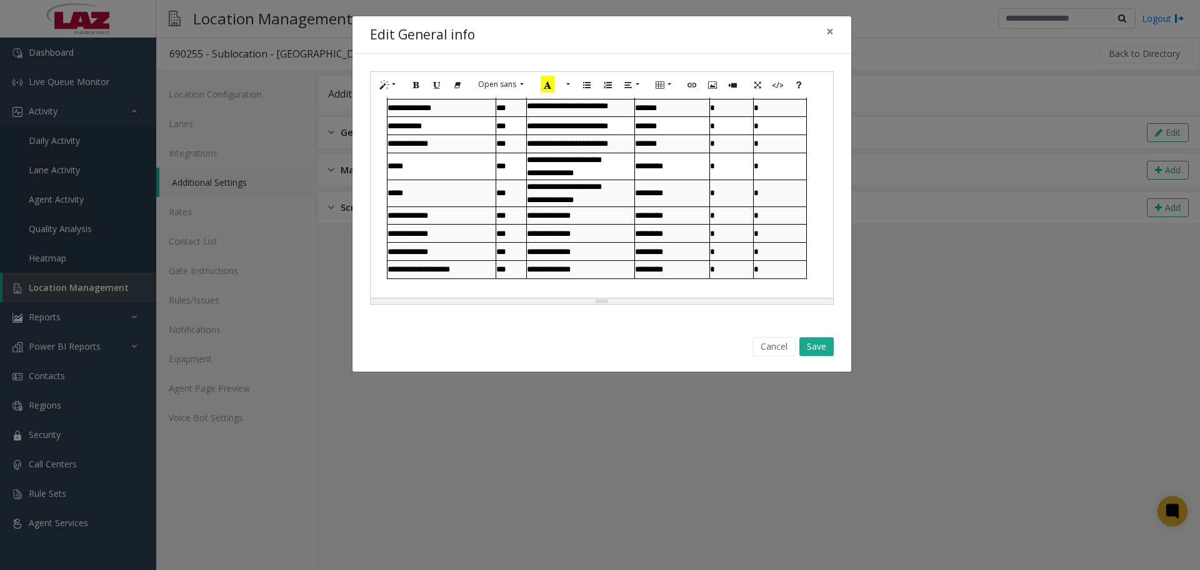
scroll to position [655, 0]
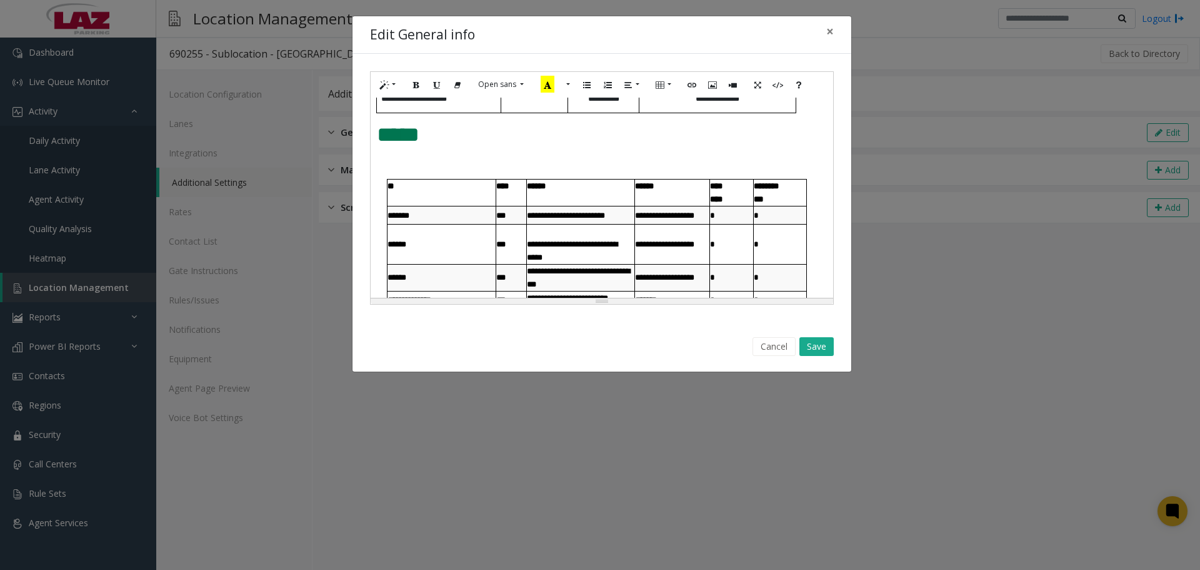
click at [374, 184] on div "**********" at bounding box center [602, 198] width 463 height 200
click at [389, 168] on p at bounding box center [602, 167] width 450 height 23
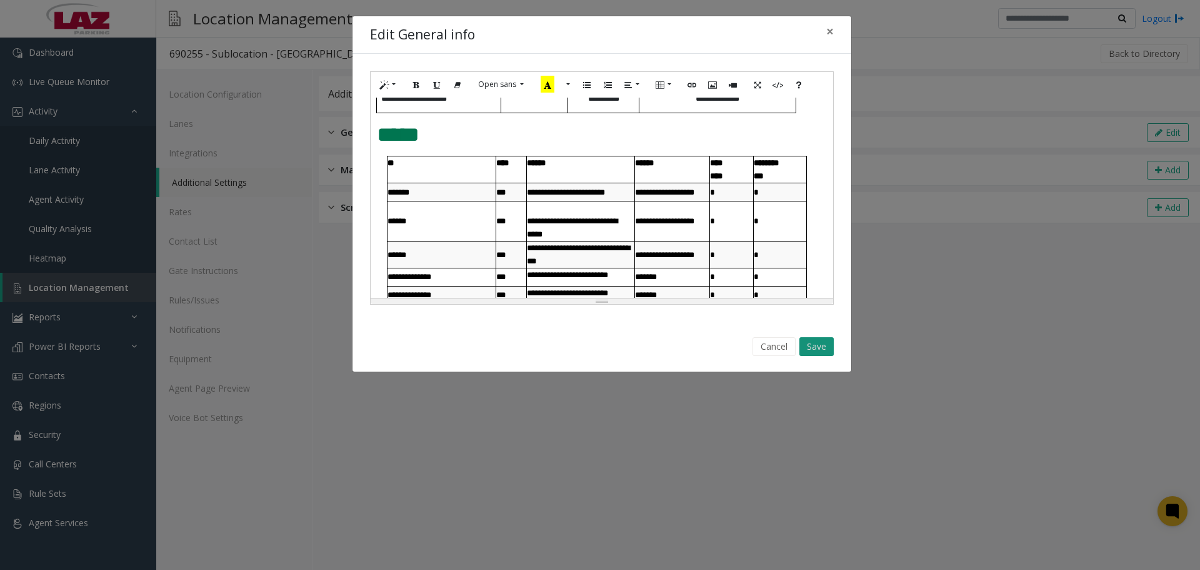
click at [658, 346] on button "Save" at bounding box center [817, 346] width 34 height 19
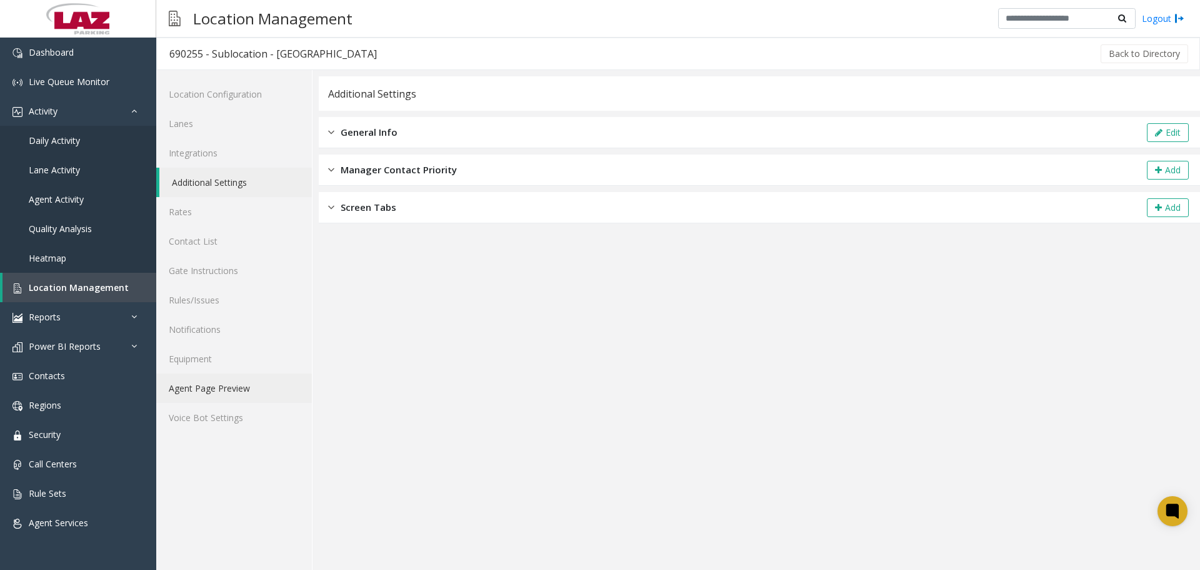
click at [229, 387] on link "Agent Page Preview" at bounding box center [234, 387] width 156 height 29
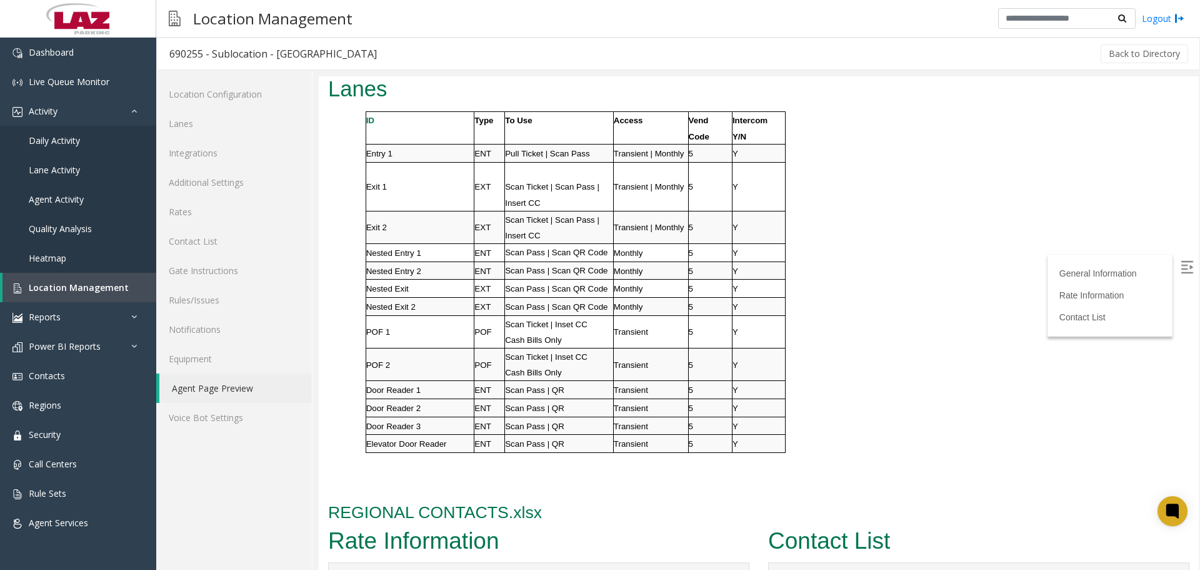
scroll to position [835, 0]
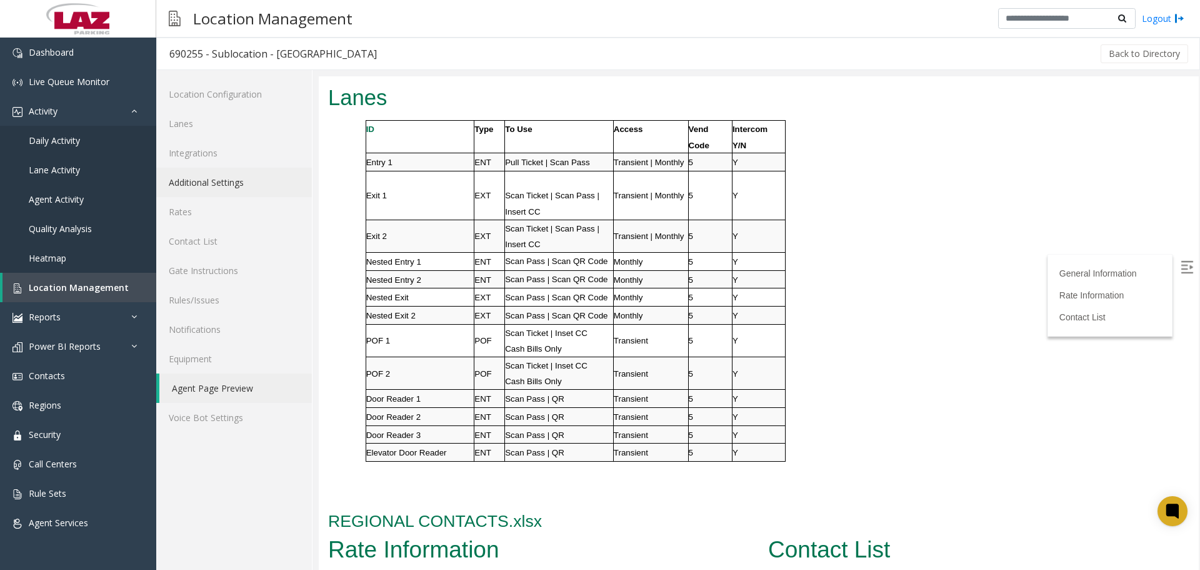
click at [253, 175] on link "Additional Settings" at bounding box center [234, 182] width 156 height 29
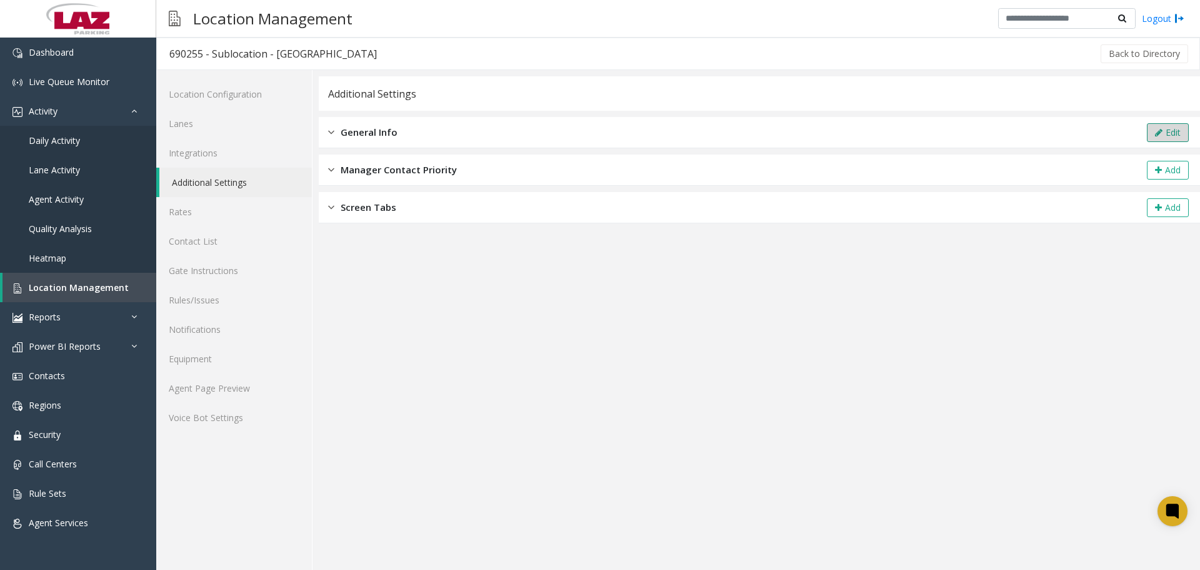
click at [658, 137] on button "Edit" at bounding box center [1168, 132] width 42 height 19
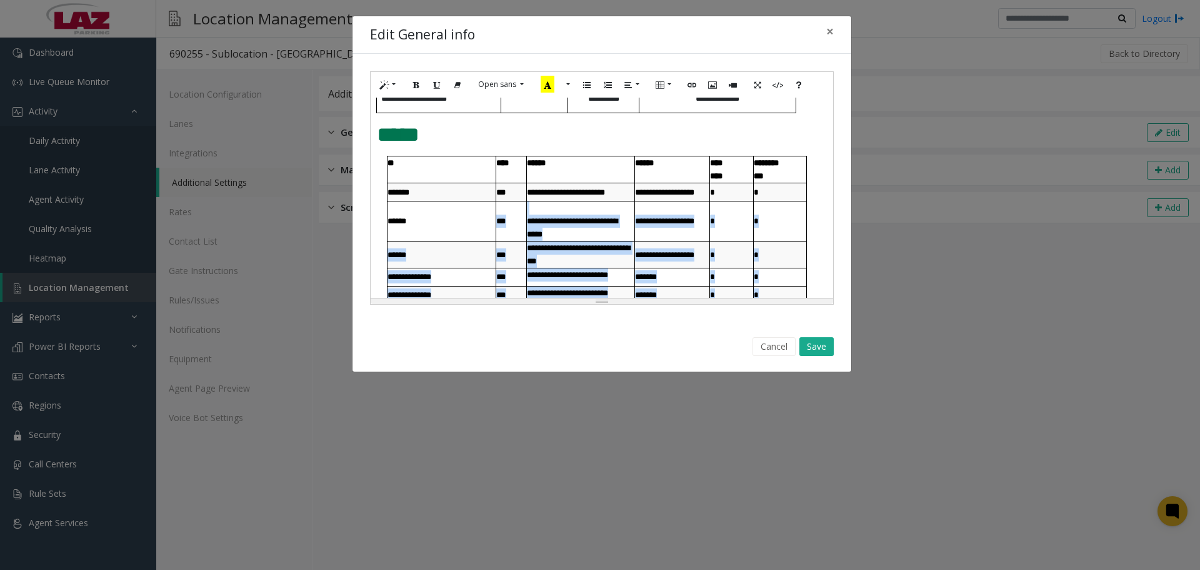
scroll to position [633, 0]
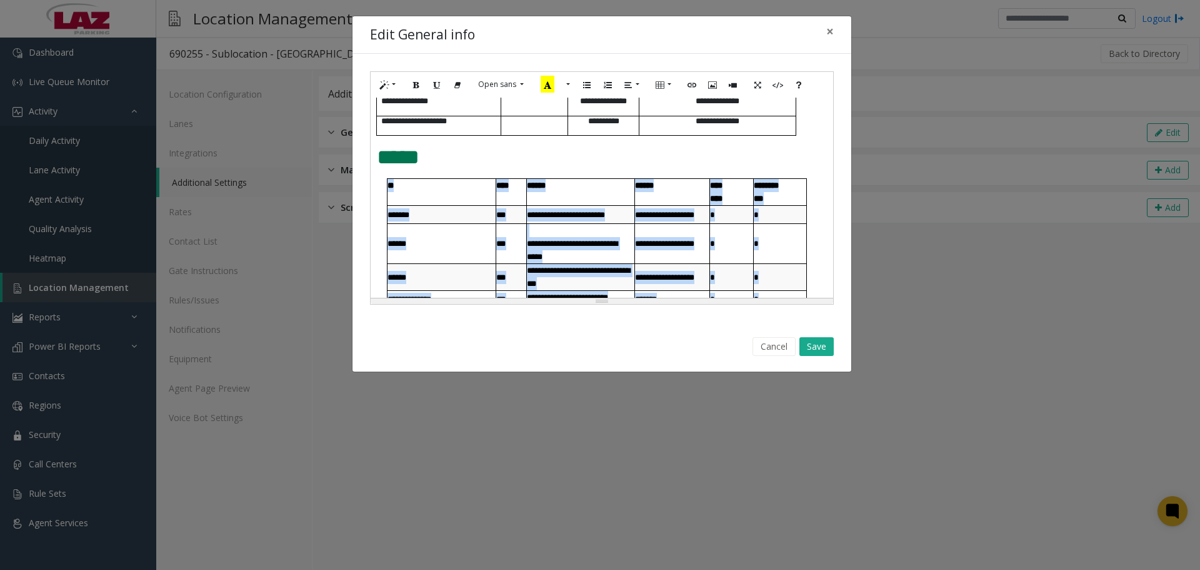
drag, startPoint x: 786, startPoint y: 231, endPoint x: 382, endPoint y: 193, distance: 406.3
click at [382, 193] on div "**********" at bounding box center [597, 332] width 441 height 309
click at [626, 87] on icon "Paragraph" at bounding box center [629, 84] width 8 height 11
click at [631, 113] on icon "Align left (CTRL+SHIFT+L)" at bounding box center [635, 108] width 8 height 11
click at [625, 86] on icon "Paragraph" at bounding box center [629, 84] width 8 height 11
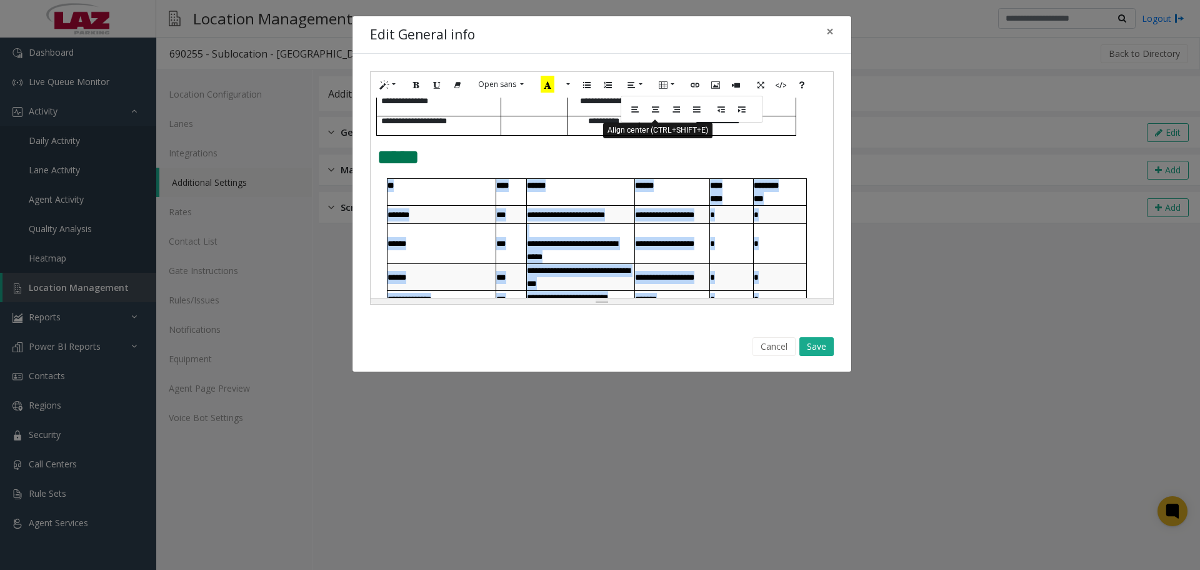
click at [650, 108] on button "Align center (CTRL+SHIFT+E)" at bounding box center [655, 108] width 21 height 19
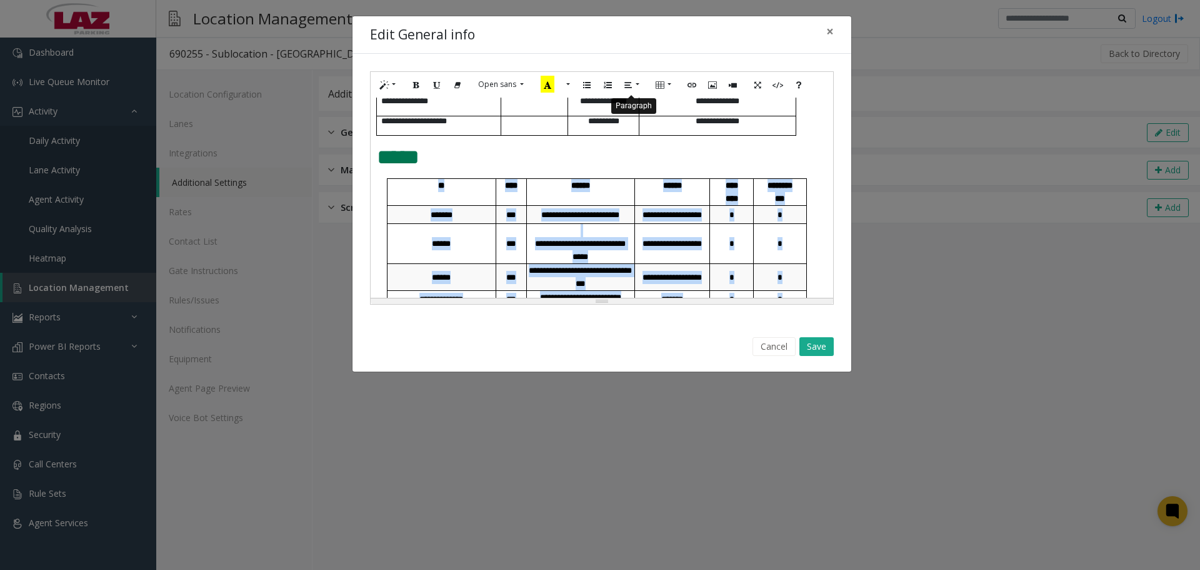
click at [628, 86] on icon "Paragraph" at bounding box center [629, 84] width 8 height 11
click at [633, 110] on icon "Align left (CTRL+SHIFT+L)" at bounding box center [635, 108] width 8 height 11
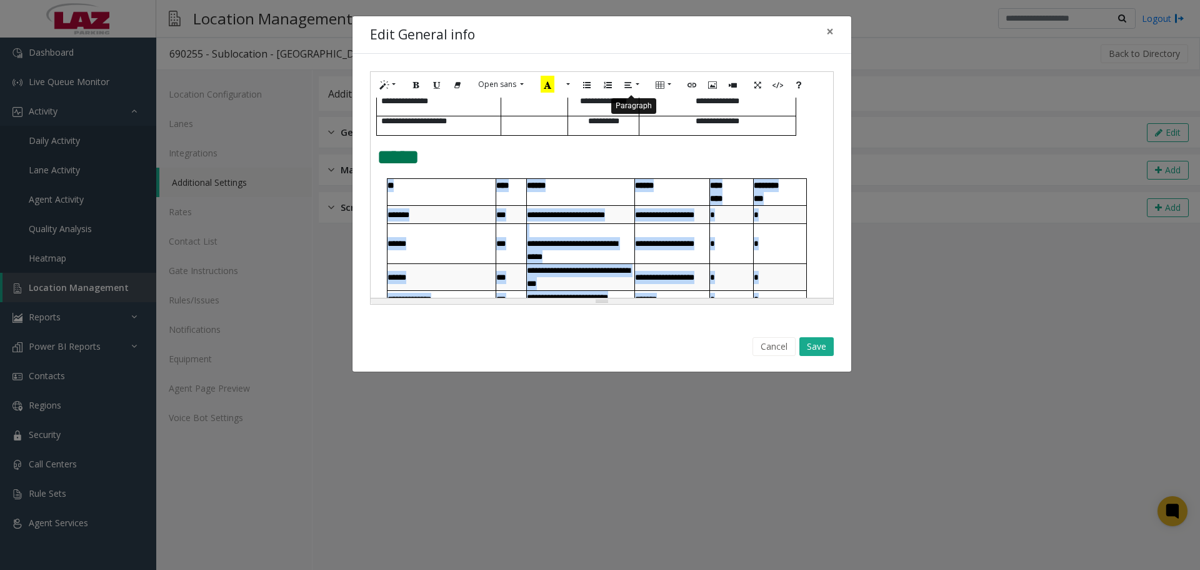
click at [631, 87] on button "Paragraph" at bounding box center [632, 84] width 29 height 19
click at [648, 108] on button "Align center (CTRL+SHIFT+E)" at bounding box center [655, 108] width 21 height 19
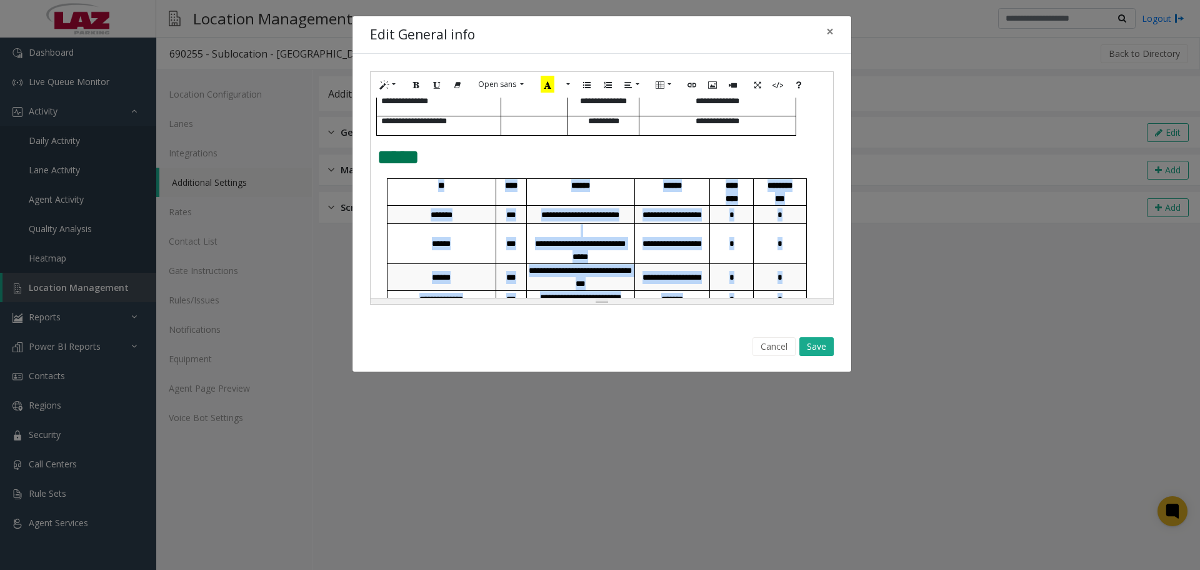
click at [562, 221] on td "**********" at bounding box center [580, 215] width 109 height 18
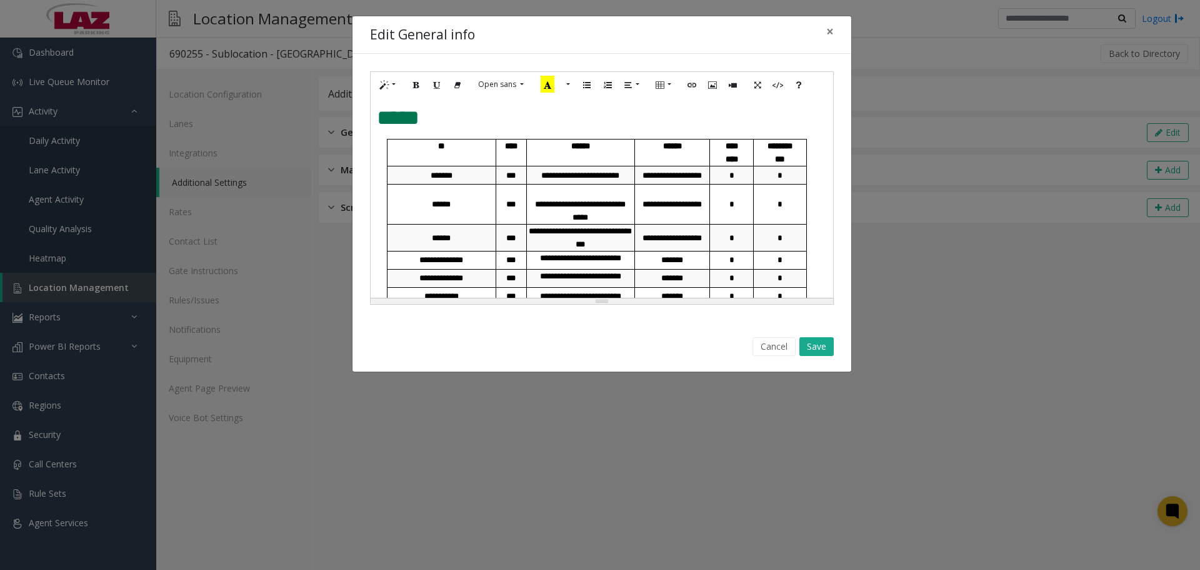
scroll to position [883, 0]
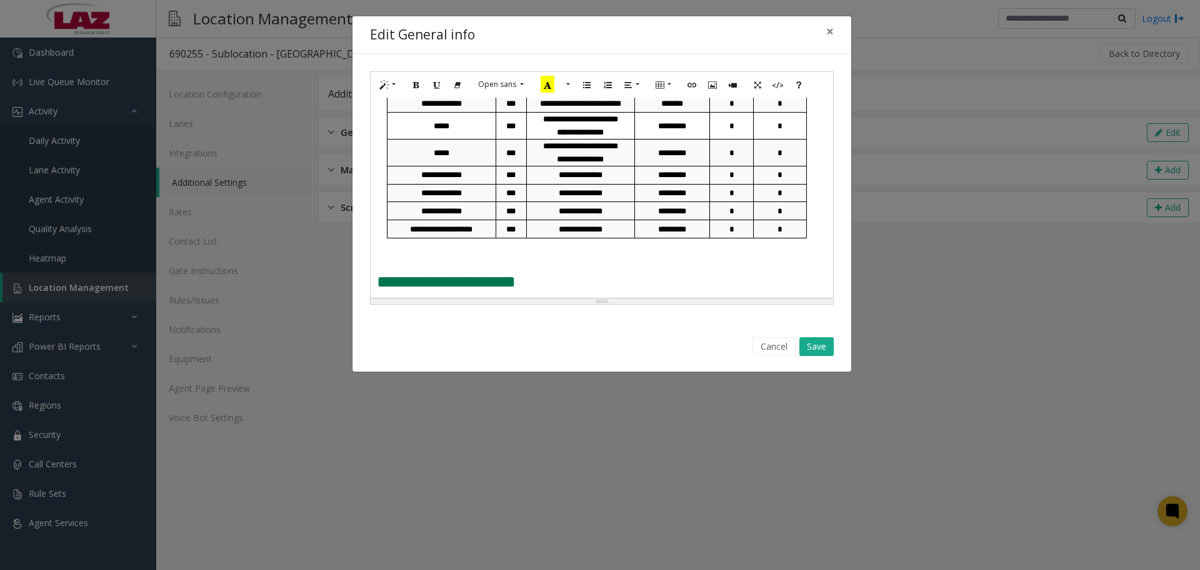
click at [391, 257] on p at bounding box center [602, 265] width 450 height 18
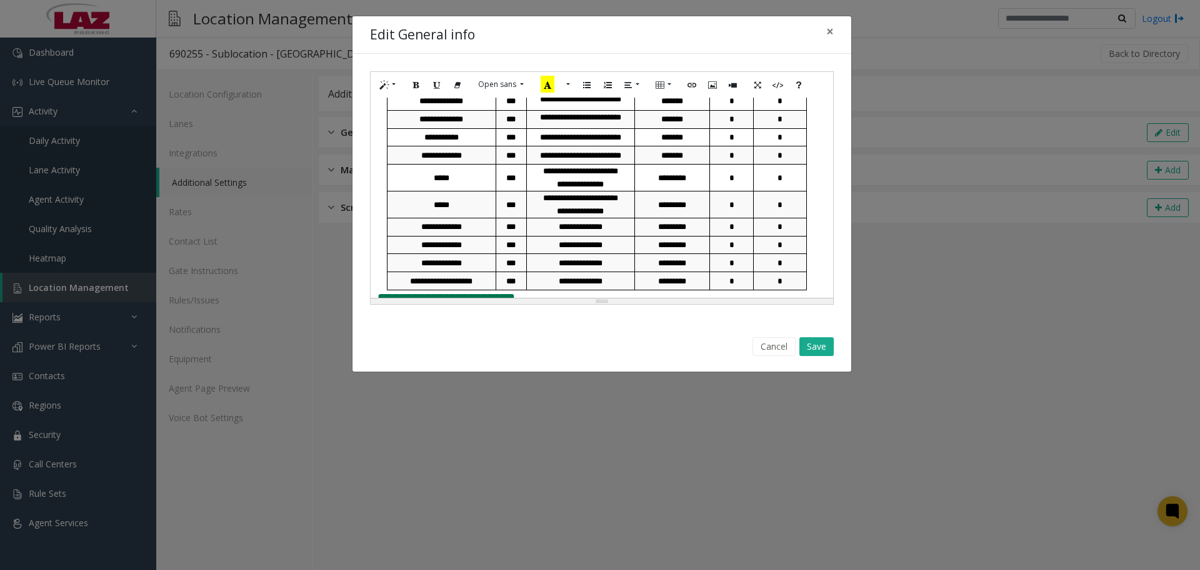
scroll to position [847, 0]
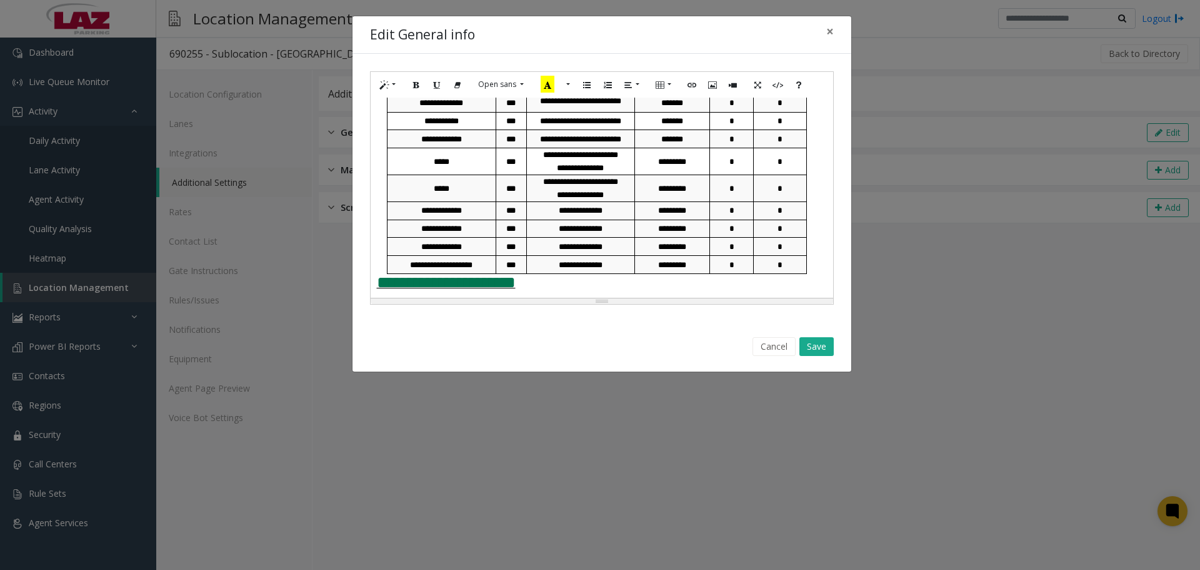
click at [380, 286] on span "**********" at bounding box center [446, 282] width 139 height 17
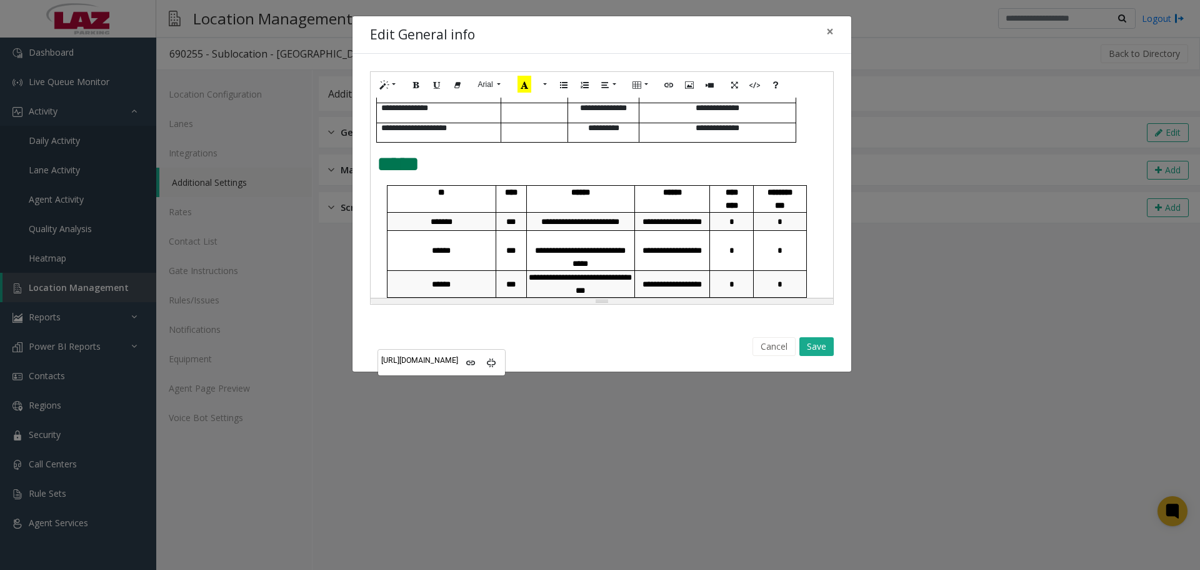
scroll to position [597, 0]
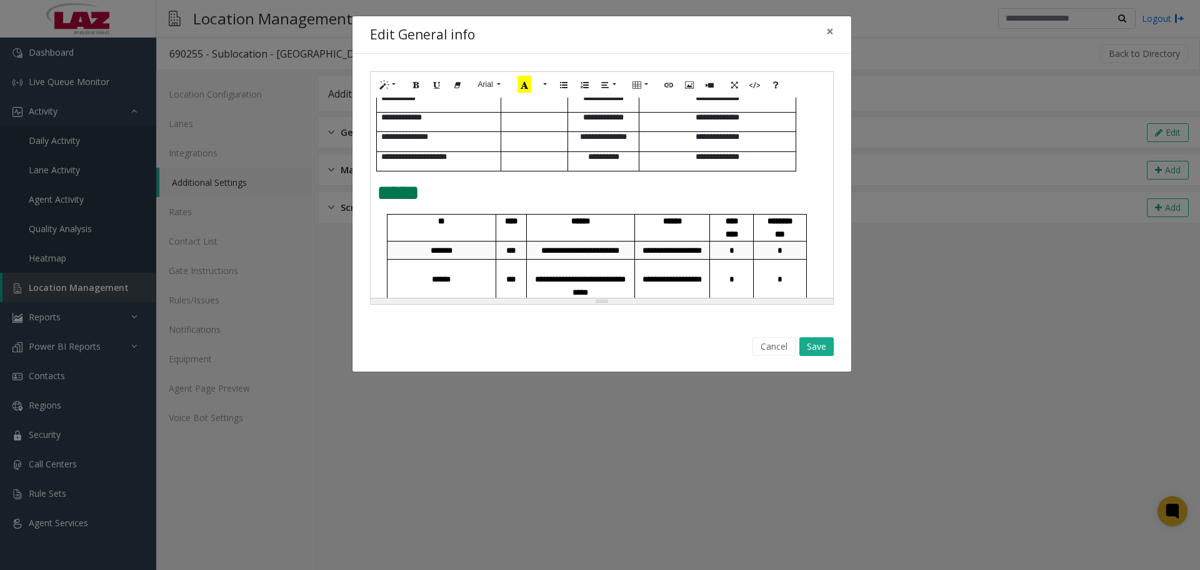
click at [441, 204] on div "**********" at bounding box center [602, 198] width 463 height 200
click at [460, 196] on p "*****" at bounding box center [602, 192] width 450 height 23
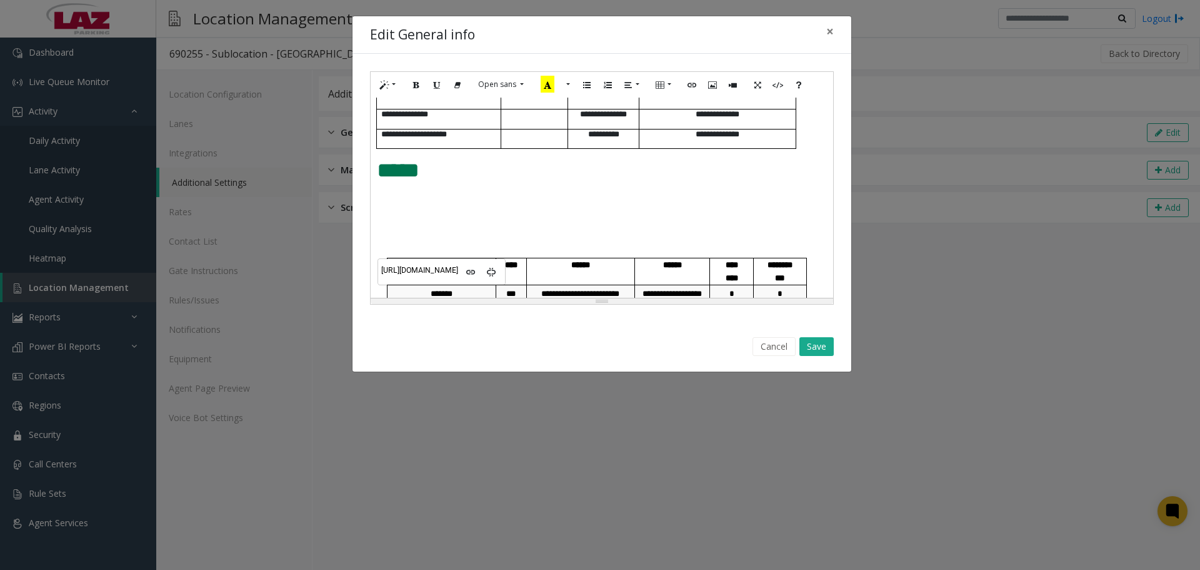
scroll to position [722, 0]
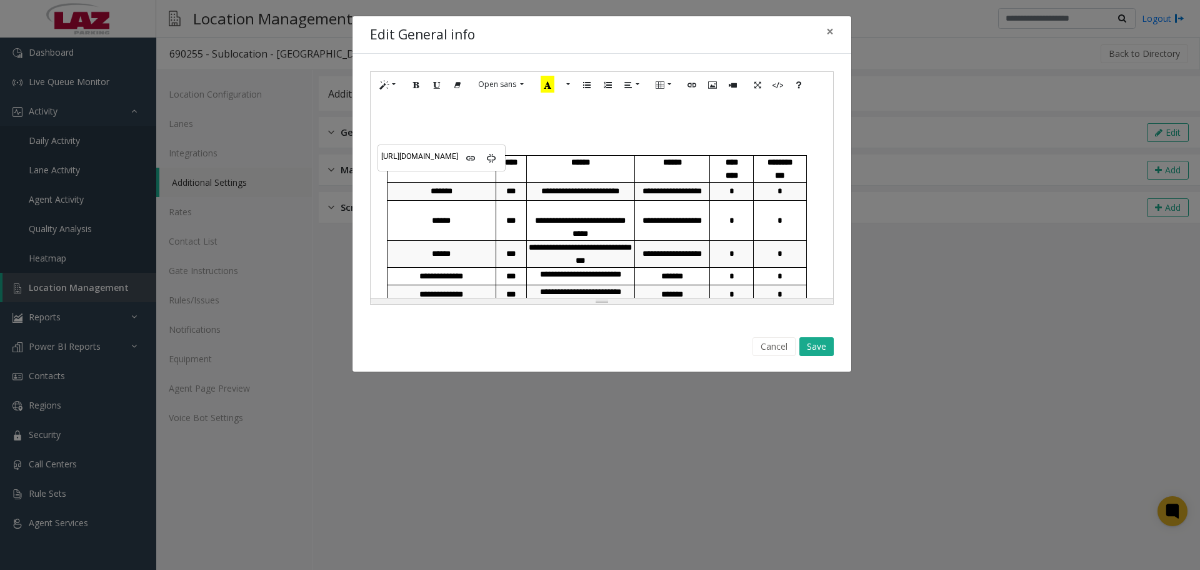
drag, startPoint x: 370, startPoint y: 195, endPoint x: 386, endPoint y: 198, distance: 15.9
click at [371, 195] on div "**********" at bounding box center [602, 198] width 463 height 200
click at [388, 198] on td "*******" at bounding box center [442, 191] width 109 height 18
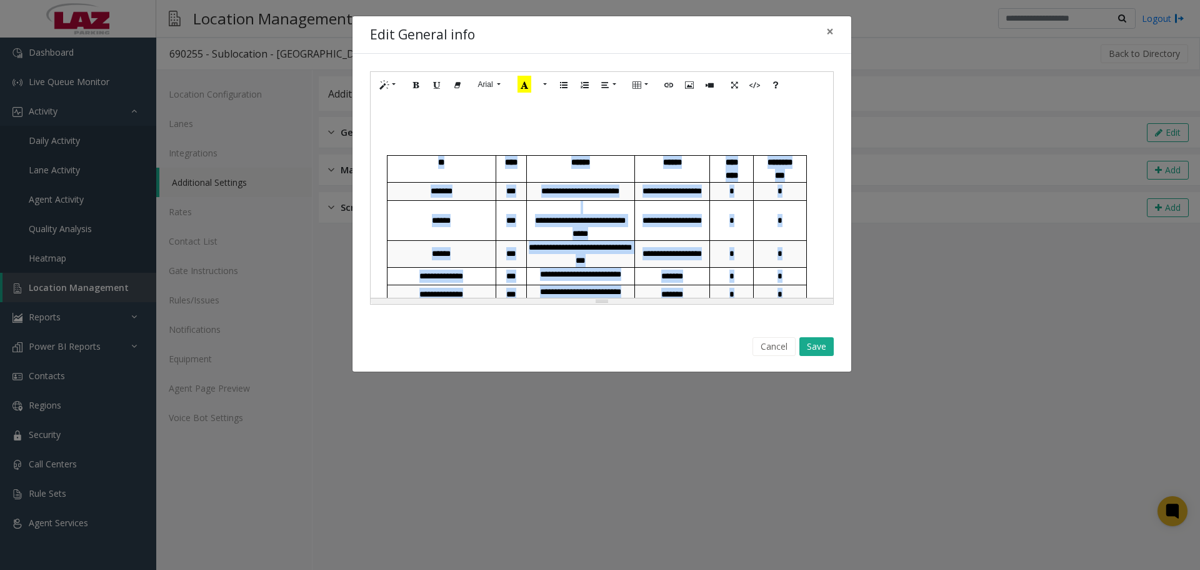
drag, startPoint x: 788, startPoint y: 268, endPoint x: 375, endPoint y: 167, distance: 425.5
click at [375, 167] on div "**********" at bounding box center [602, 198] width 463 height 200
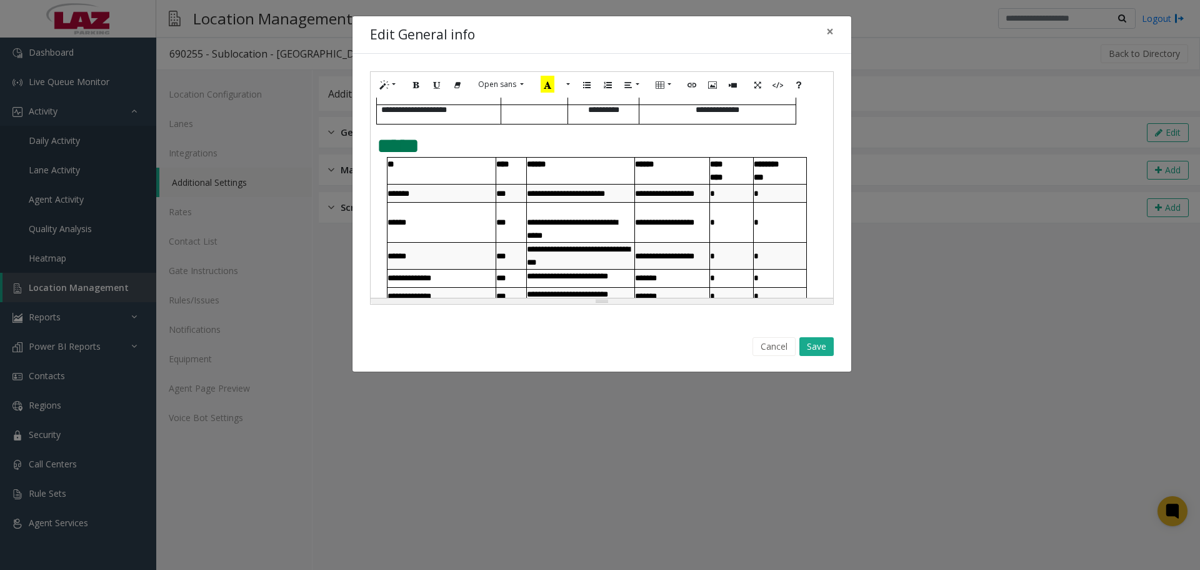
scroll to position [641, 0]
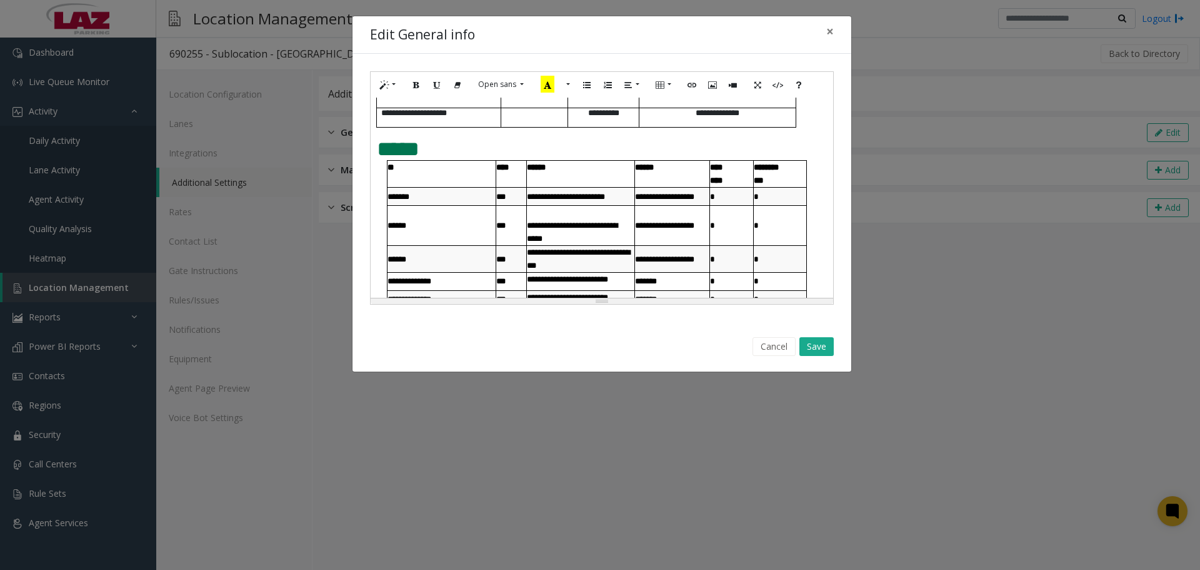
click at [449, 156] on p "*****" at bounding box center [602, 149] width 450 height 23
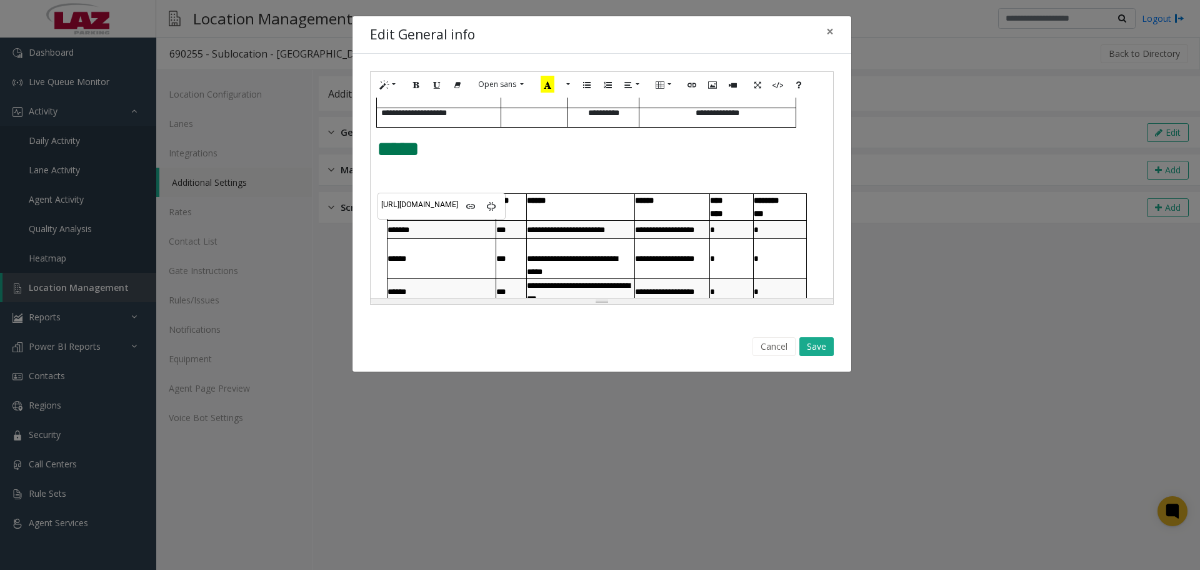
click at [421, 239] on td "******" at bounding box center [442, 258] width 109 height 40
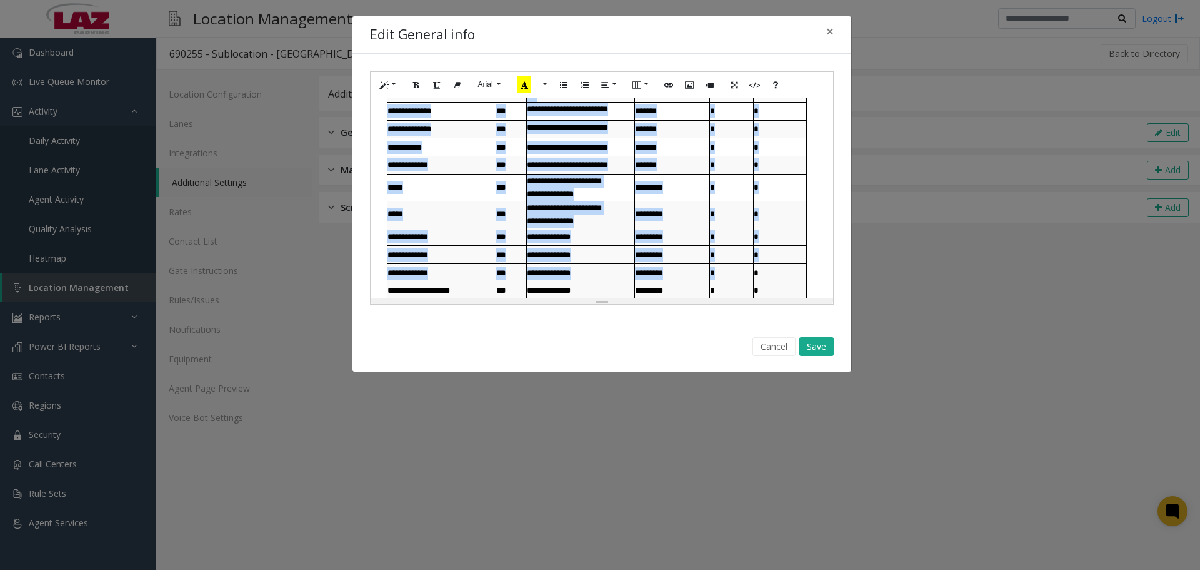
scroll to position [891, 0]
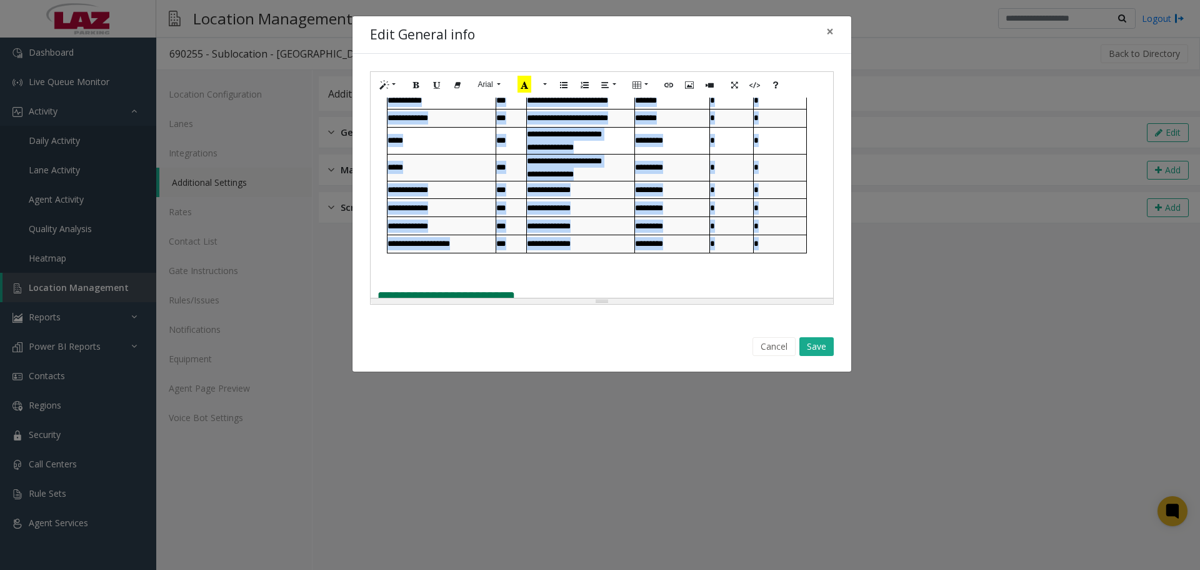
drag, startPoint x: 388, startPoint y: 203, endPoint x: 760, endPoint y: 250, distance: 375.0
click at [658, 250] on tbody "**********" at bounding box center [597, 98] width 419 height 309
click at [586, 87] on icon "Ordered list (CTRL+SHIFT+NUM8)" at bounding box center [585, 84] width 8 height 11
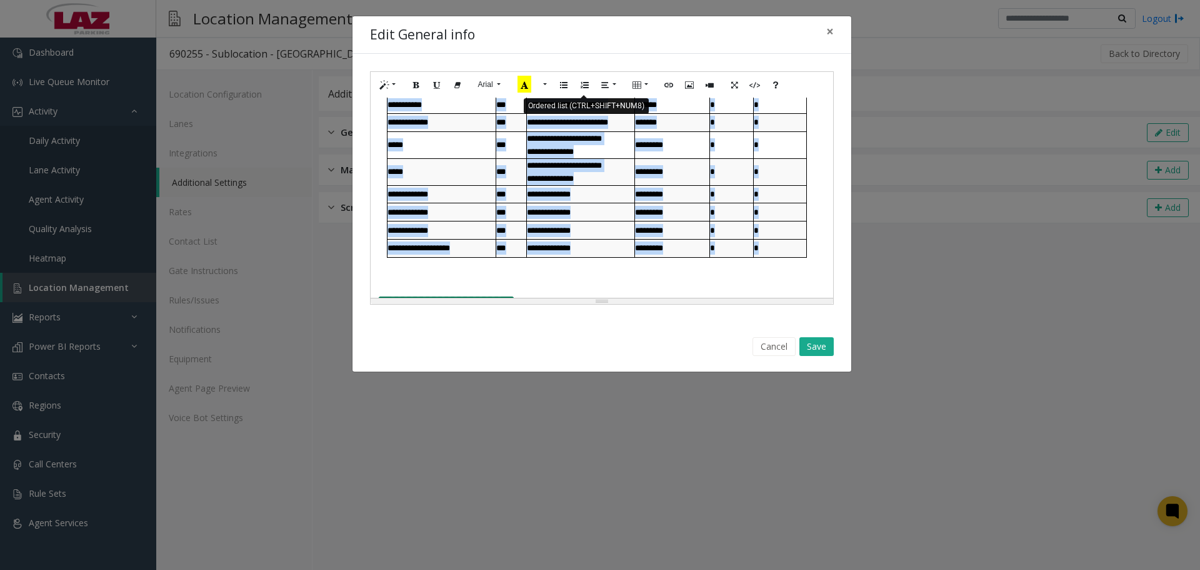
scroll to position [895, 0]
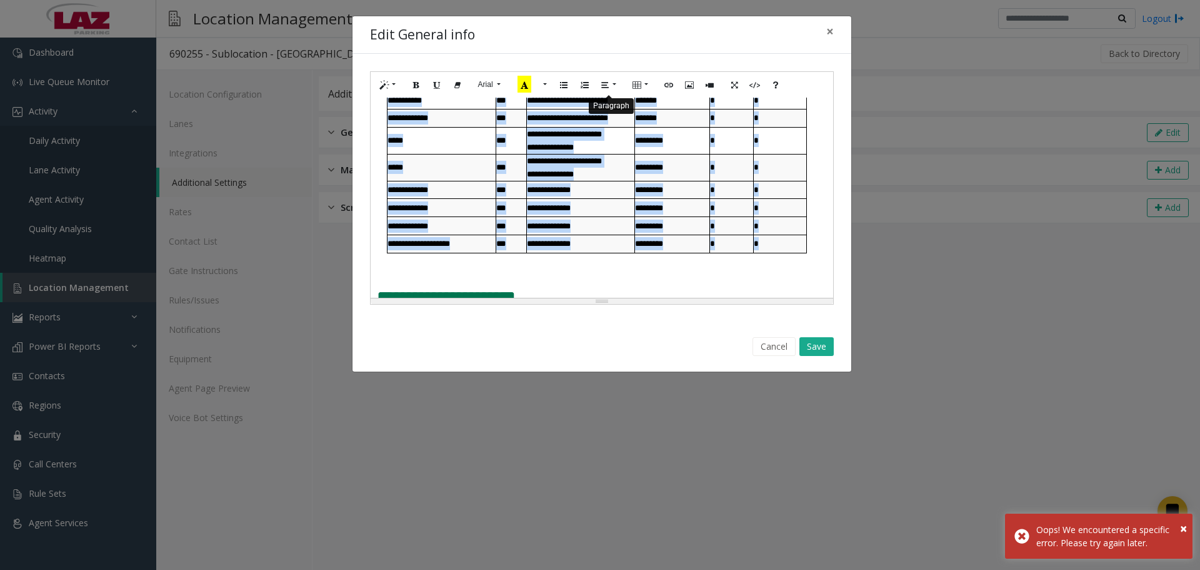
click at [605, 86] on icon "Paragraph" at bounding box center [605, 84] width 8 height 11
click at [658, 111] on button "Justify full (CTRL+SHIFT+J)" at bounding box center [673, 108] width 21 height 19
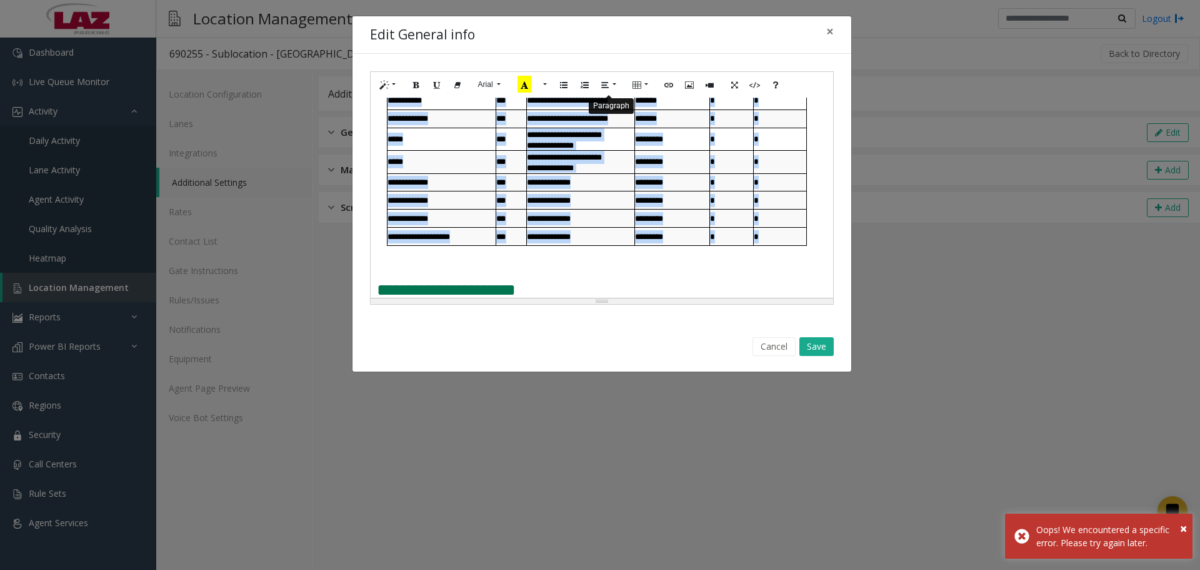
click at [615, 89] on button "Paragraph" at bounding box center [609, 84] width 29 height 19
click at [658, 111] on button "Outdent (CTRL+[)" at bounding box center [698, 108] width 21 height 19
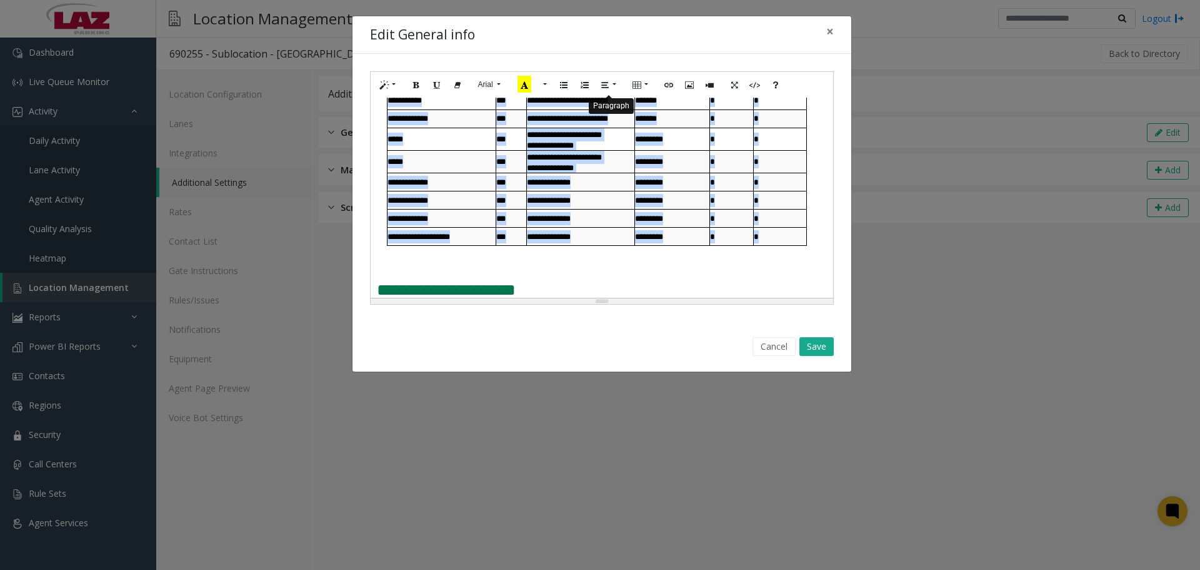
click at [606, 88] on icon "Paragraph" at bounding box center [605, 84] width 8 height 11
click at [624, 113] on button "Align center (CTRL+SHIFT+E)" at bounding box center [632, 108] width 21 height 19
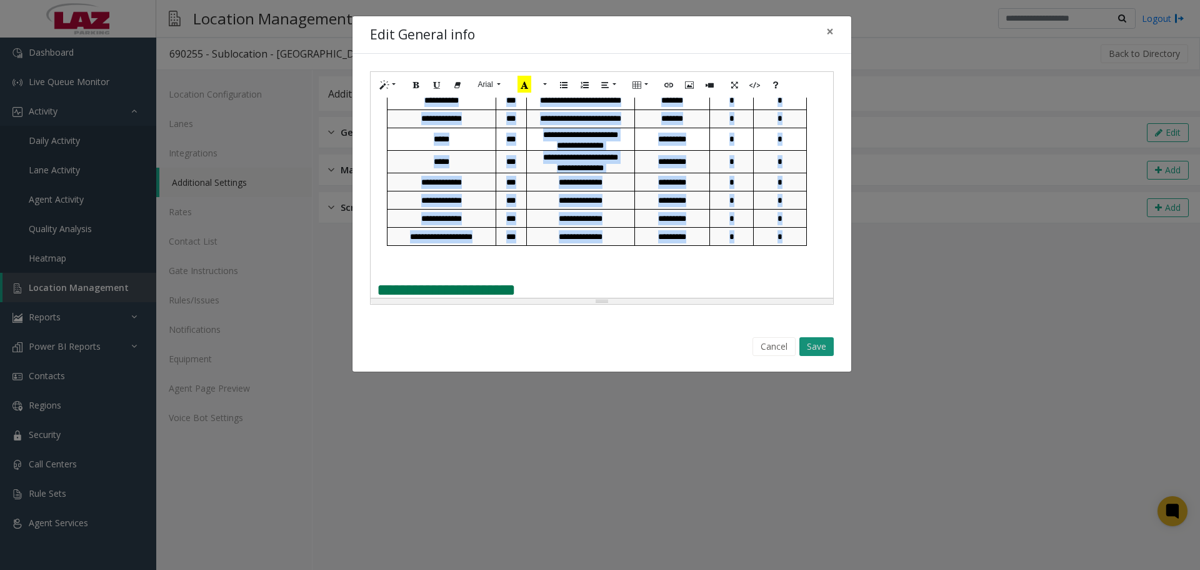
click at [658, 346] on button "Save" at bounding box center [817, 346] width 34 height 19
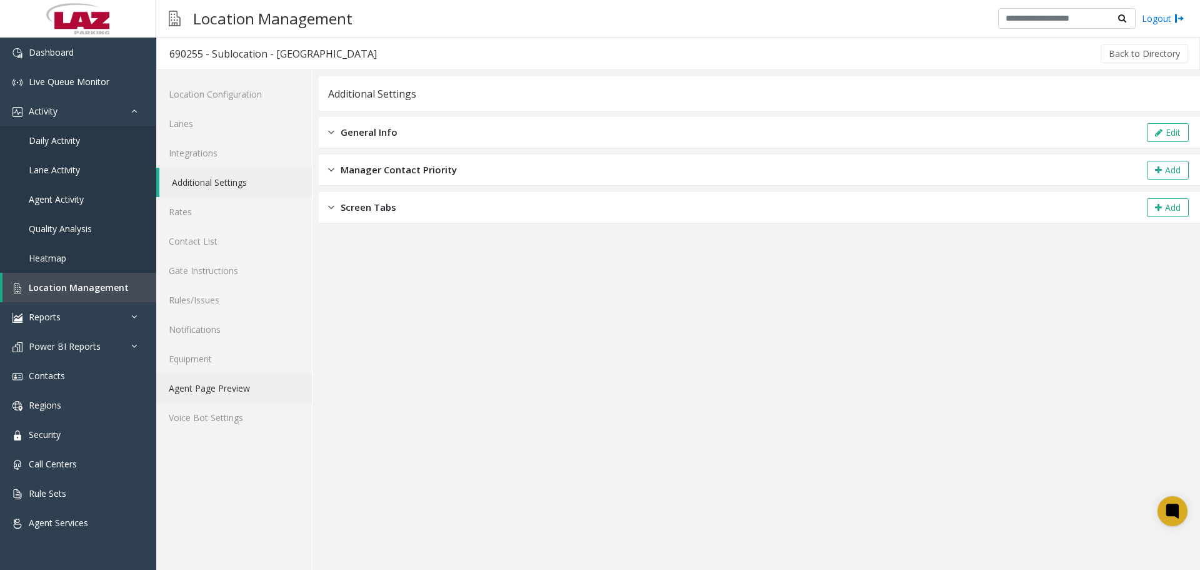
click at [233, 388] on link "Agent Page Preview" at bounding box center [234, 387] width 156 height 29
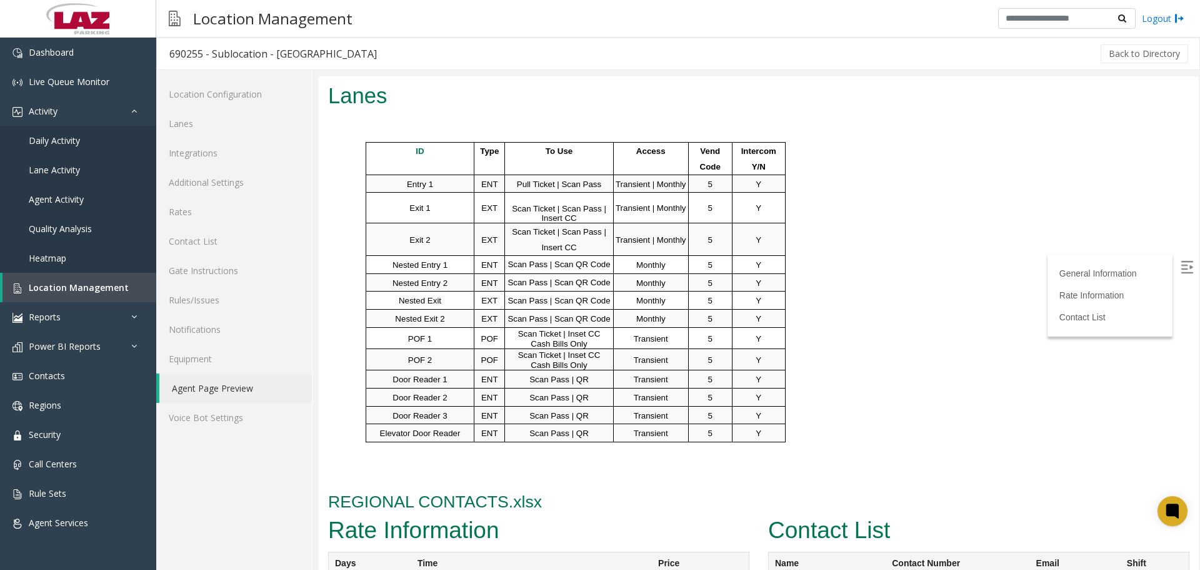
scroll to position [813, 0]
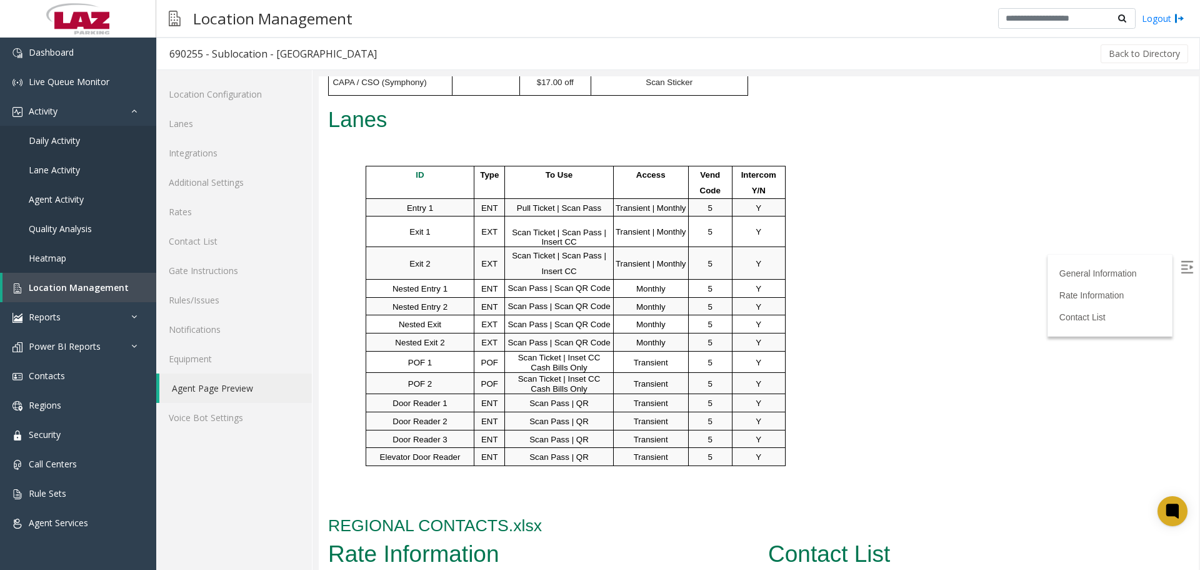
click at [658, 271] on img at bounding box center [1187, 267] width 13 height 13
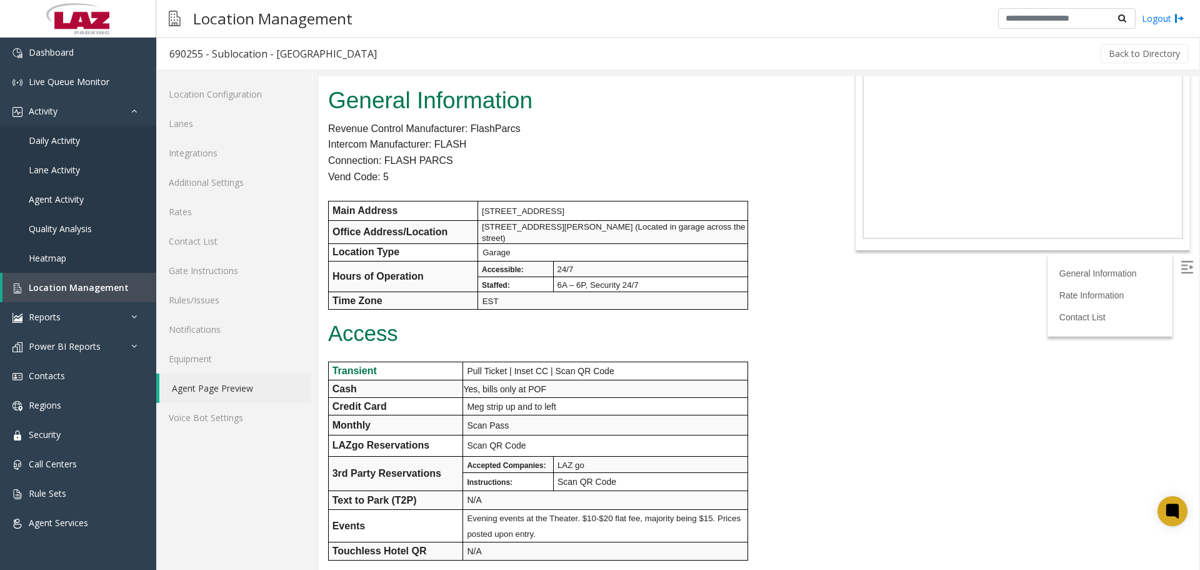
scroll to position [0, 0]
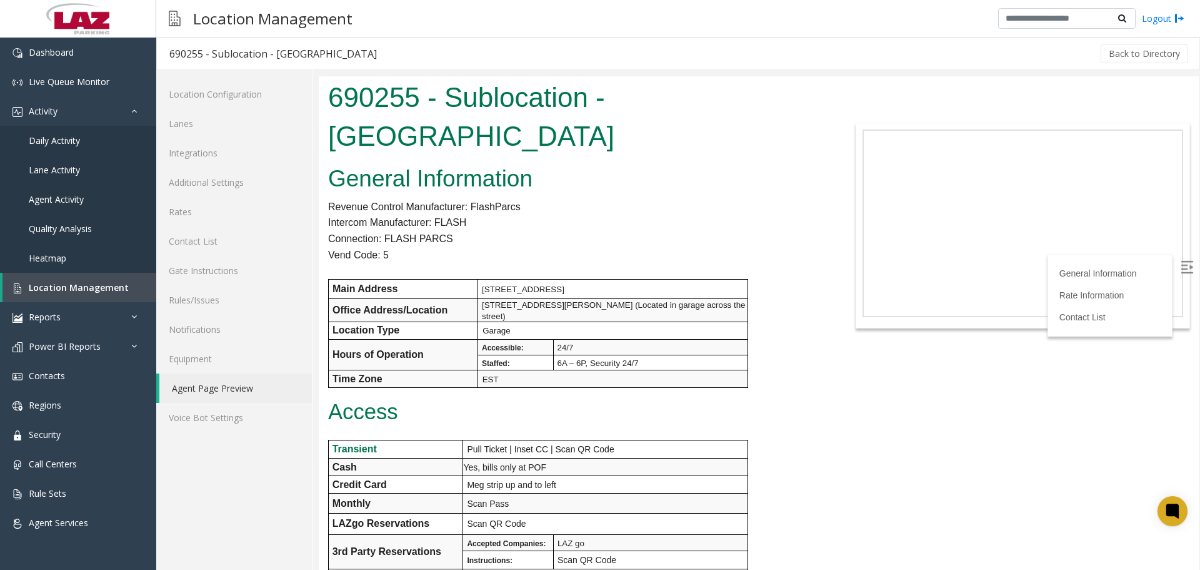
click at [236, 394] on link "Agent Page Preview" at bounding box center [235, 387] width 153 height 29
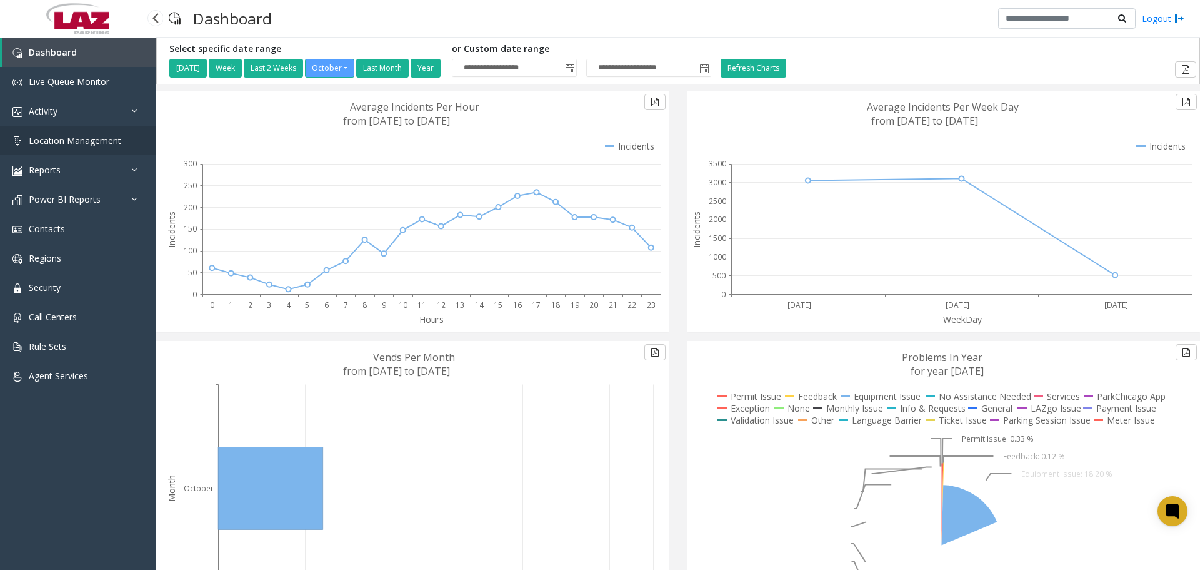
click at [67, 130] on link "Location Management" at bounding box center [78, 140] width 156 height 29
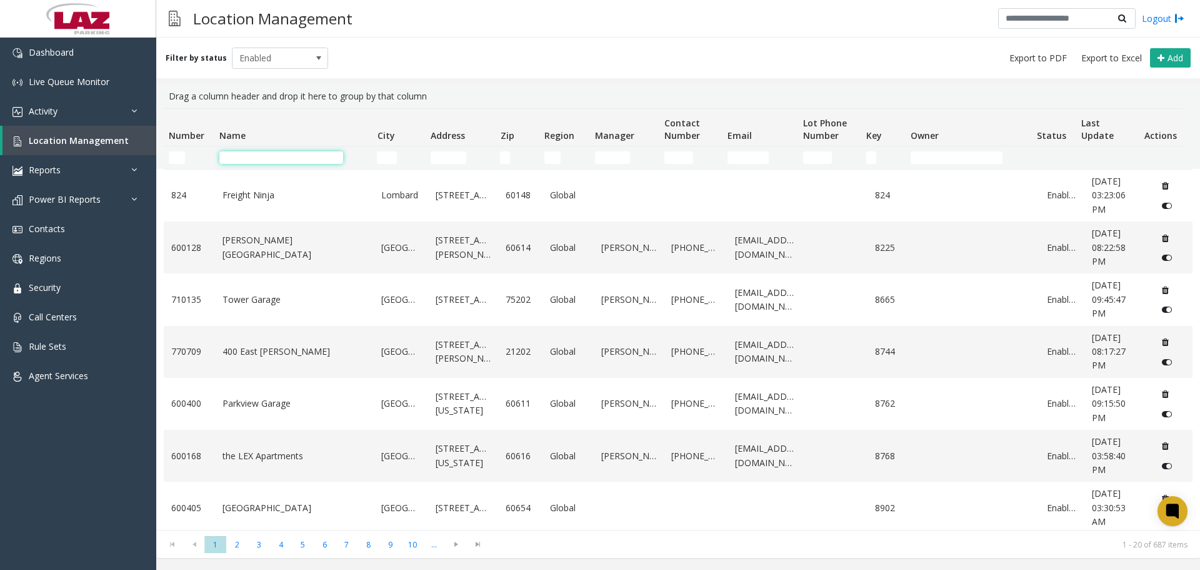
click at [287, 155] on input "Name Filter" at bounding box center [281, 157] width 124 height 13
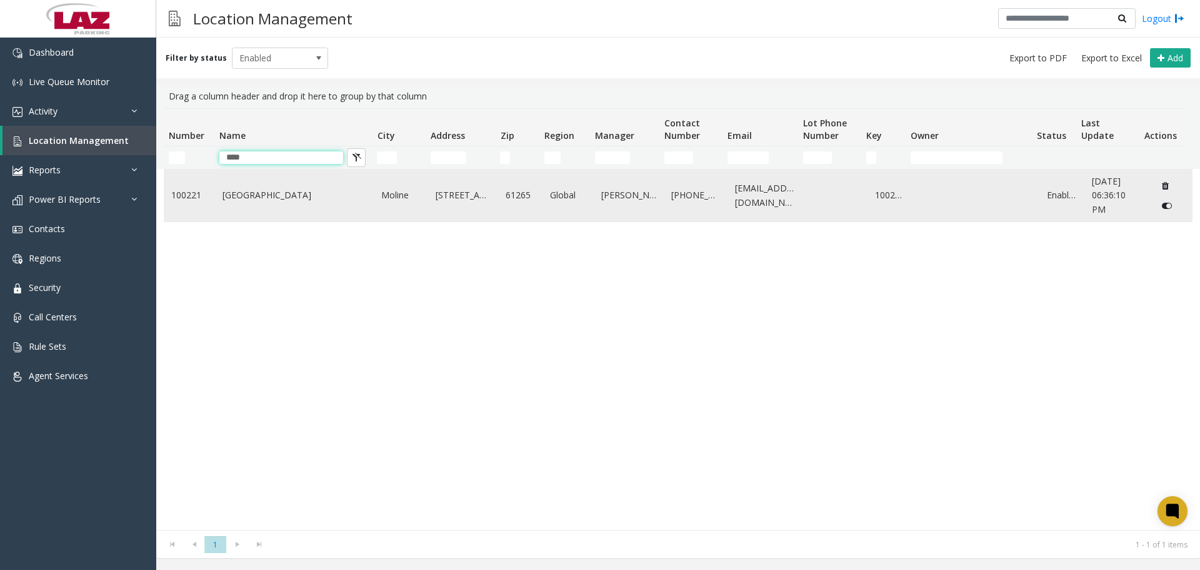
type input "****"
click at [300, 191] on link "Quad City International Airport" at bounding box center [295, 195] width 144 height 14
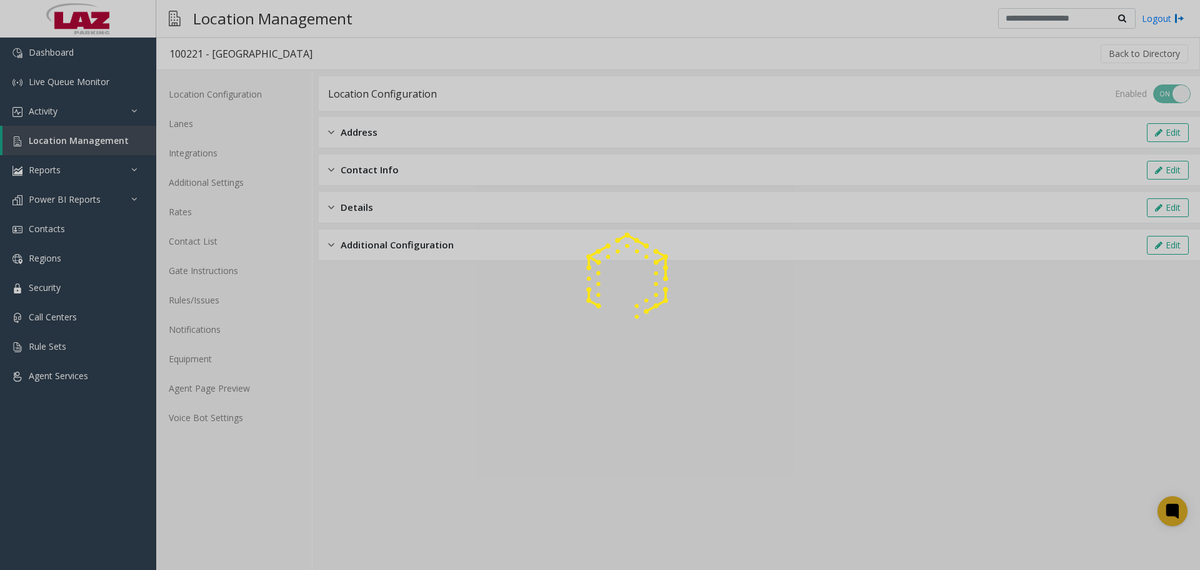
click at [249, 386] on div at bounding box center [600, 285] width 1200 height 570
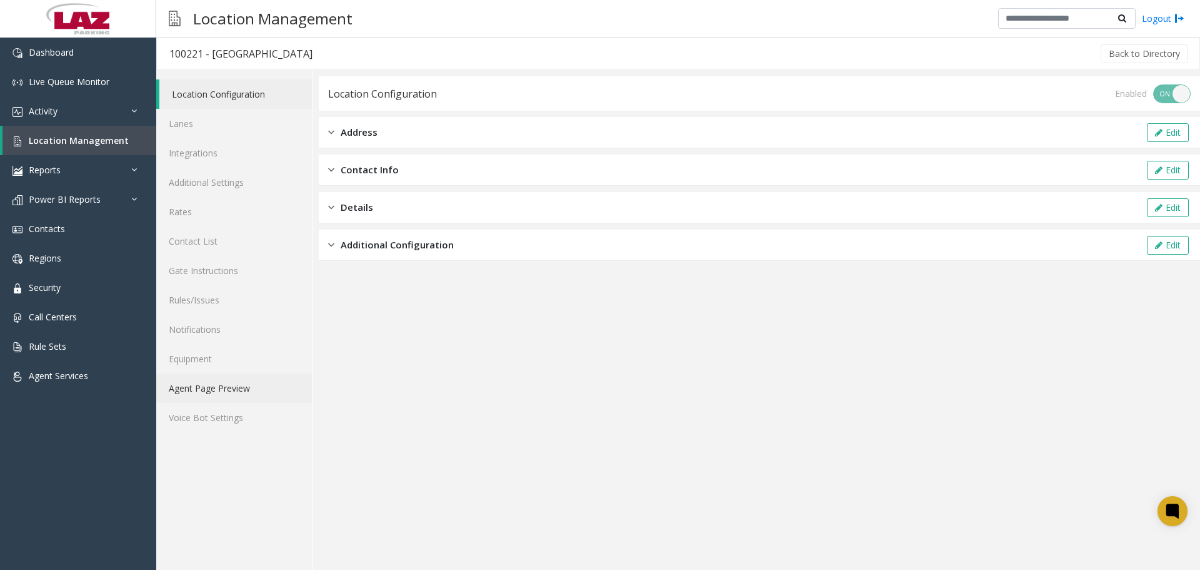
click at [235, 380] on link "Agent Page Preview" at bounding box center [234, 387] width 156 height 29
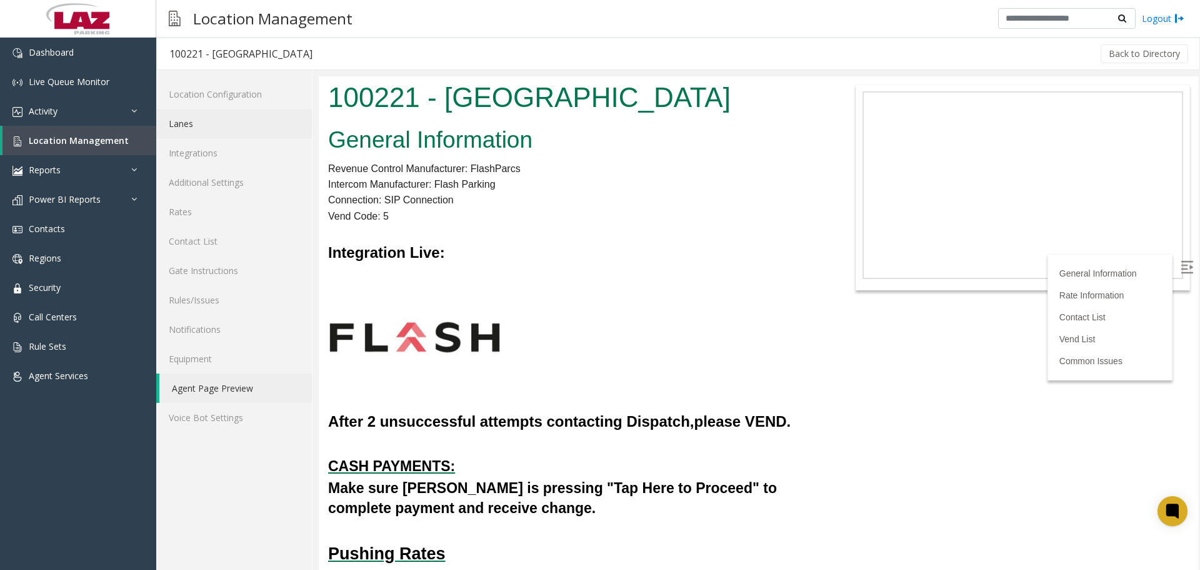
click at [209, 115] on link "Lanes" at bounding box center [234, 123] width 156 height 29
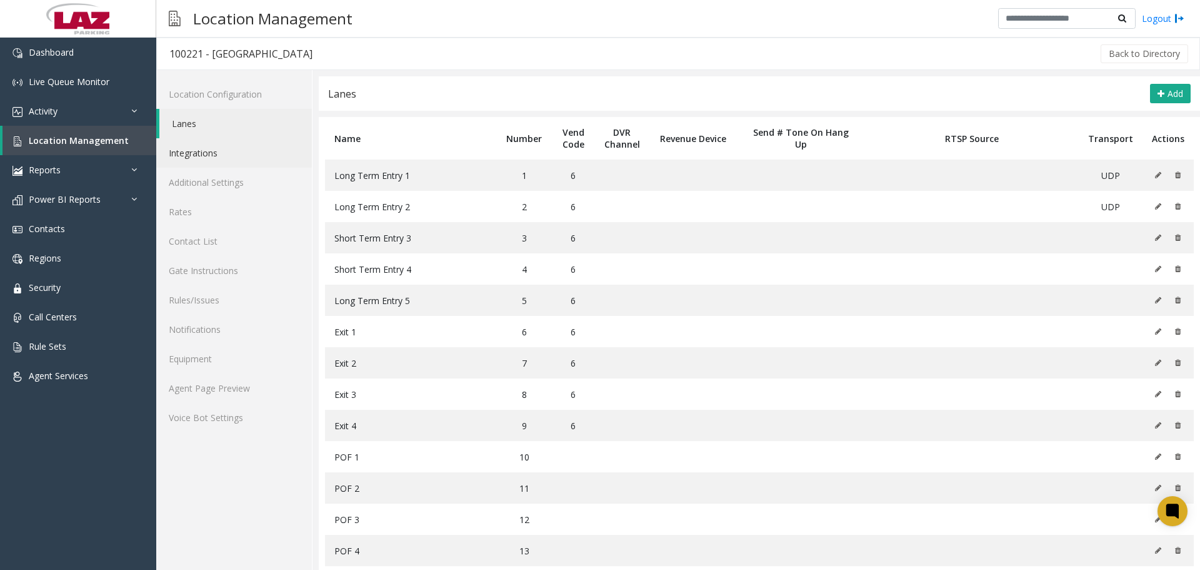
click at [209, 159] on link "Integrations" at bounding box center [234, 152] width 156 height 29
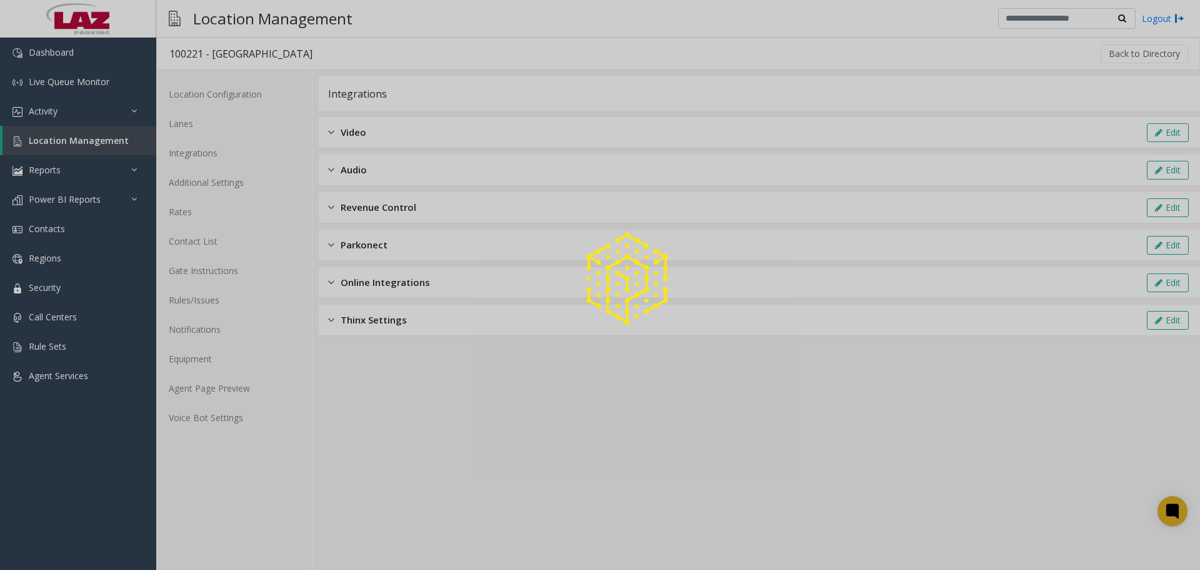
drag, startPoint x: 800, startPoint y: 369, endPoint x: 764, endPoint y: 366, distance: 36.5
click at [803, 375] on div at bounding box center [600, 285] width 1200 height 570
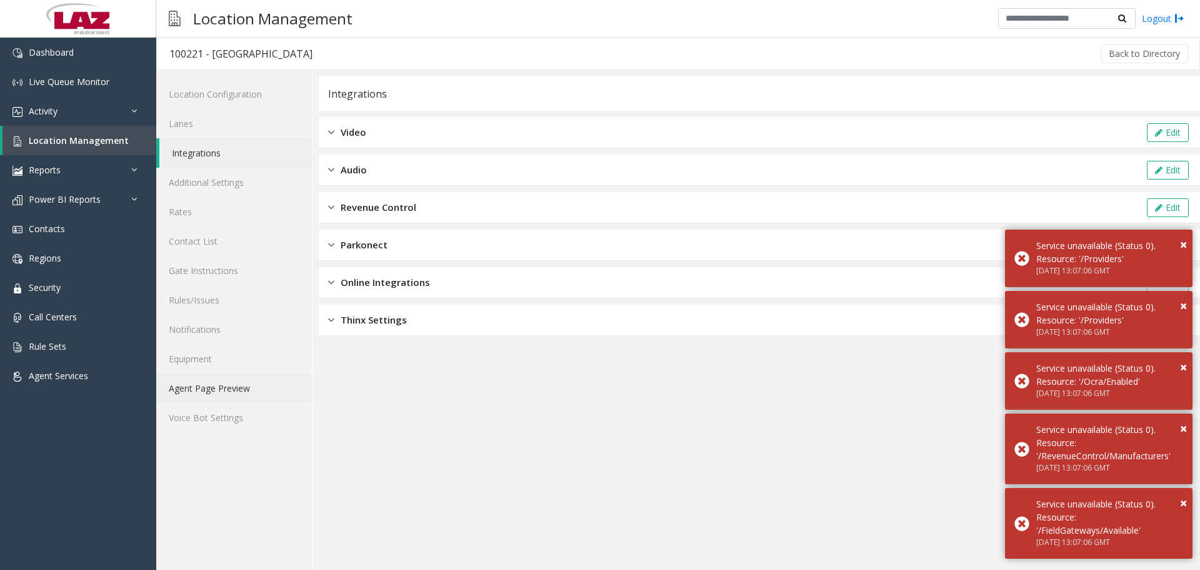
click at [186, 392] on link "Agent Page Preview" at bounding box center [234, 387] width 156 height 29
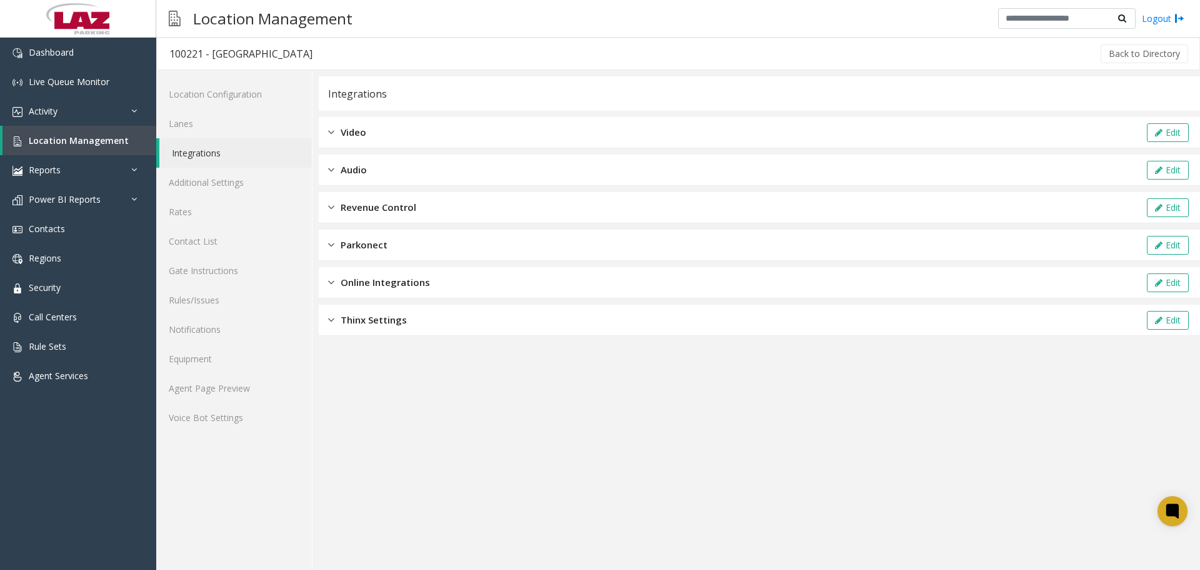
click at [214, 148] on link "Integrations" at bounding box center [235, 152] width 153 height 29
click at [427, 201] on div "Revenue Control Edit" at bounding box center [760, 207] width 882 height 31
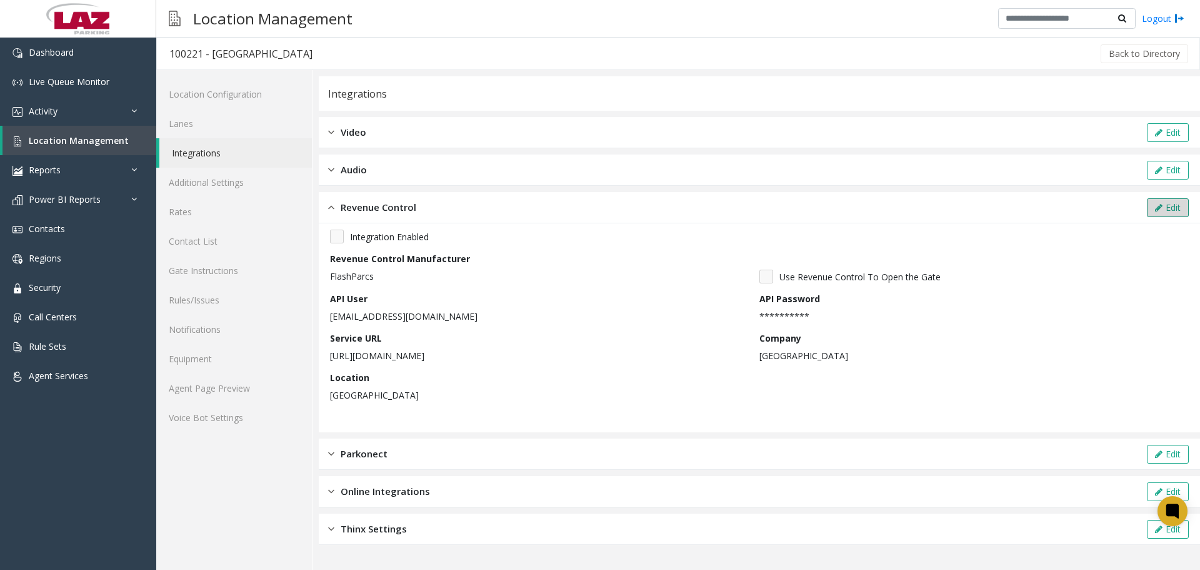
click at [1167, 209] on button "Edit" at bounding box center [1168, 207] width 42 height 19
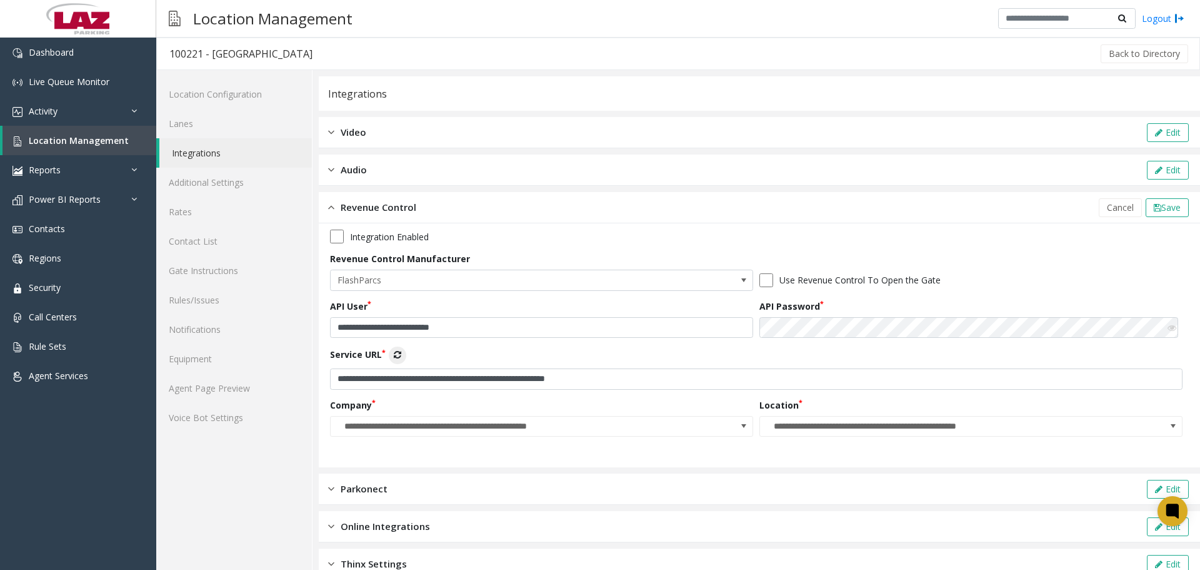
click at [1168, 328] on icon at bounding box center [1172, 327] width 9 height 9
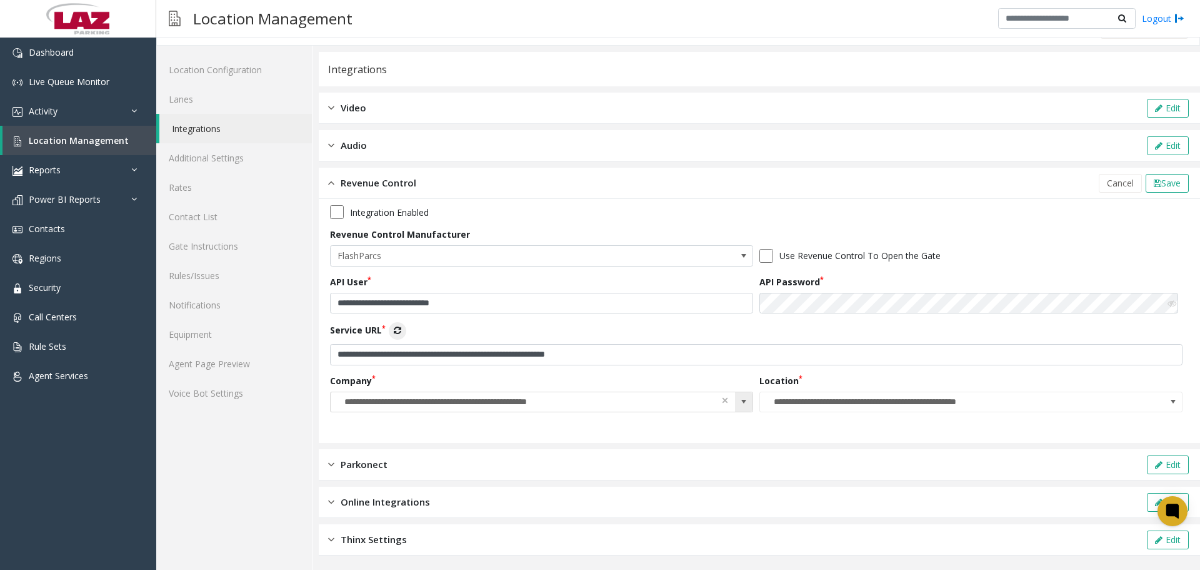
scroll to position [26, 0]
click at [747, 397] on span at bounding box center [744, 401] width 18 height 20
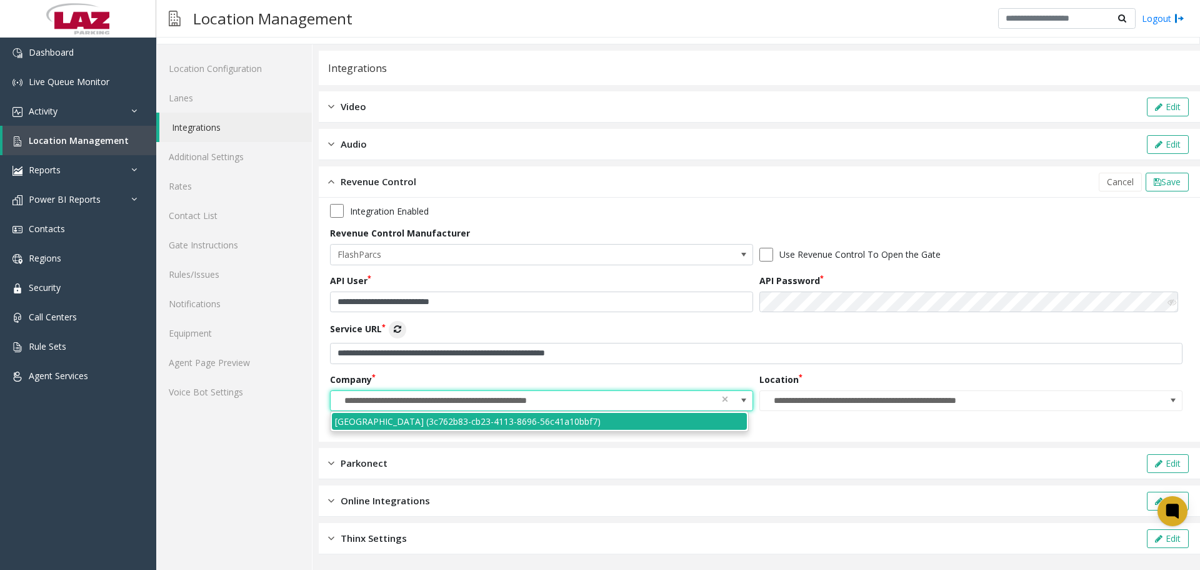
click at [681, 376] on div "**********" at bounding box center [545, 392] width 430 height 39
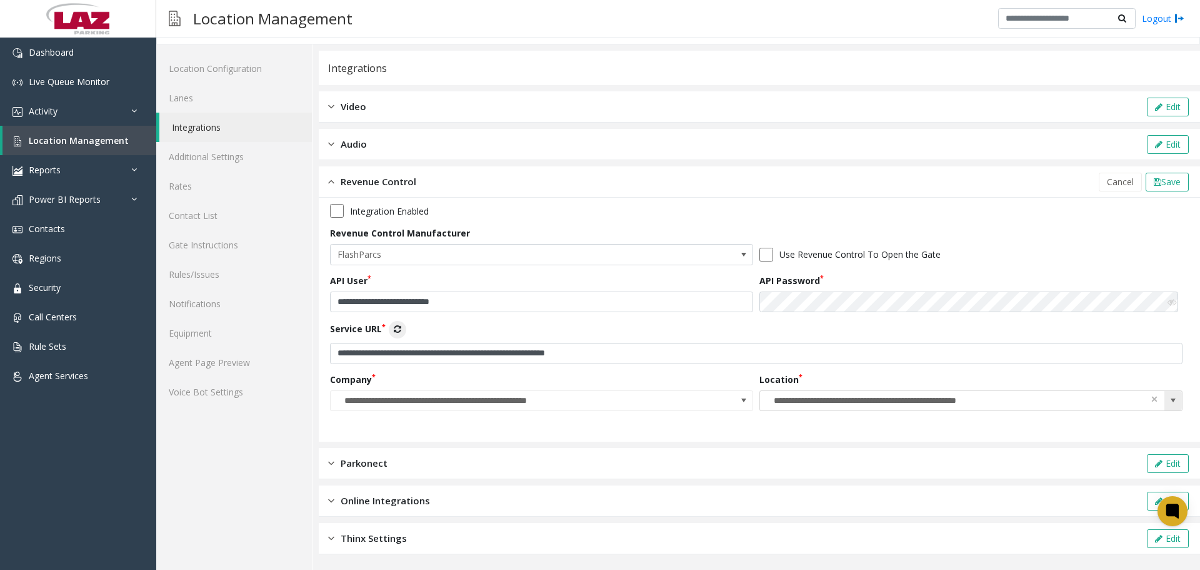
click at [1172, 396] on span at bounding box center [1174, 401] width 18 height 20
click at [686, 196] on div "Revenue Control Cancel Save" at bounding box center [760, 181] width 882 height 31
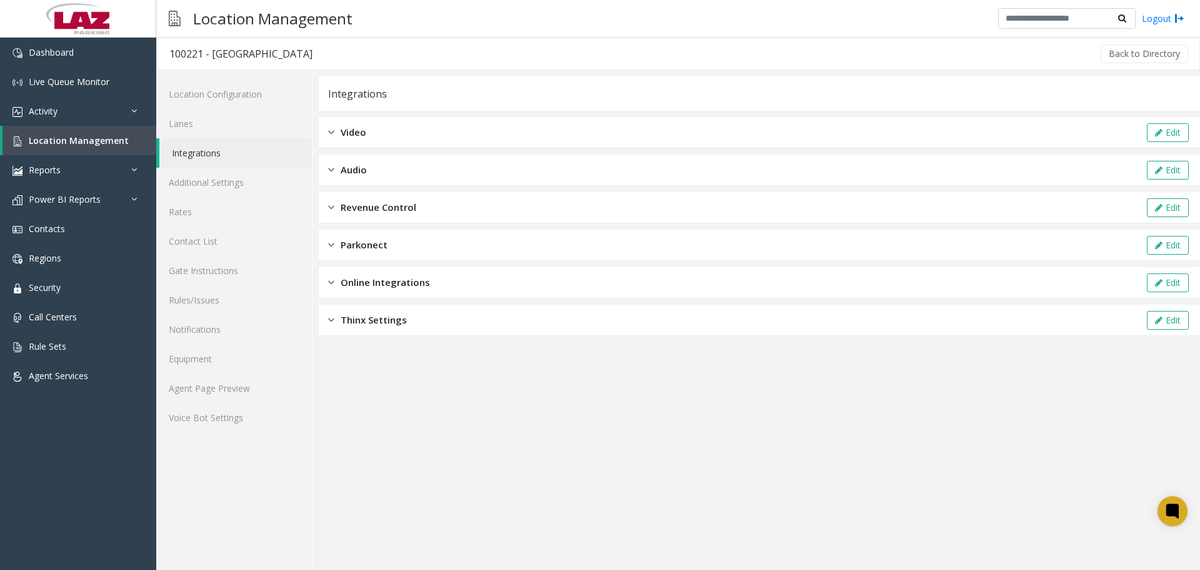
click at [535, 209] on div "Revenue Control Edit" at bounding box center [760, 207] width 882 height 31
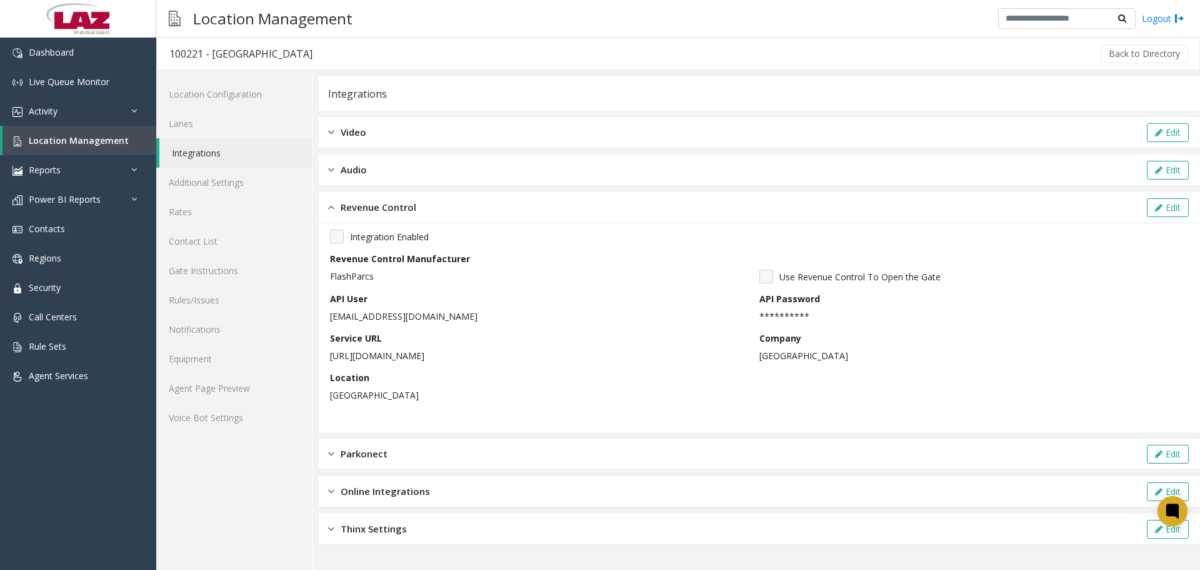
click at [535, 209] on div "Revenue Control Edit" at bounding box center [760, 207] width 882 height 31
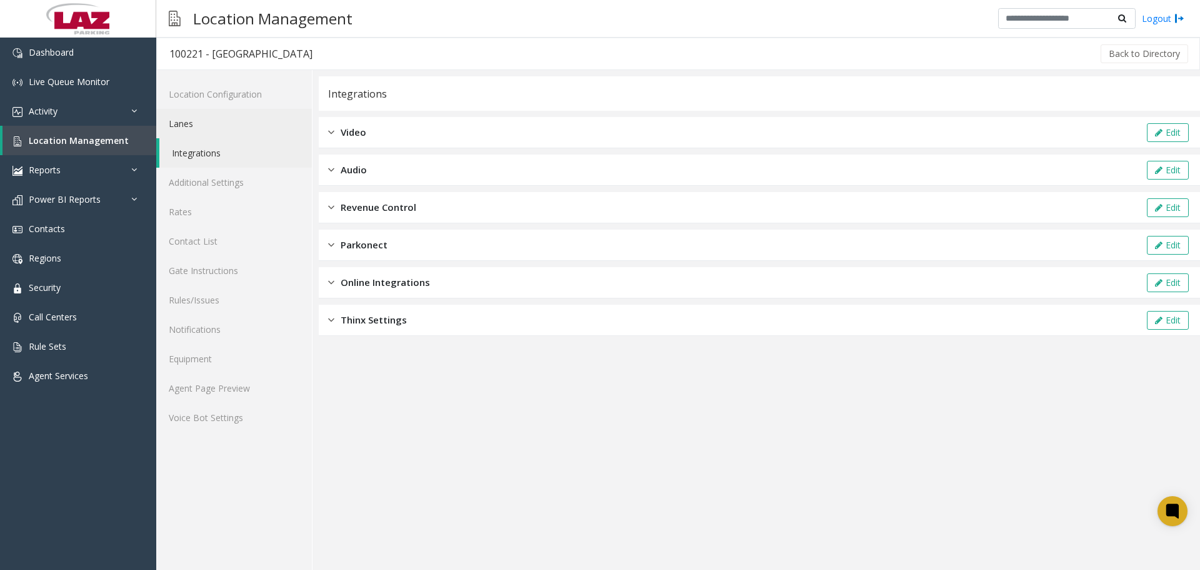
click at [243, 121] on link "Lanes" at bounding box center [234, 123] width 156 height 29
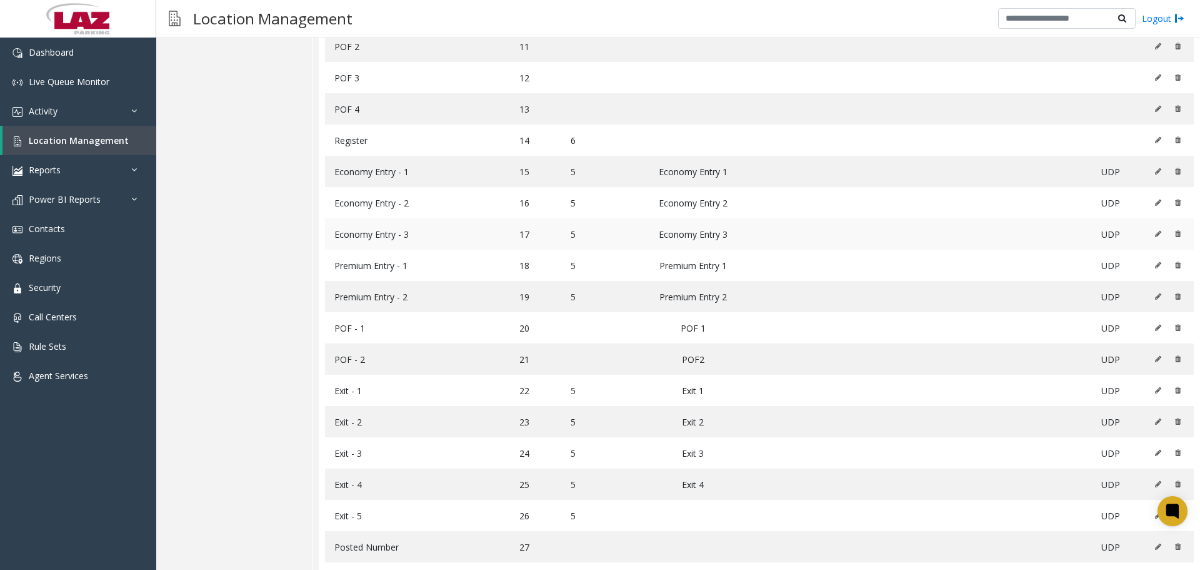
scroll to position [459, 0]
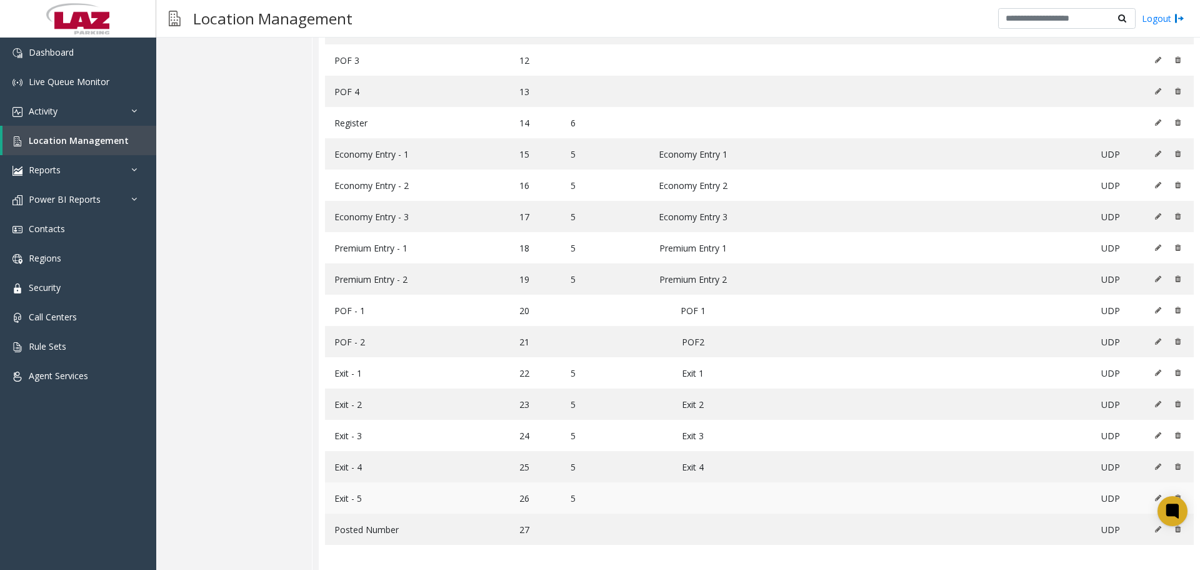
click at [1155, 501] on button at bounding box center [1162, 497] width 14 height 19
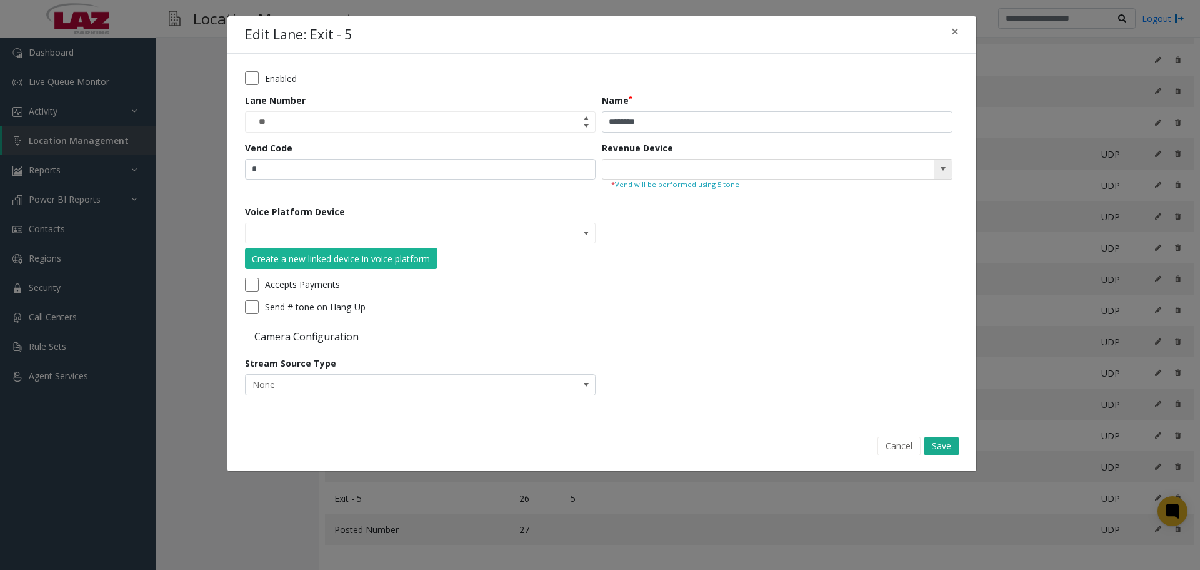
click at [763, 174] on input at bounding box center [742, 169] width 279 height 20
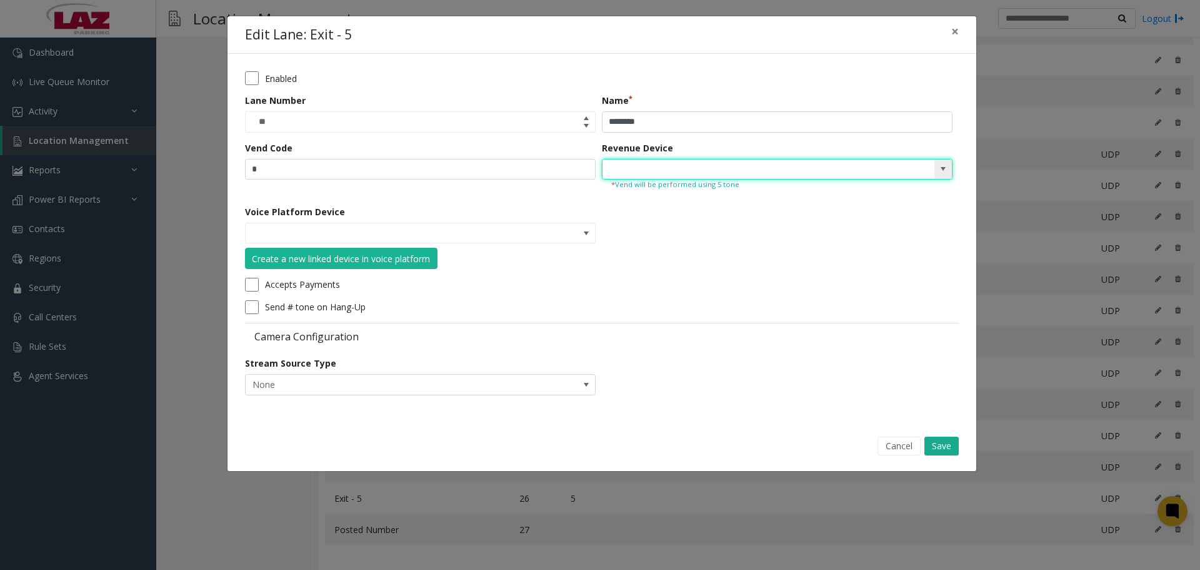
click at [935, 166] on span at bounding box center [944, 169] width 18 height 20
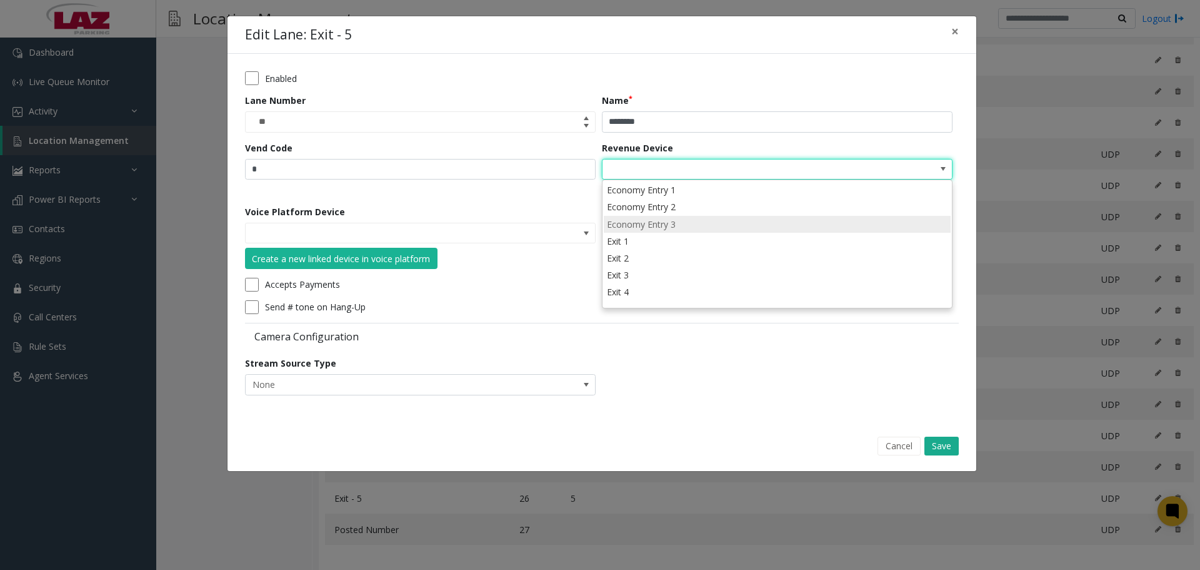
scroll to position [0, 0]
click at [905, 448] on button "Cancel" at bounding box center [899, 445] width 43 height 19
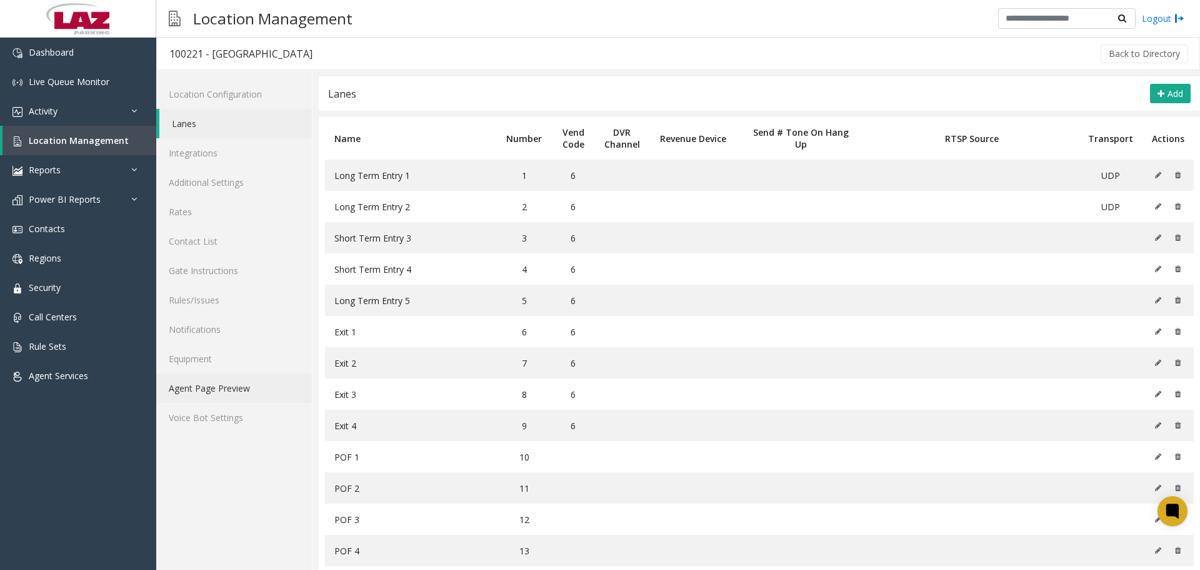
click at [253, 389] on link "Agent Page Preview" at bounding box center [234, 387] width 156 height 29
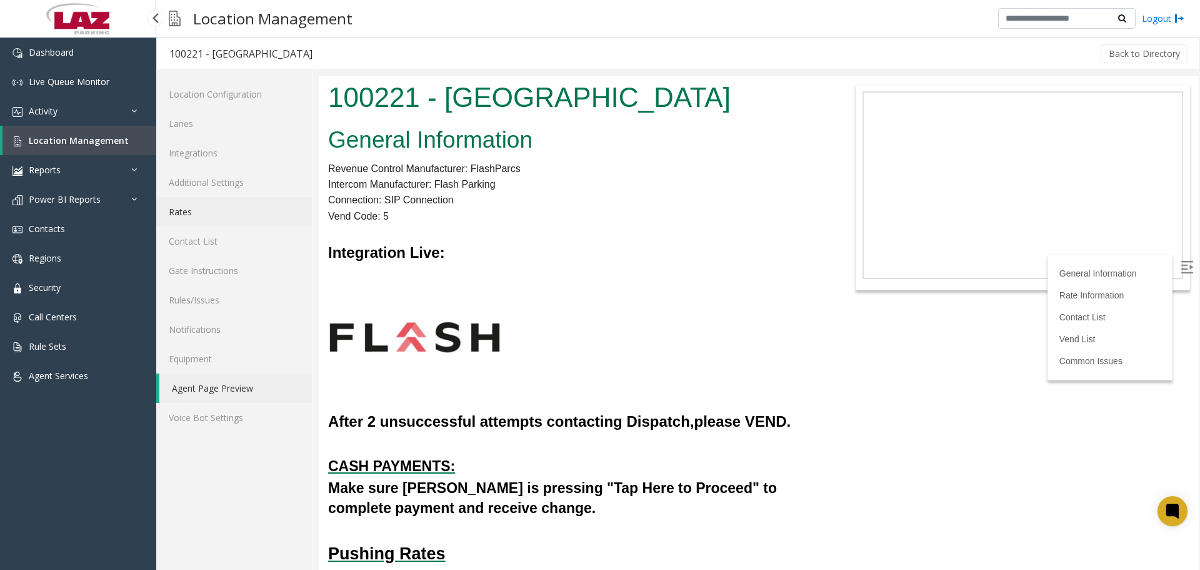
click at [203, 213] on link "Rates" at bounding box center [234, 211] width 156 height 29
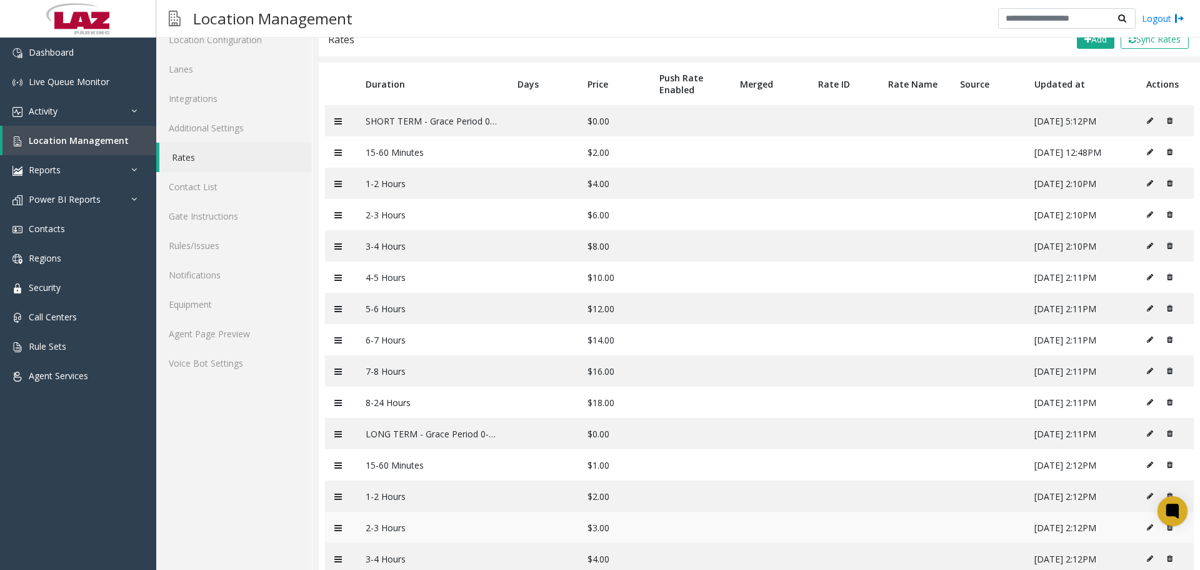
scroll to position [240, 0]
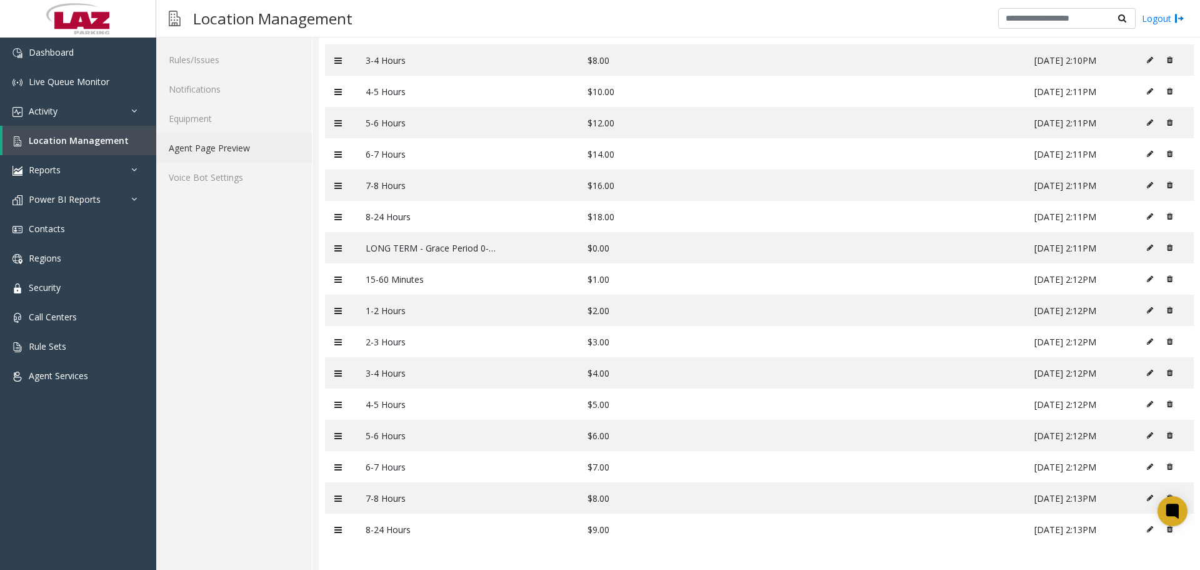
click at [233, 155] on link "Agent Page Preview" at bounding box center [234, 147] width 156 height 29
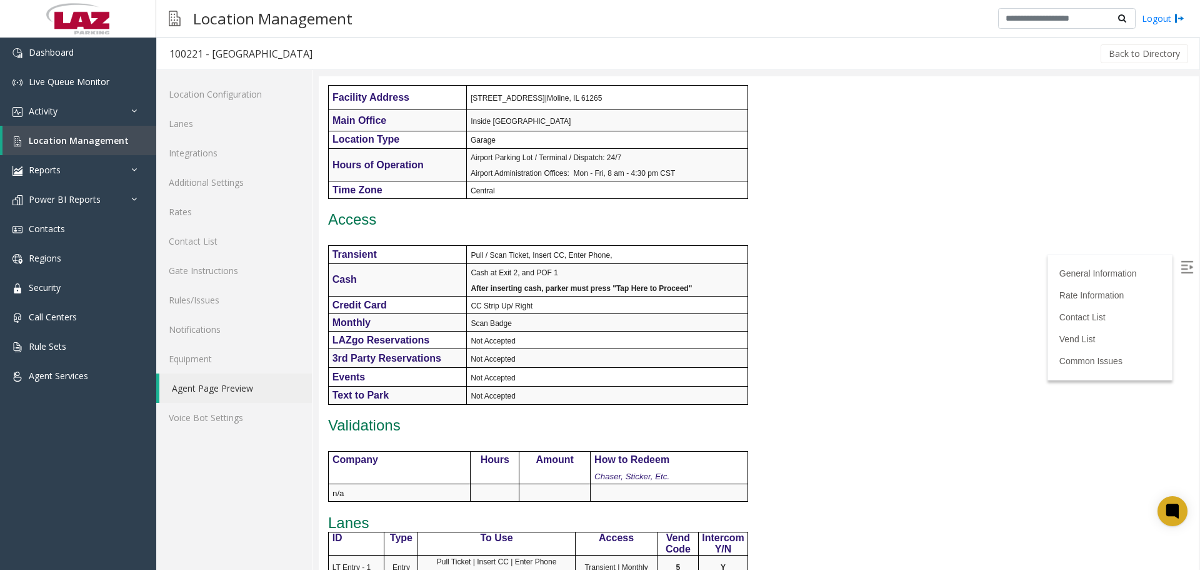
scroll to position [688, 0]
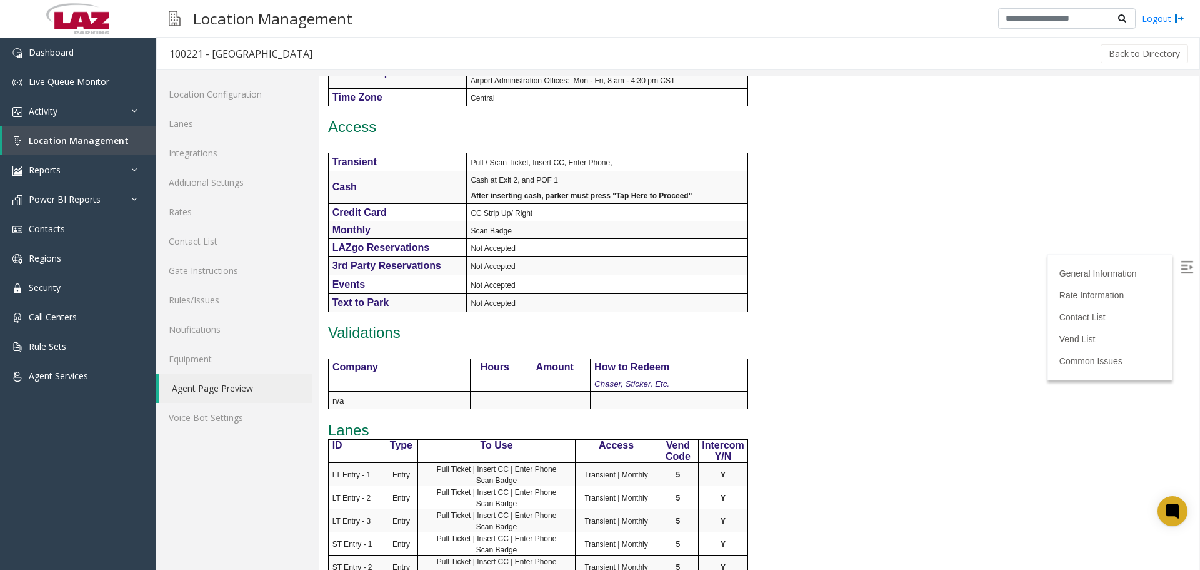
drag, startPoint x: 1200, startPoint y: 177, endPoint x: 1199, endPoint y: 156, distance: 20.6
click at [1199, 158] on div at bounding box center [760, 322] width 882 height 493
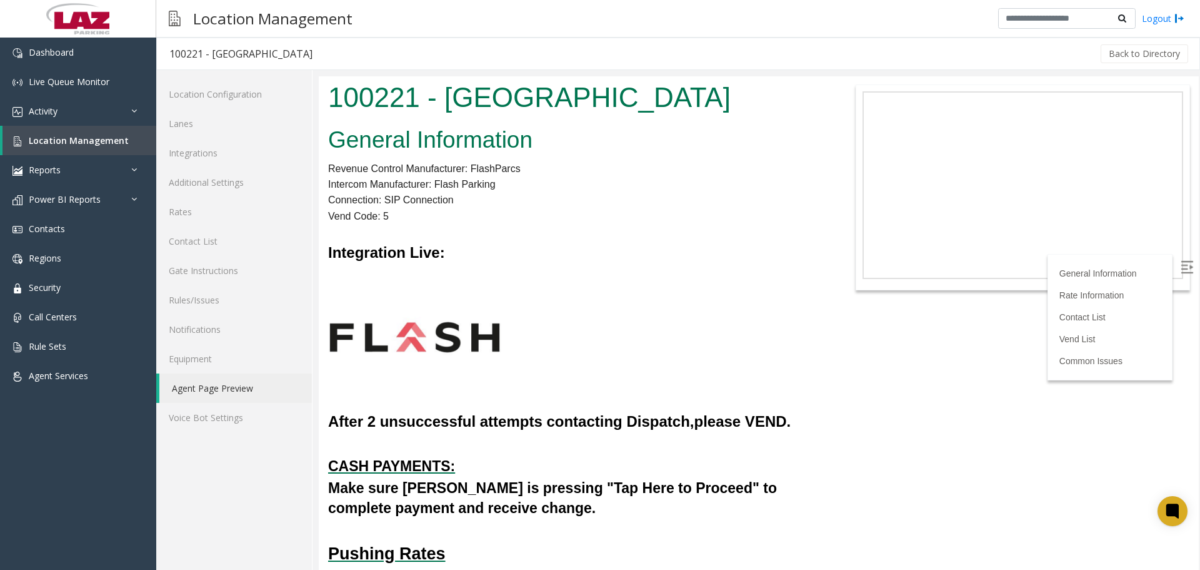
click at [238, 481] on div "Location Configuration Lanes Integrations Additional Settings Rates Contact Lis…" at bounding box center [234, 320] width 156 height 500
click at [1184, 265] on label at bounding box center [1188, 268] width 19 height 19
click at [712, 269] on h4 at bounding box center [575, 275] width 495 height 21
